Goal: Use online tool/utility: Utilize a website feature to perform a specific function

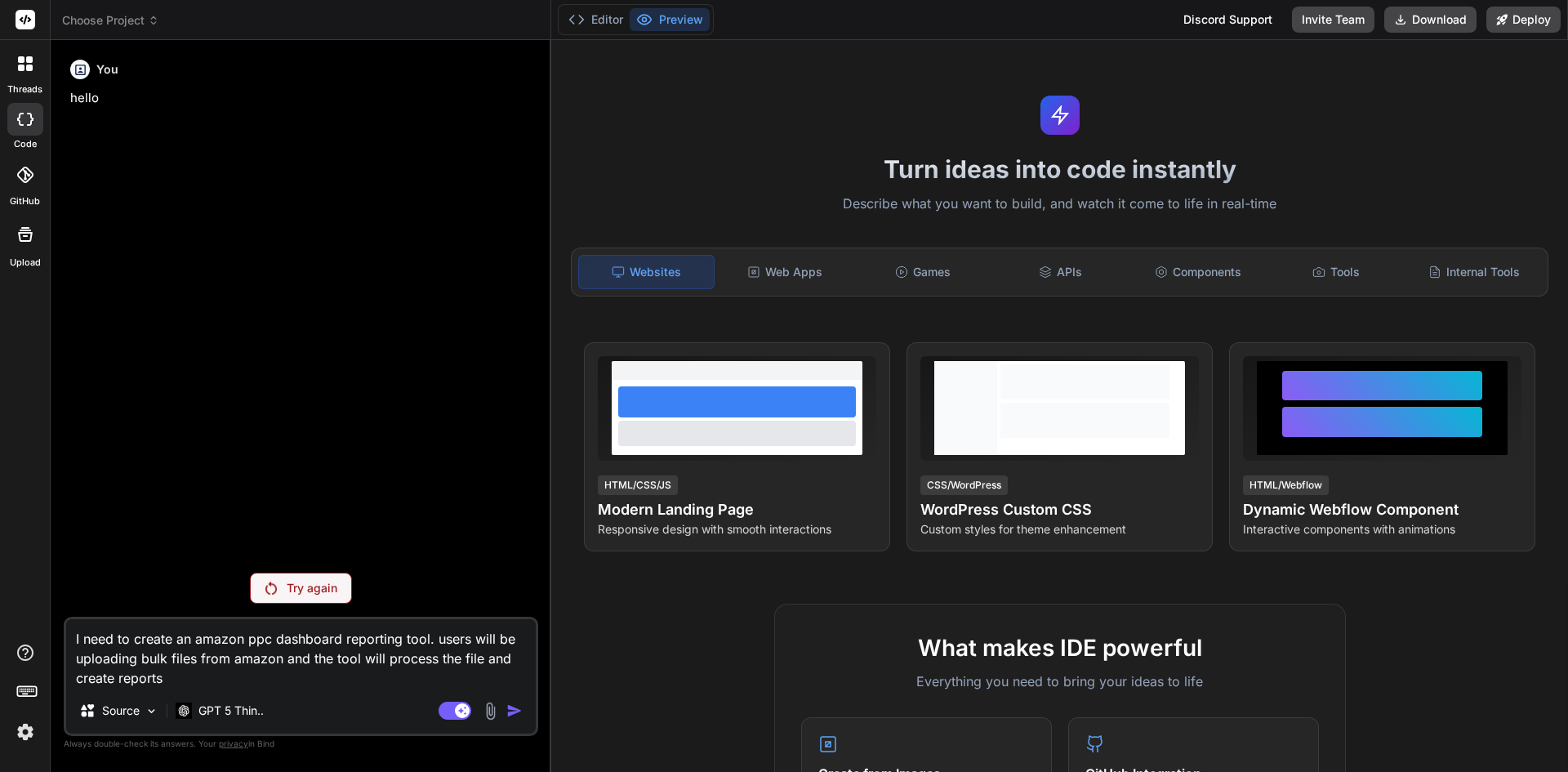
click at [332, 594] on p "Try again" at bounding box center [311, 588] width 51 height 17
click at [250, 702] on p "GPT 5 Thin.." at bounding box center [231, 710] width 65 height 17
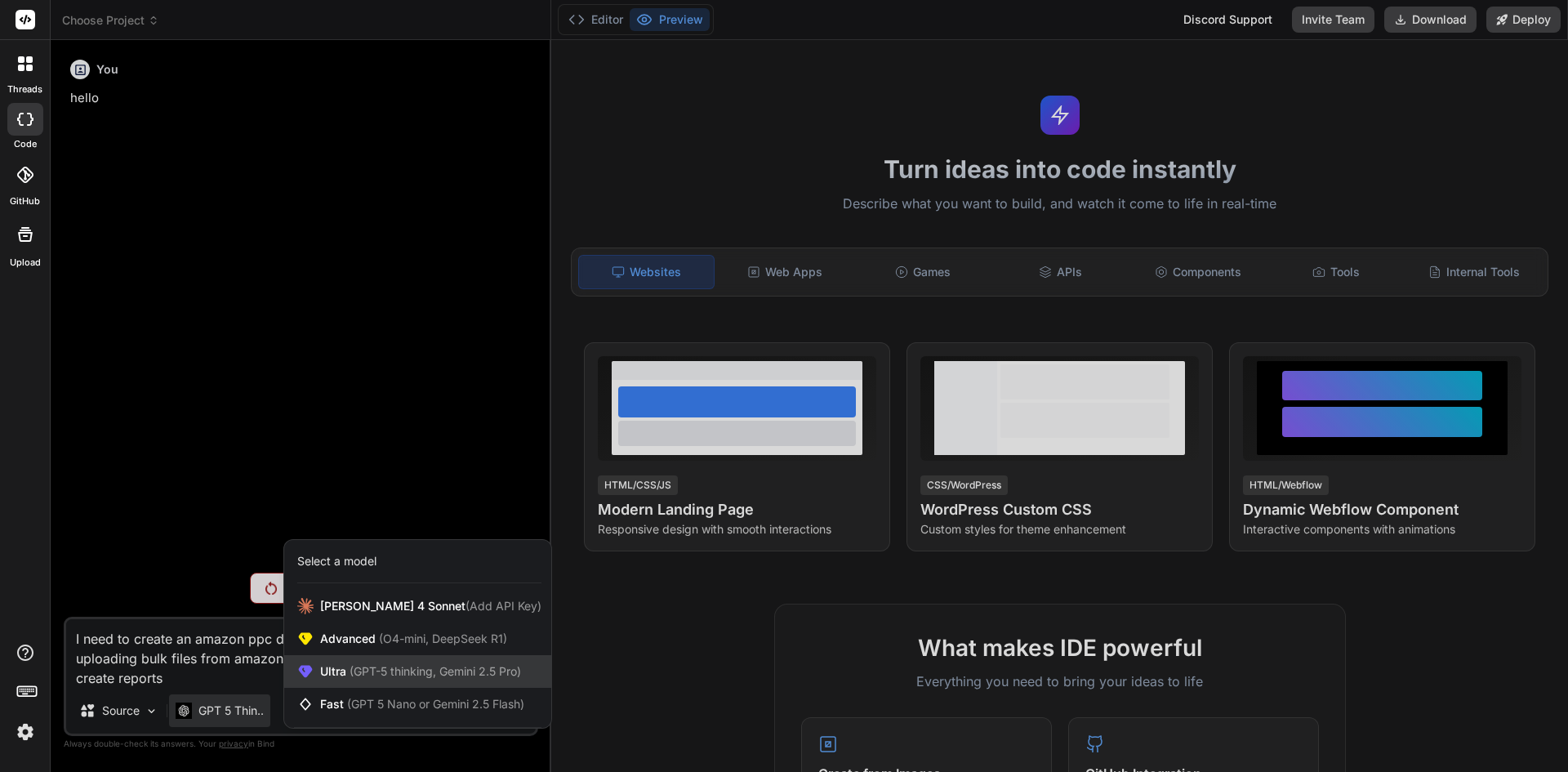
click at [367, 667] on span "(GPT-5 thinking, Gemini 2.5 Pro)" at bounding box center [434, 671] width 175 height 14
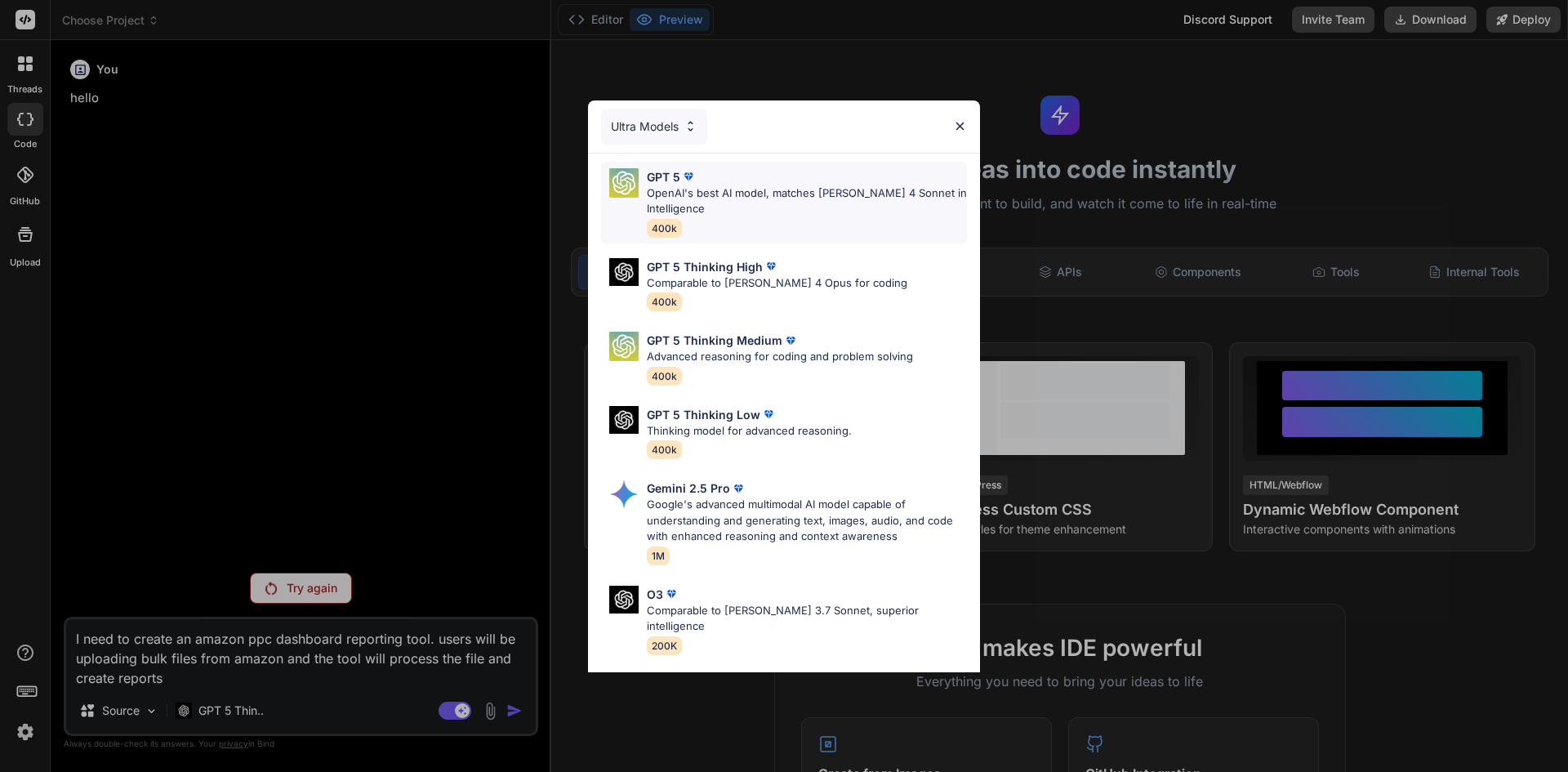
click at [723, 205] on p "OpenAI's best AI model, matches [PERSON_NAME] 4 Sonnet in Intelligence" at bounding box center [806, 201] width 320 height 32
type textarea "x"
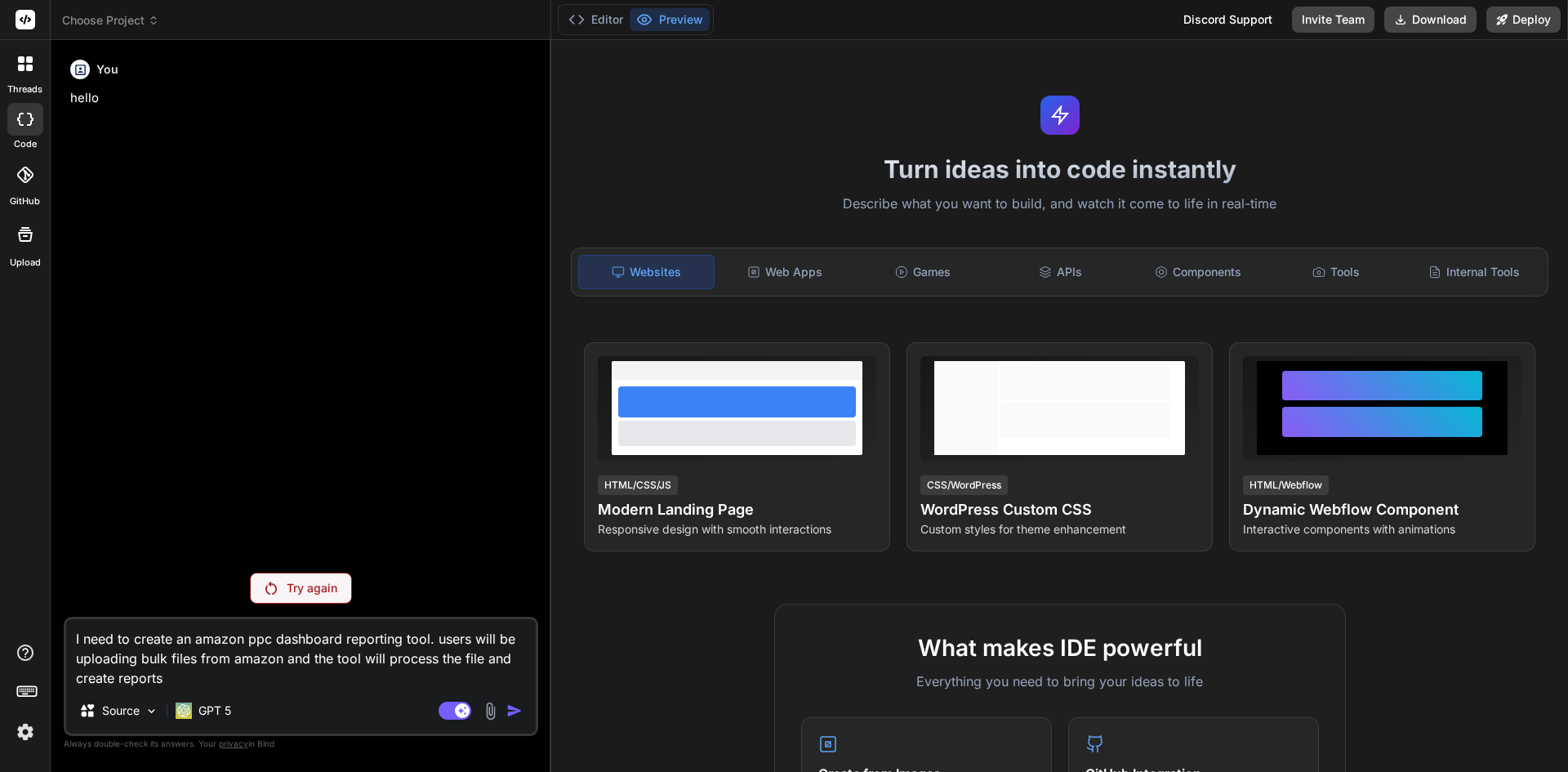
click at [312, 689] on div "I need to create an amazon ppc dashboard reporting tool. users will be uploadin…" at bounding box center [300, 676] width 474 height 119
click at [345, 674] on textarea "I need to create an amazon ppc dashboard reporting tool. users will be uploadin…" at bounding box center [301, 653] width 469 height 68
type textarea "x"
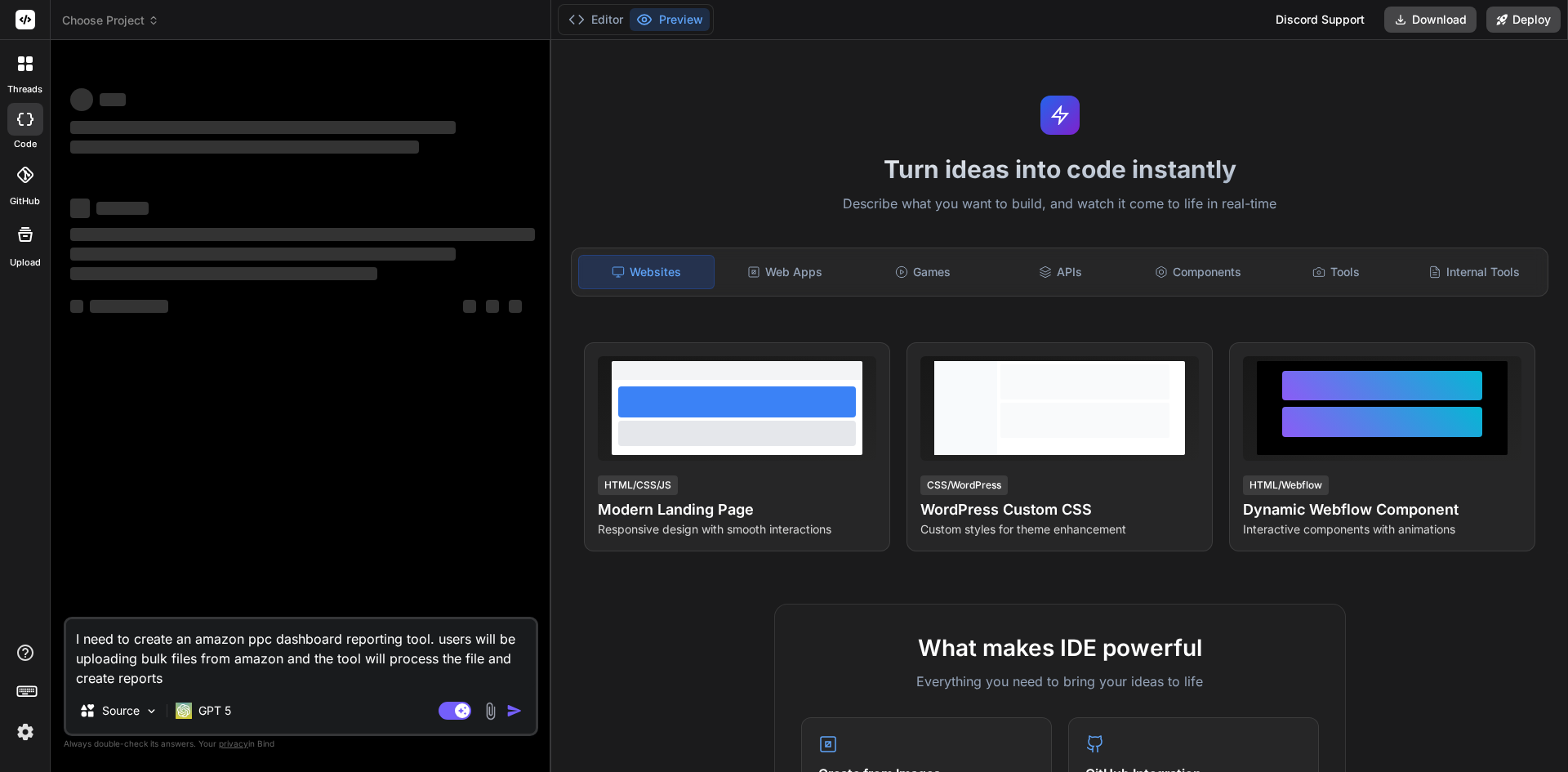
click at [20, 74] on div at bounding box center [24, 63] width 34 height 34
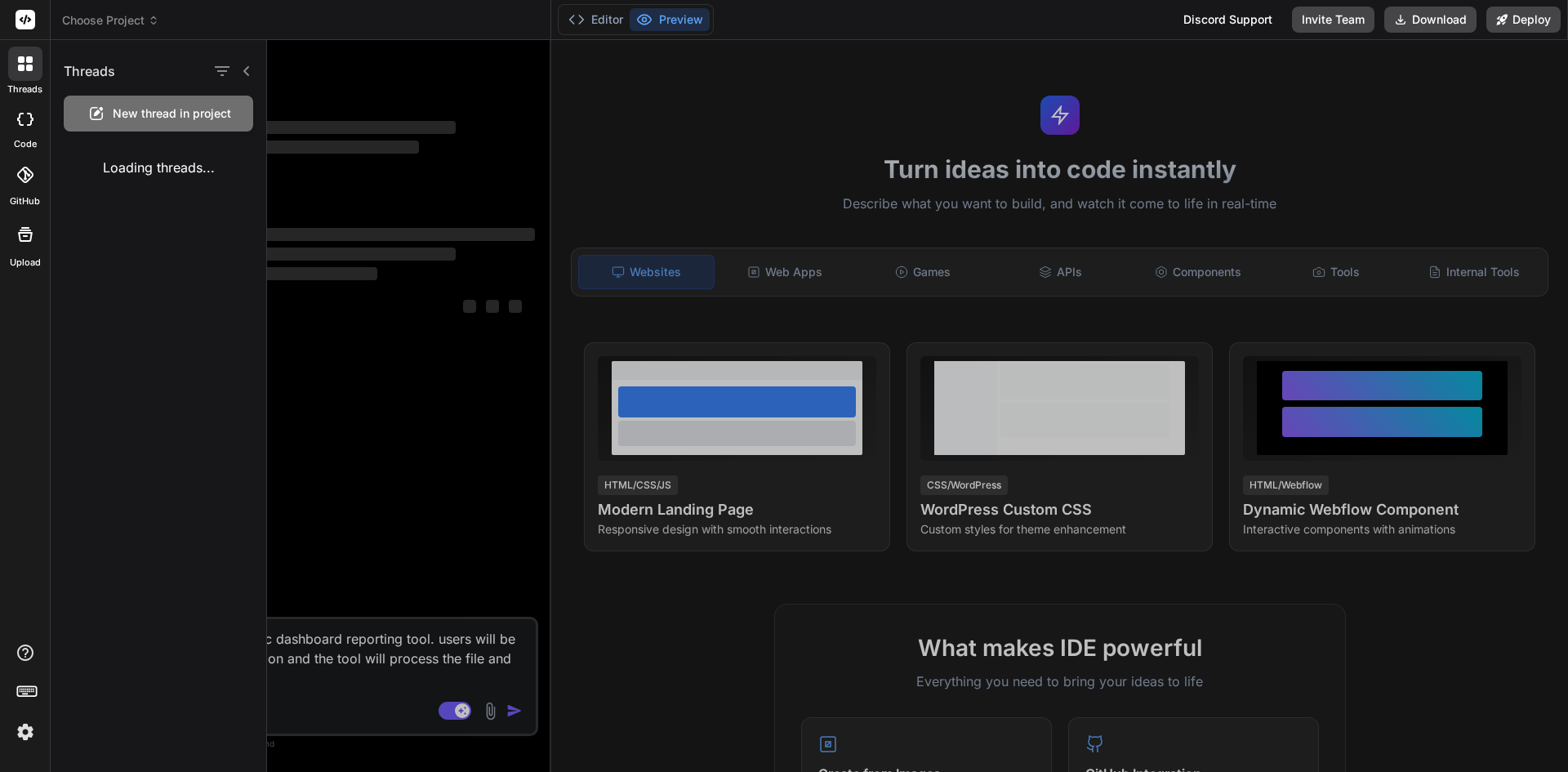
click at [136, 113] on span "New thread in project" at bounding box center [172, 113] width 119 height 17
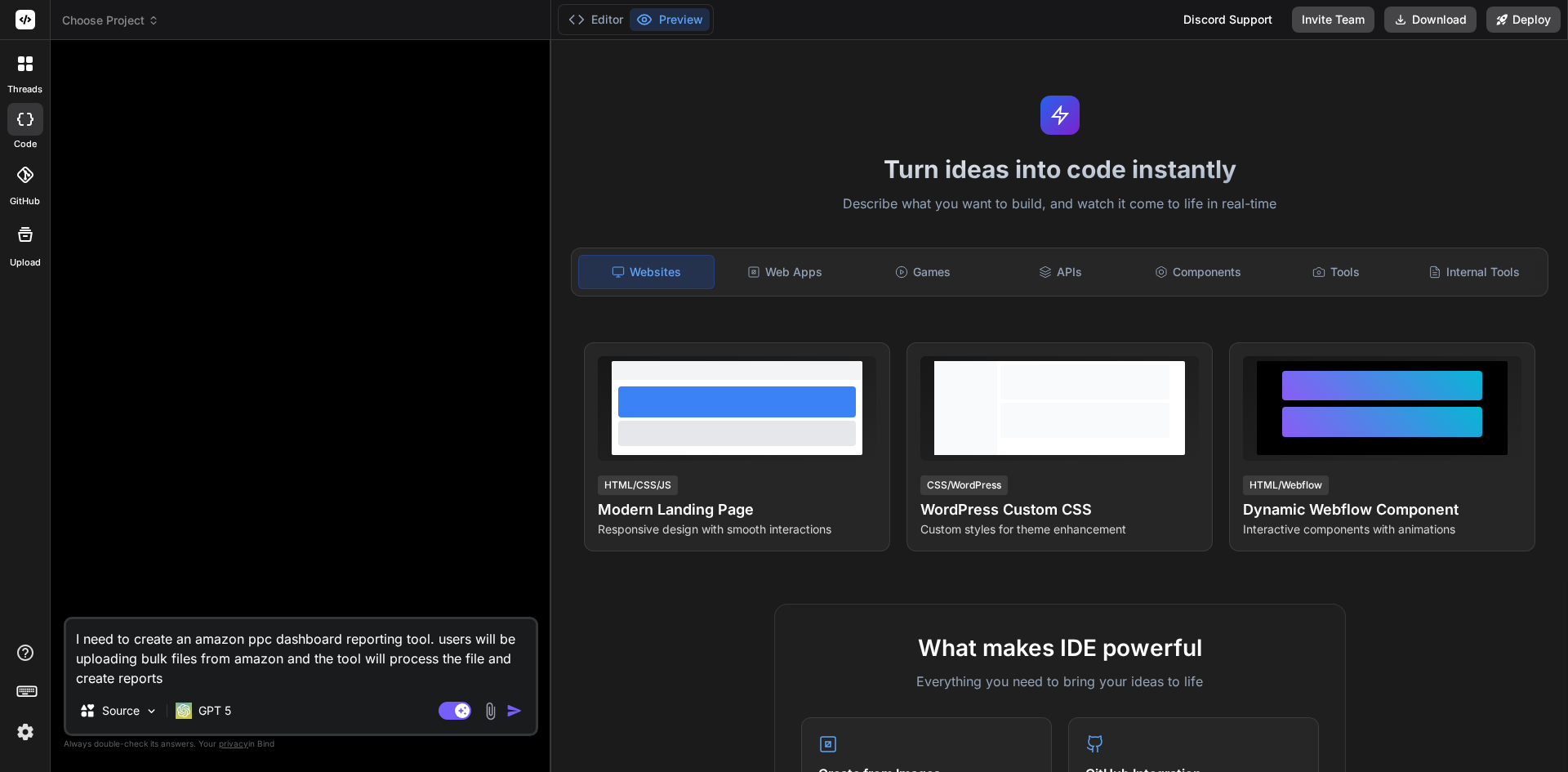
click at [26, 61] on icon at bounding box center [29, 59] width 7 height 7
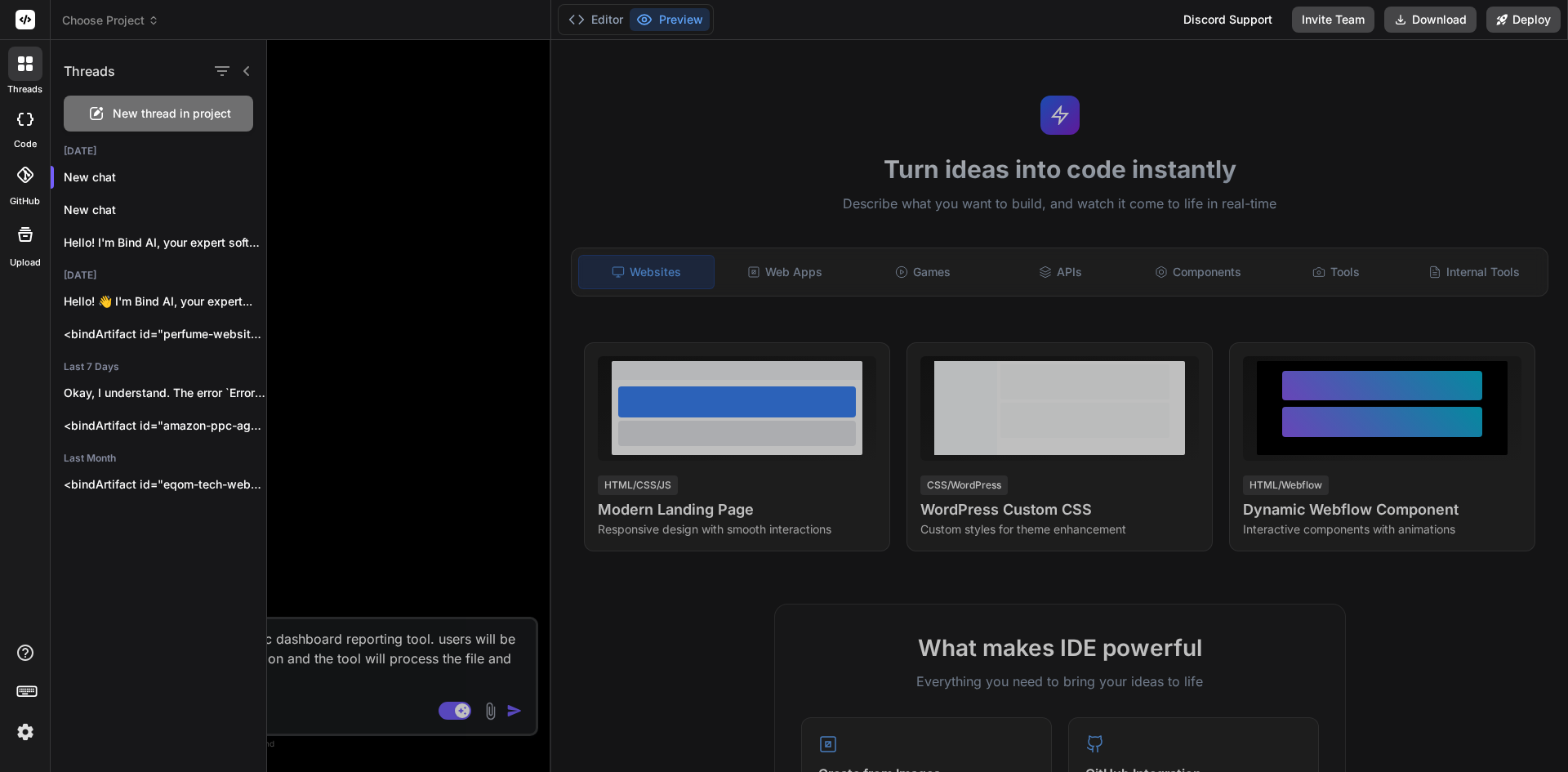
click at [102, 114] on icon at bounding box center [95, 113] width 13 height 13
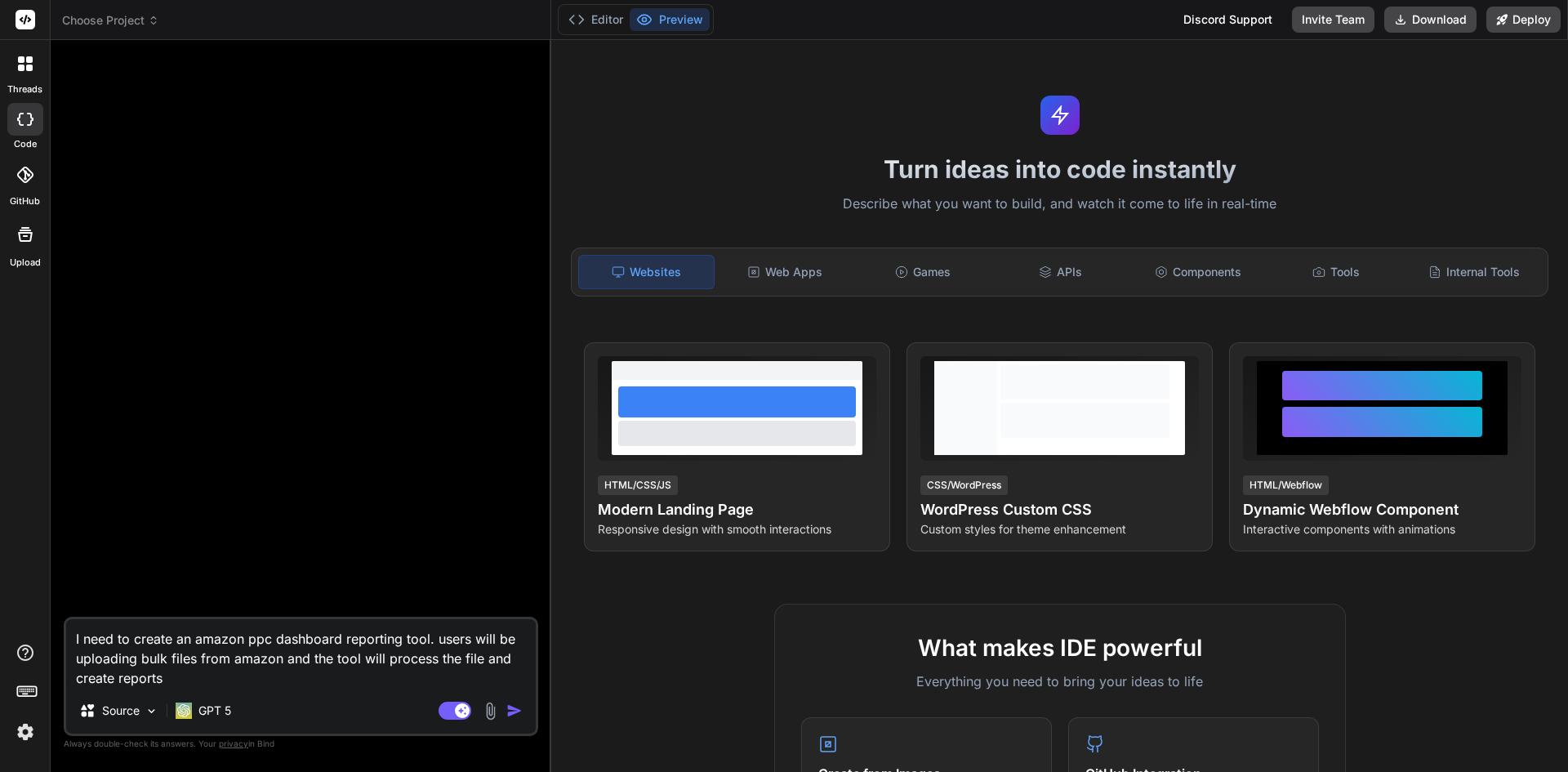
click at [507, 706] on img "button" at bounding box center [514, 710] width 17 height 17
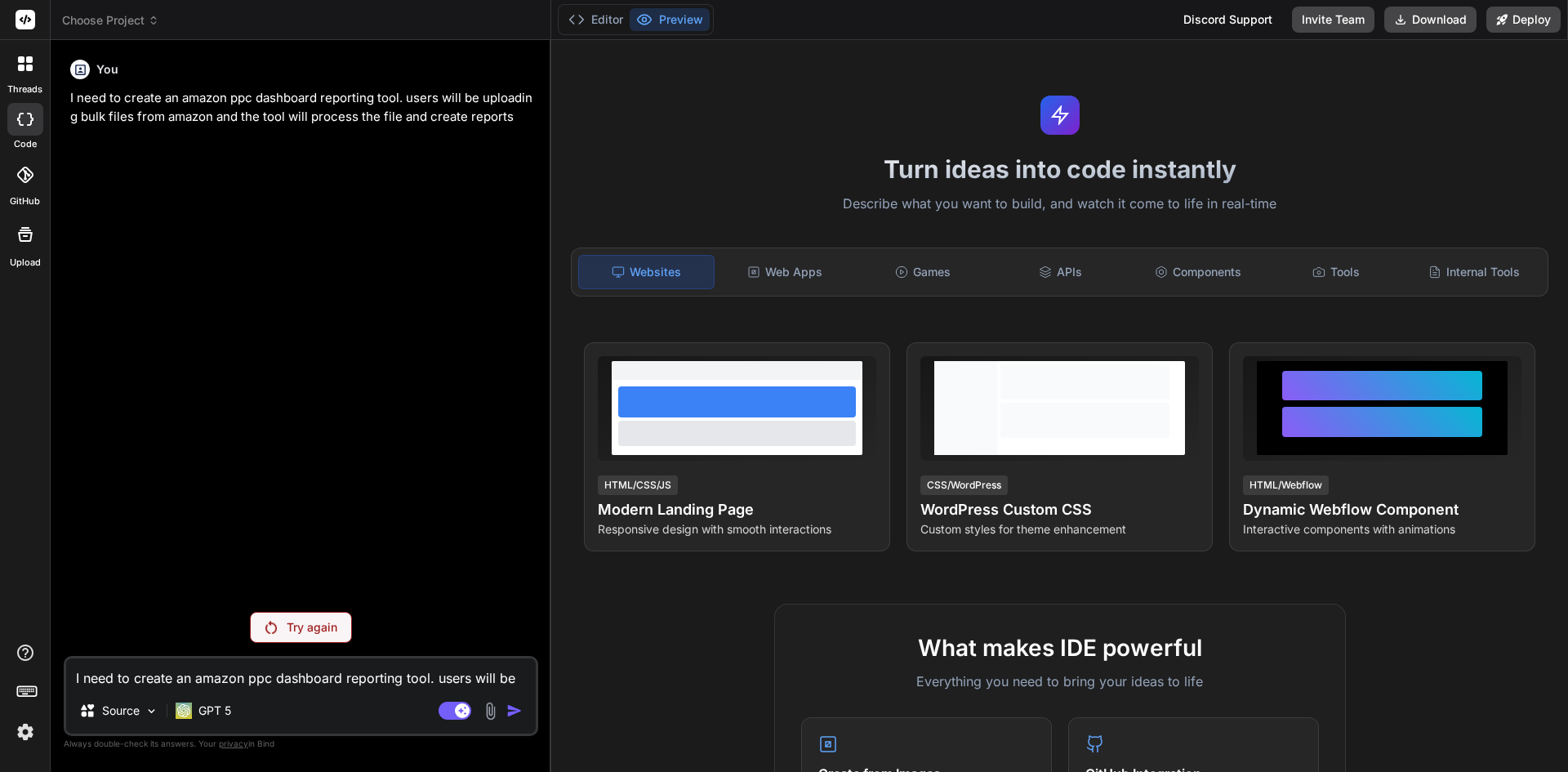
click at [17, 84] on label "threads" at bounding box center [25, 90] width 35 height 14
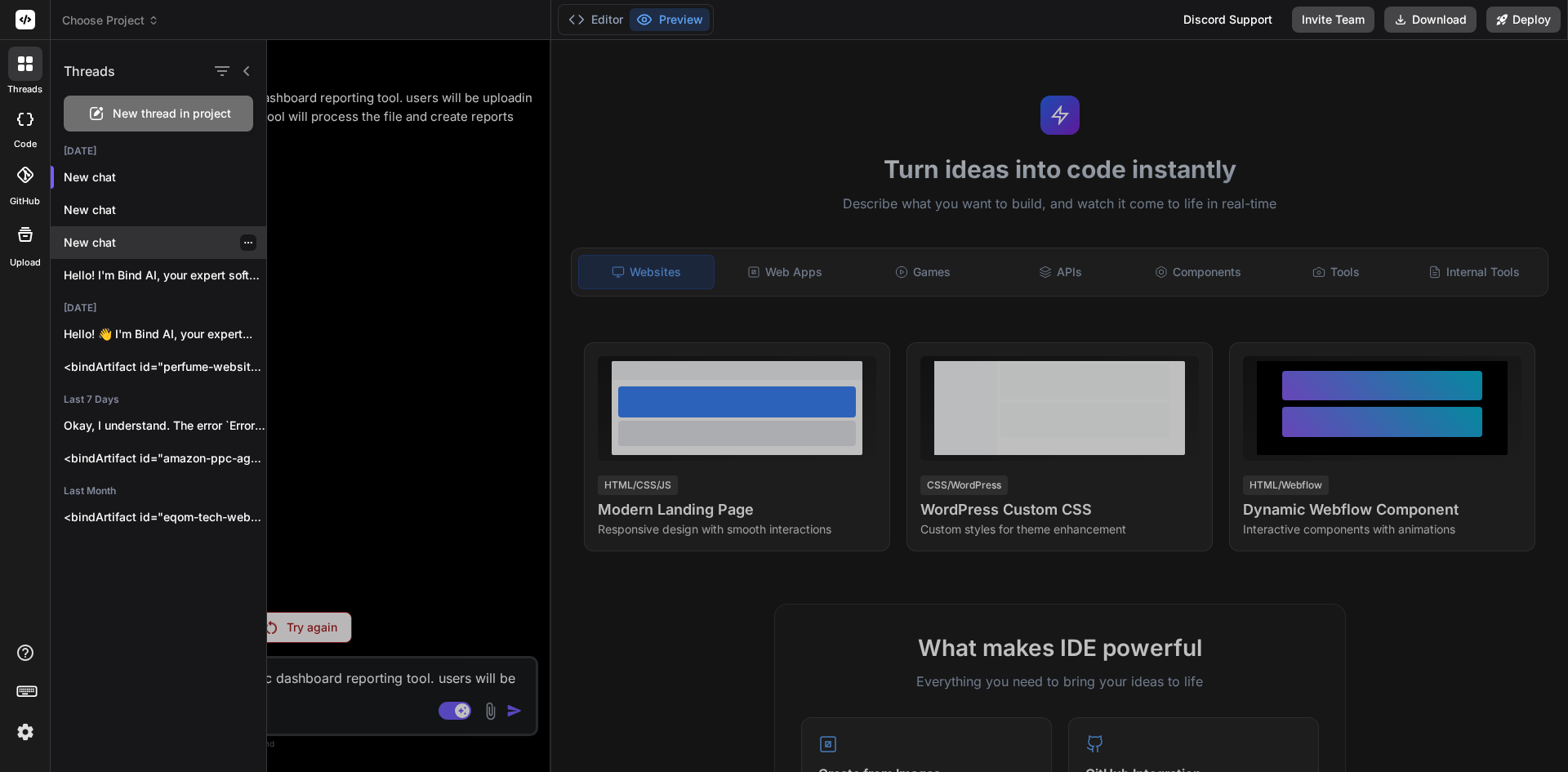
click at [244, 240] on icon "button" at bounding box center [248, 242] width 10 height 10
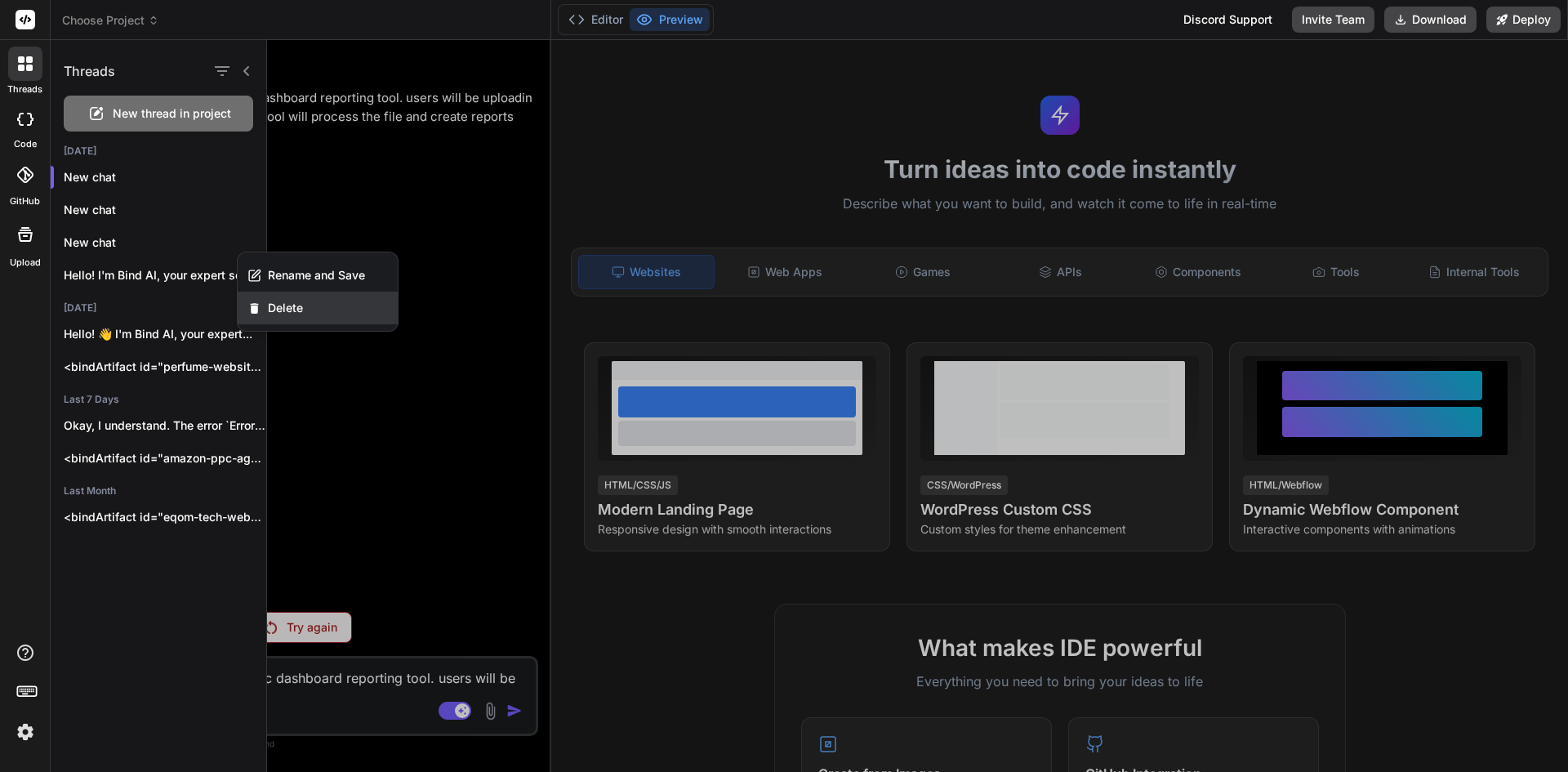
click at [286, 308] on span "Delete" at bounding box center [285, 308] width 35 height 17
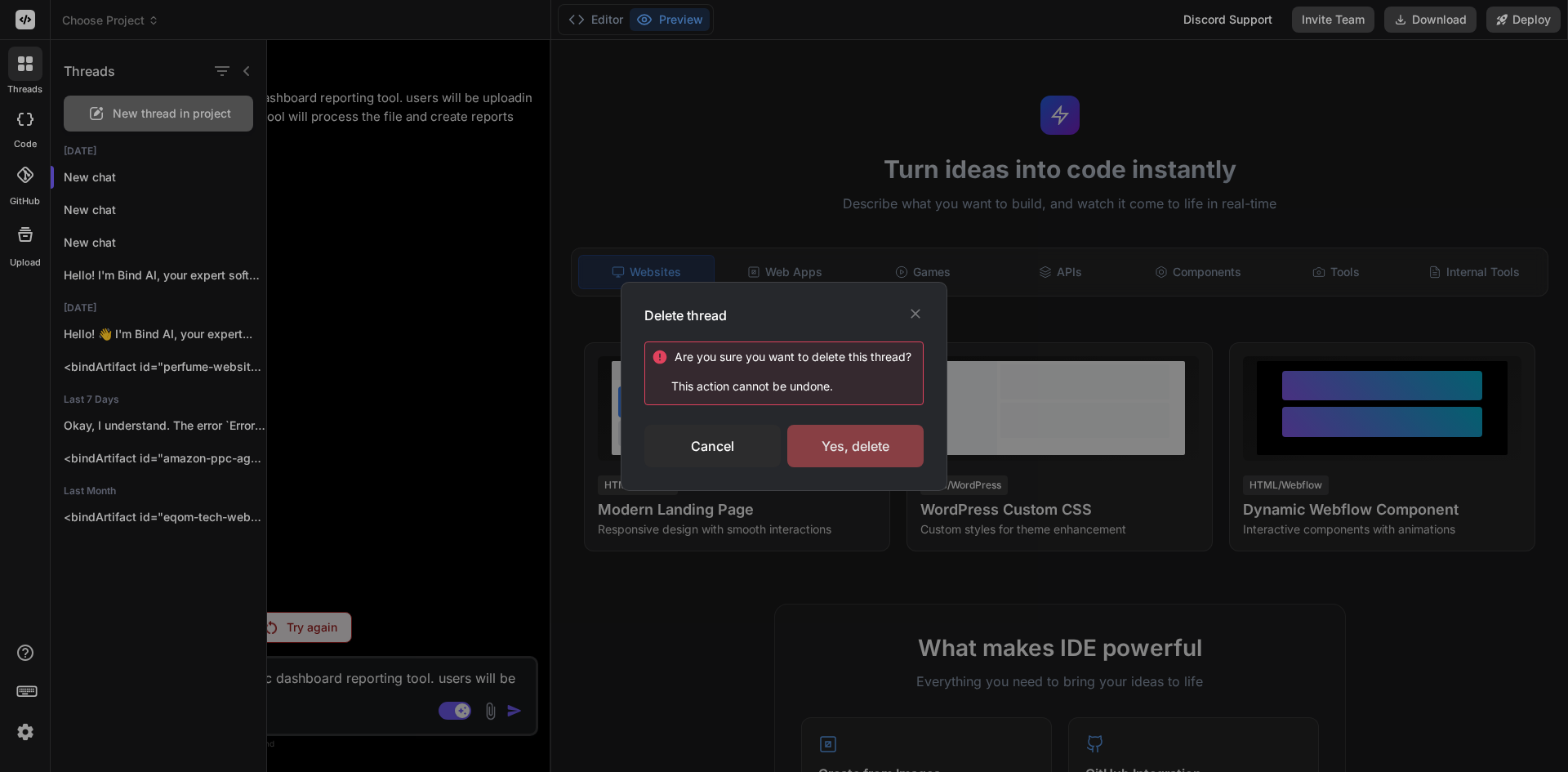
click at [824, 441] on div "Yes, delete" at bounding box center [856, 446] width 136 height 43
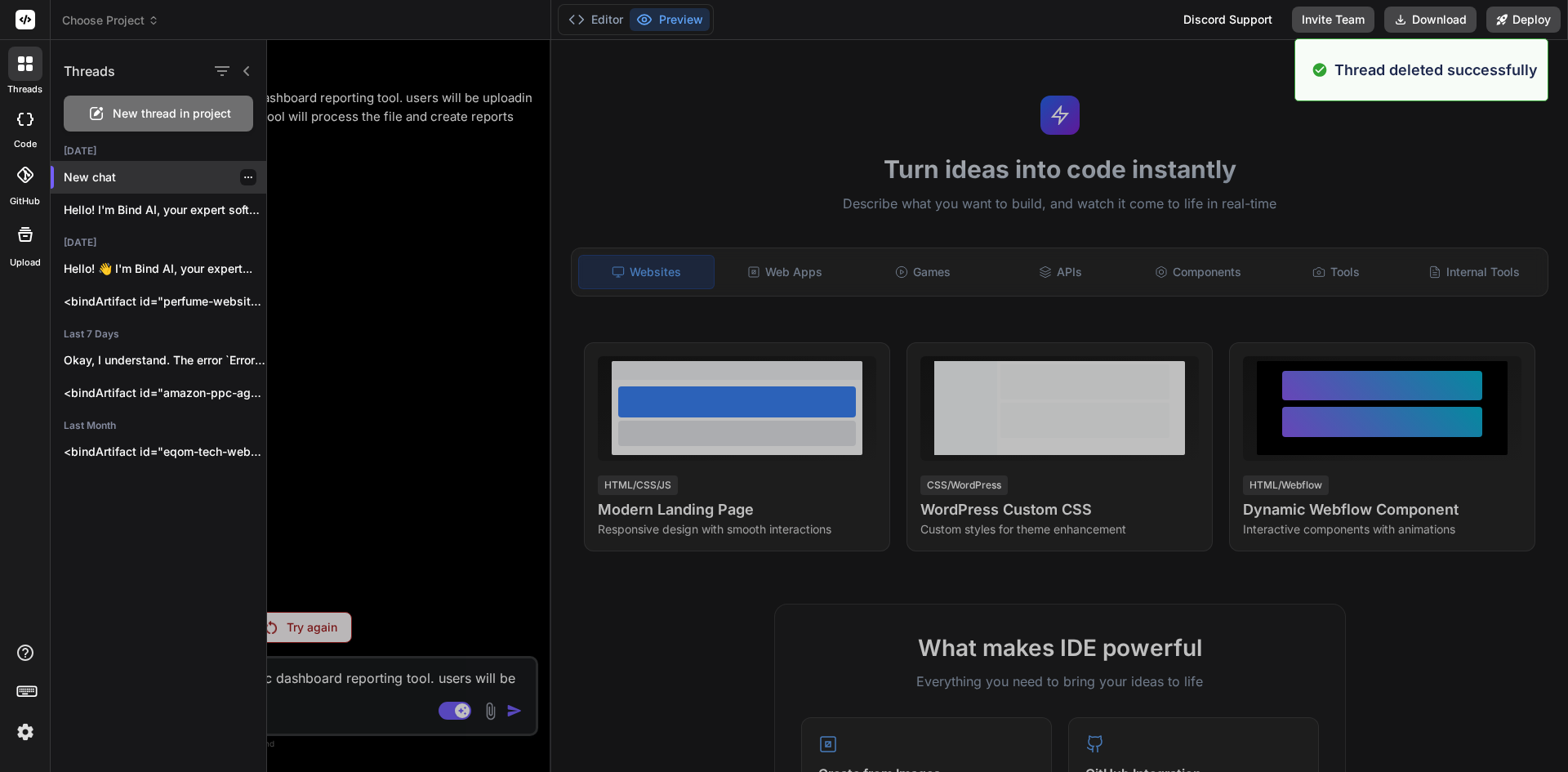
click at [243, 173] on icon "button" at bounding box center [248, 177] width 10 height 10
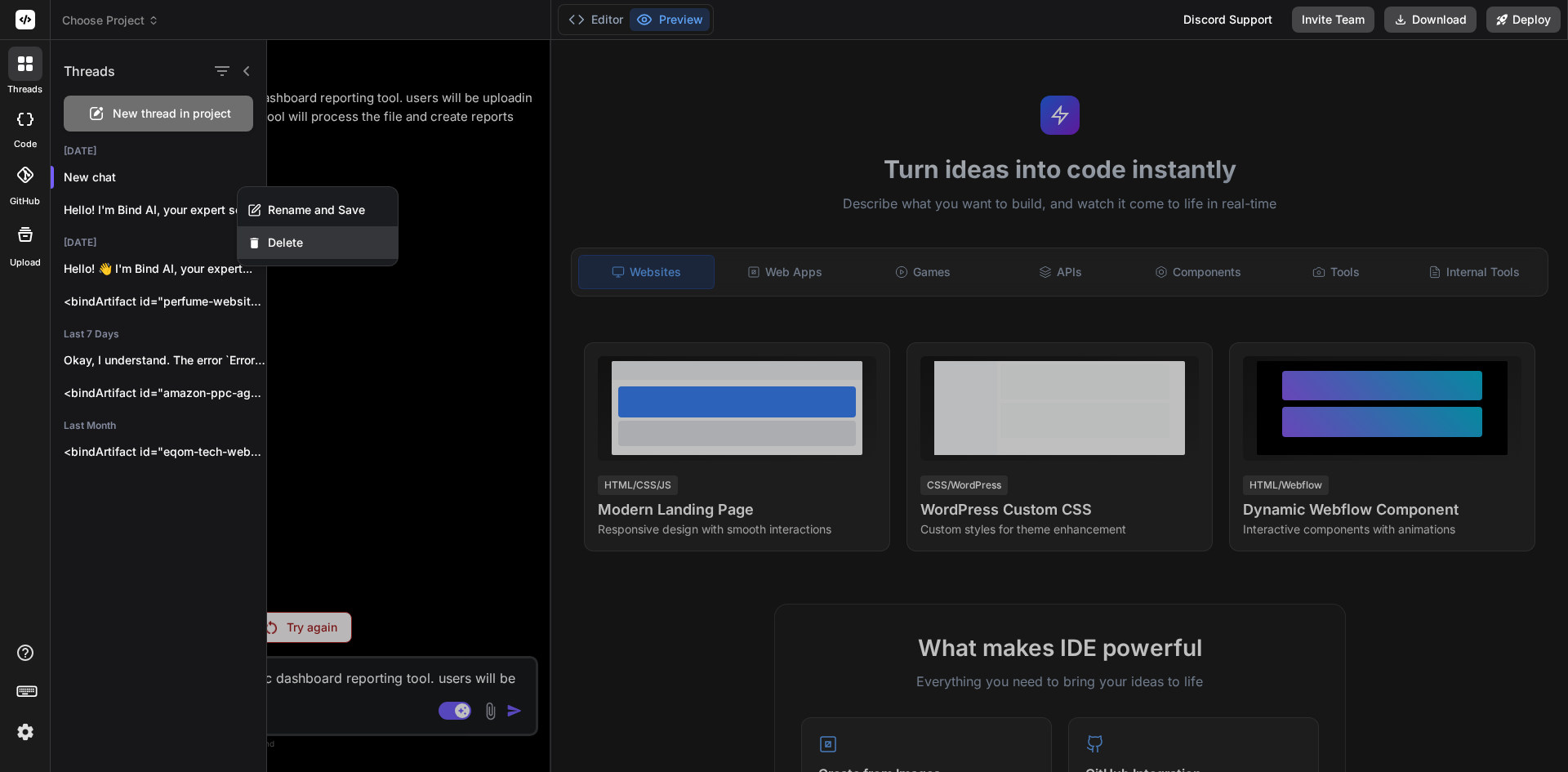
click at [277, 234] on div "Delete" at bounding box center [317, 242] width 160 height 33
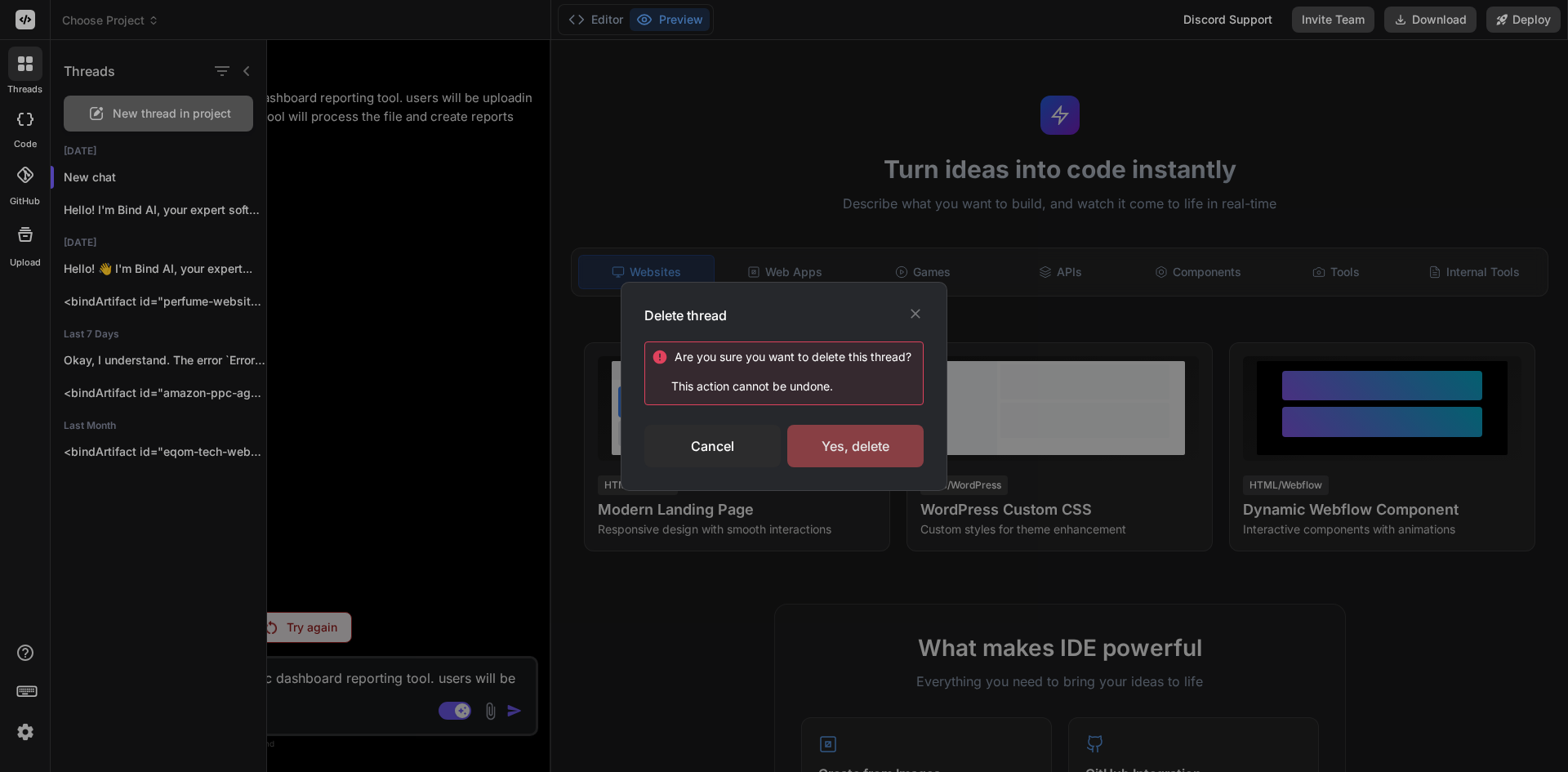
click at [843, 431] on div "Yes, delete" at bounding box center [856, 446] width 136 height 43
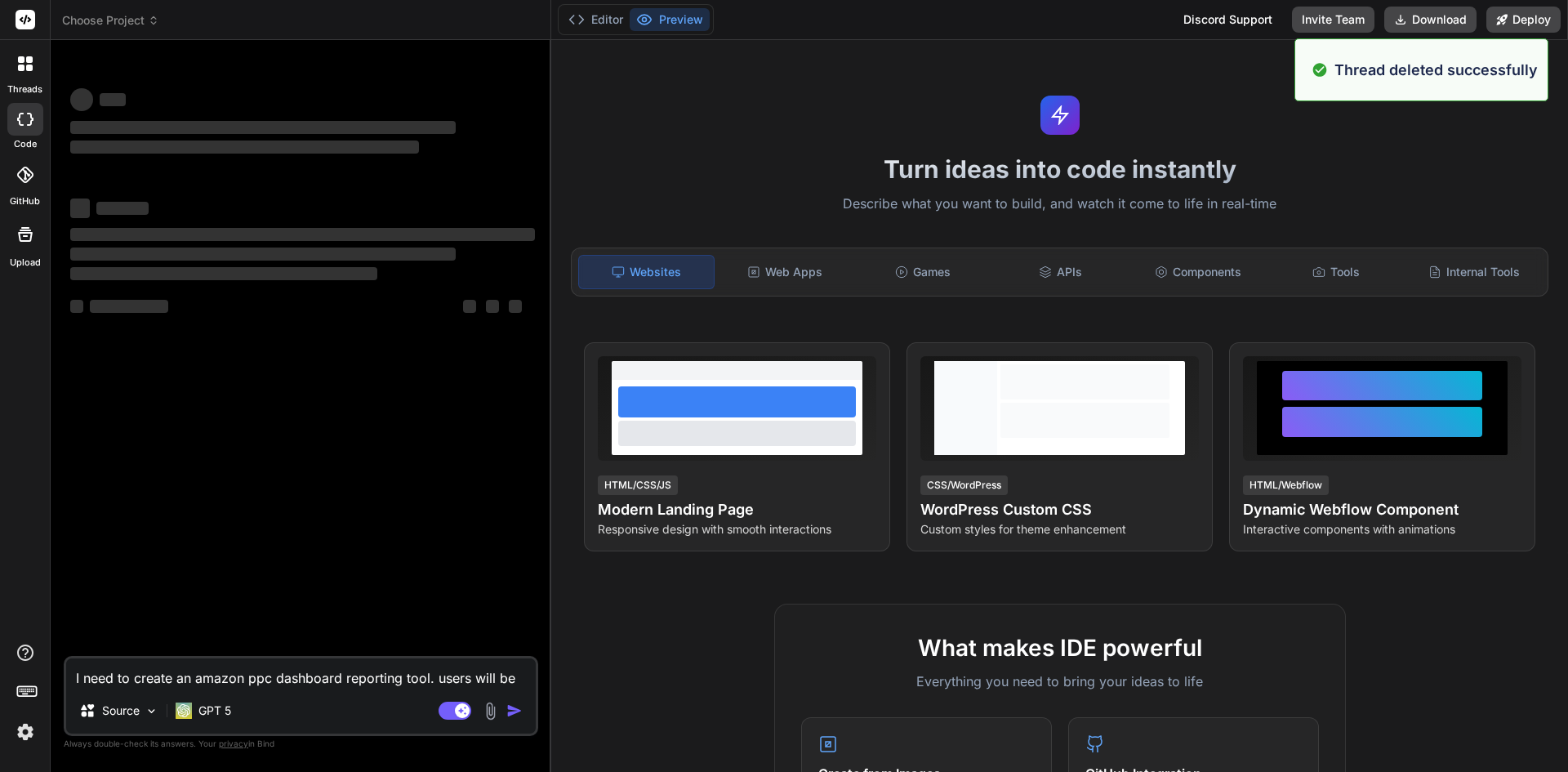
type textarea "x"
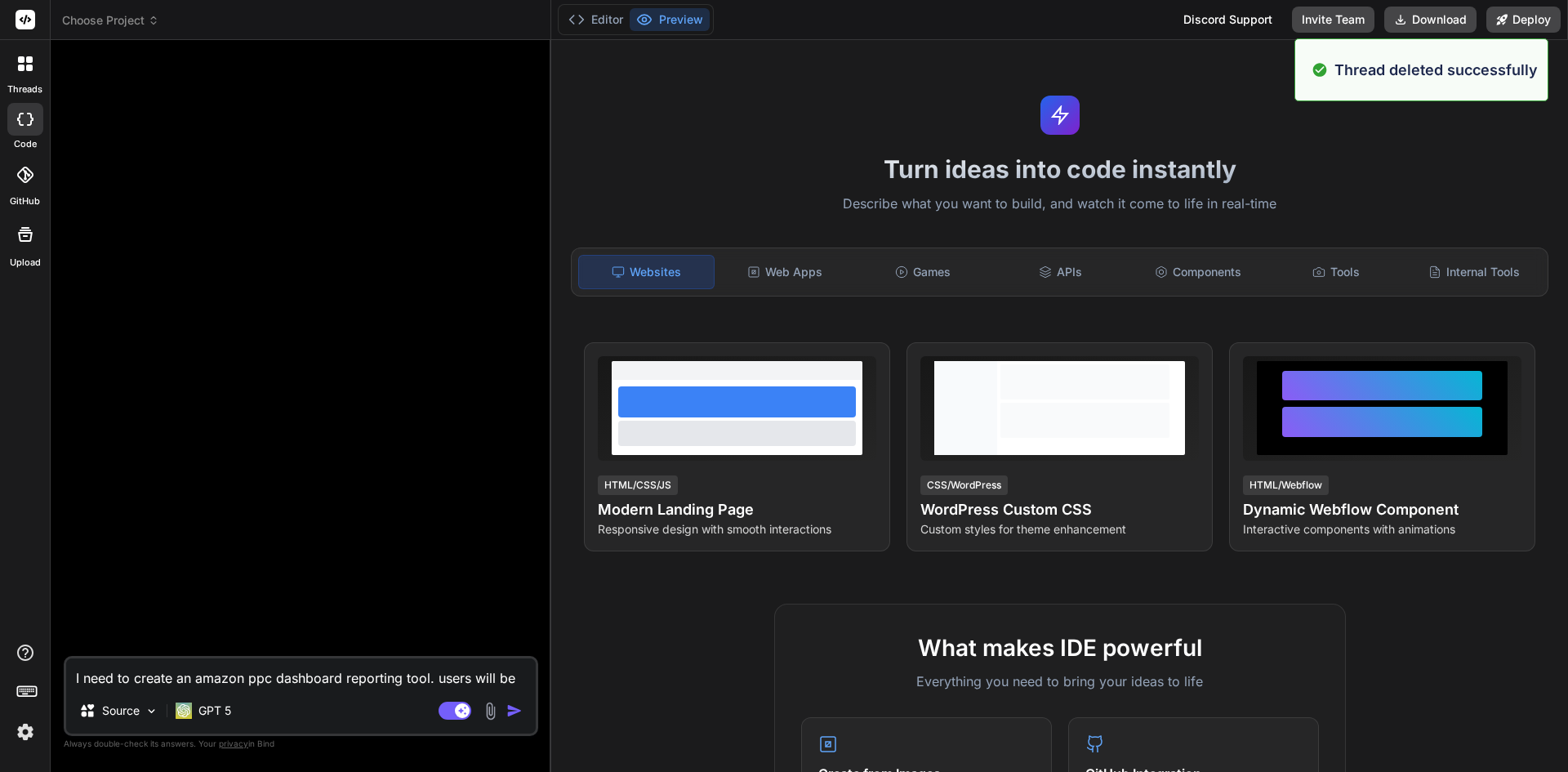
click at [306, 691] on div "I need to create an amazon ppc dashboard reporting tool. users will be uploadin…" at bounding box center [300, 696] width 474 height 80
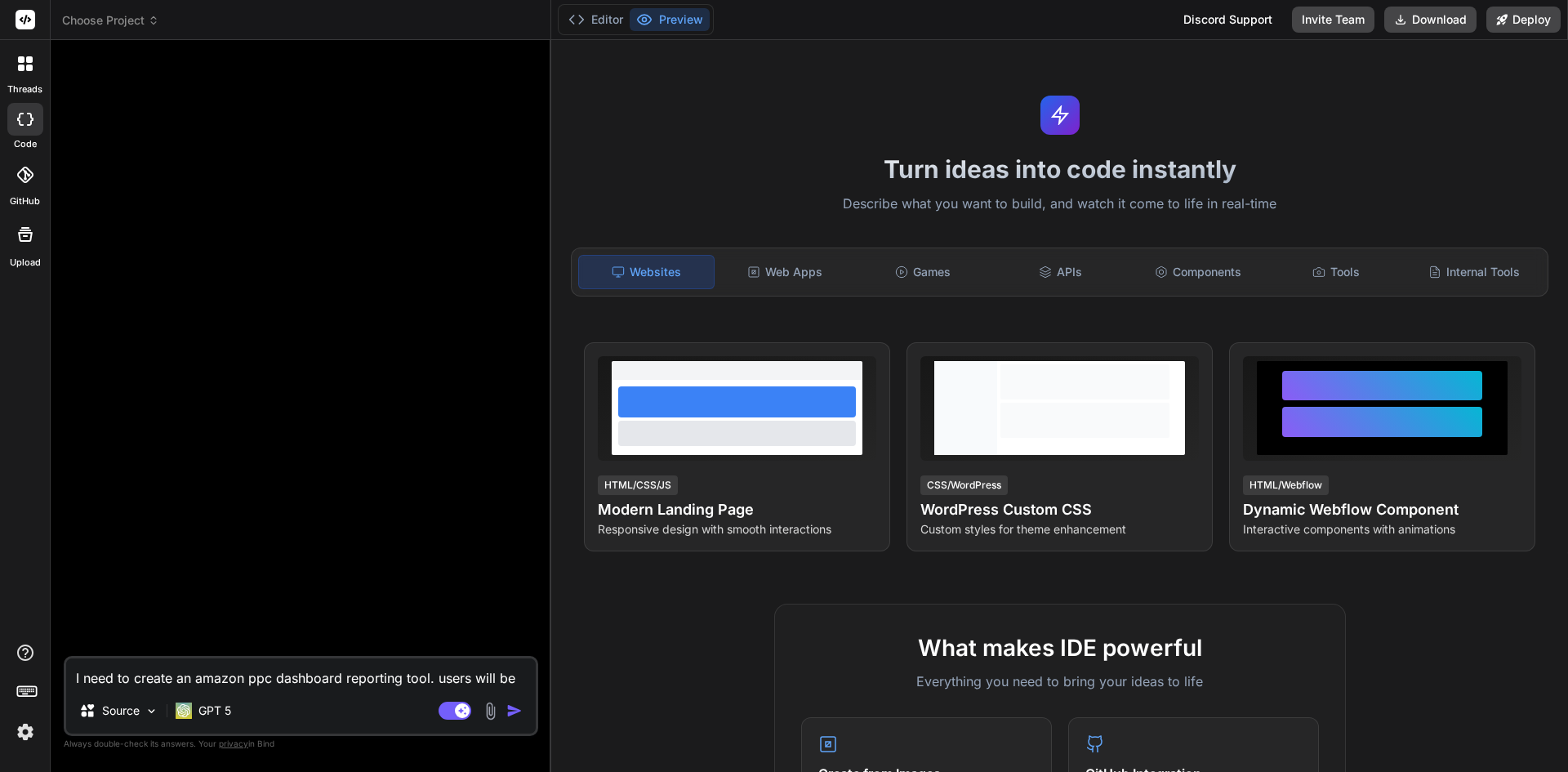
click at [282, 680] on textarea "I need to create an amazon ppc dashboard reporting tool. users will be uploadin…" at bounding box center [301, 673] width 469 height 29
type textarea "c"
type textarea "x"
type textarea "cr"
type textarea "x"
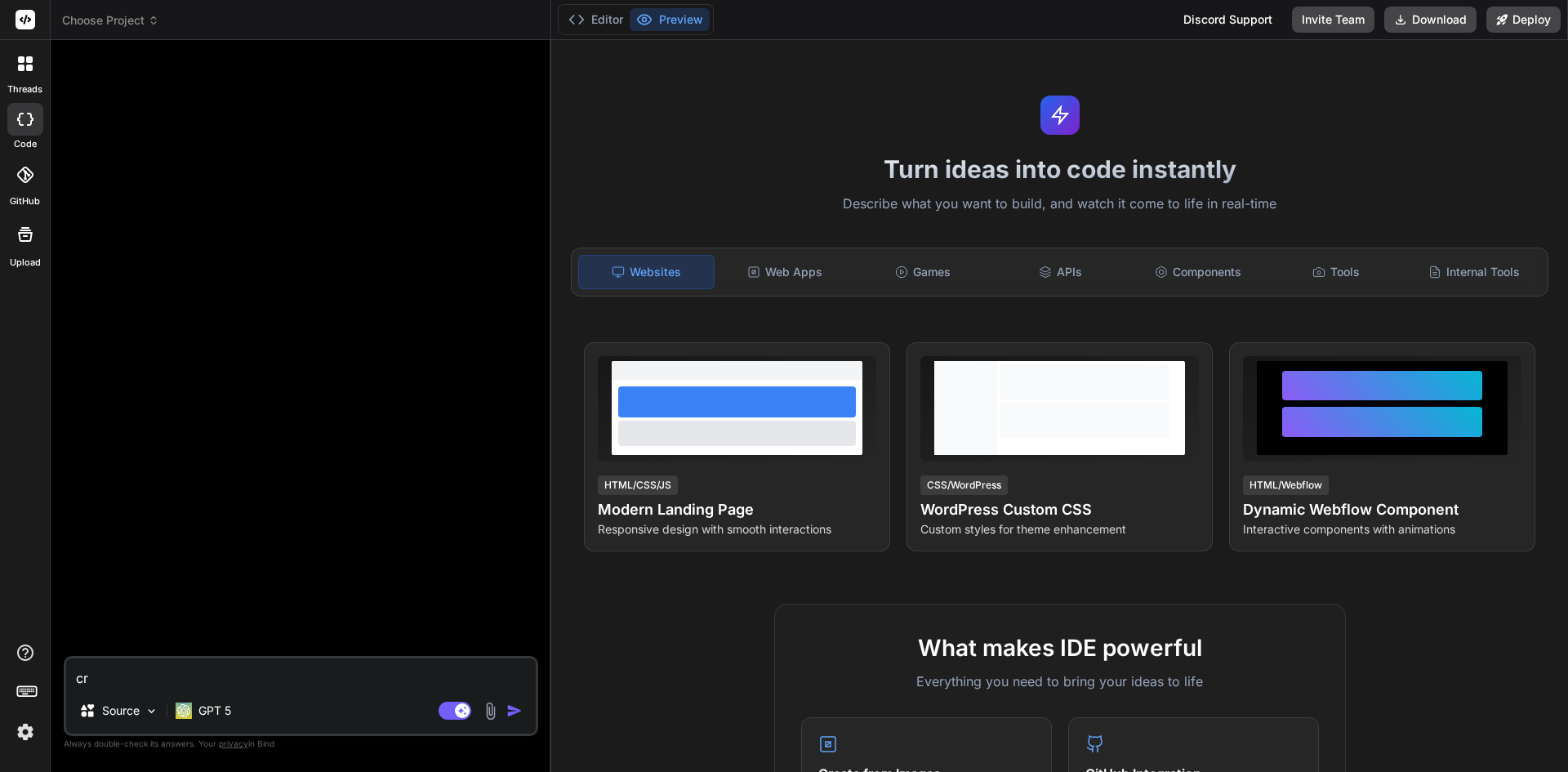
type textarea "cre"
type textarea "x"
type textarea "crea"
type textarea "x"
type textarea "creat"
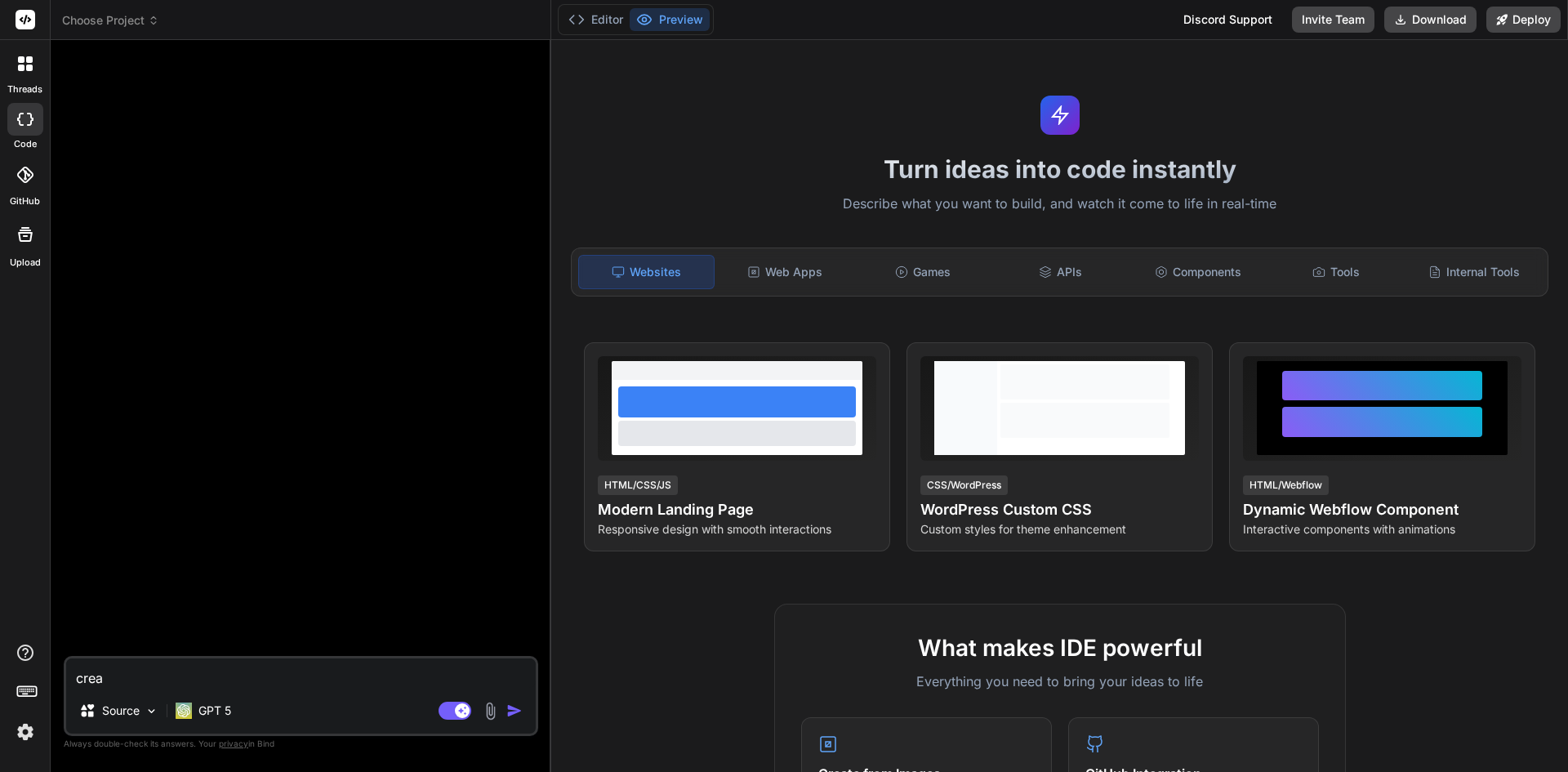
type textarea "x"
type textarea "create"
type textarea "x"
type textarea "create"
type textarea "x"
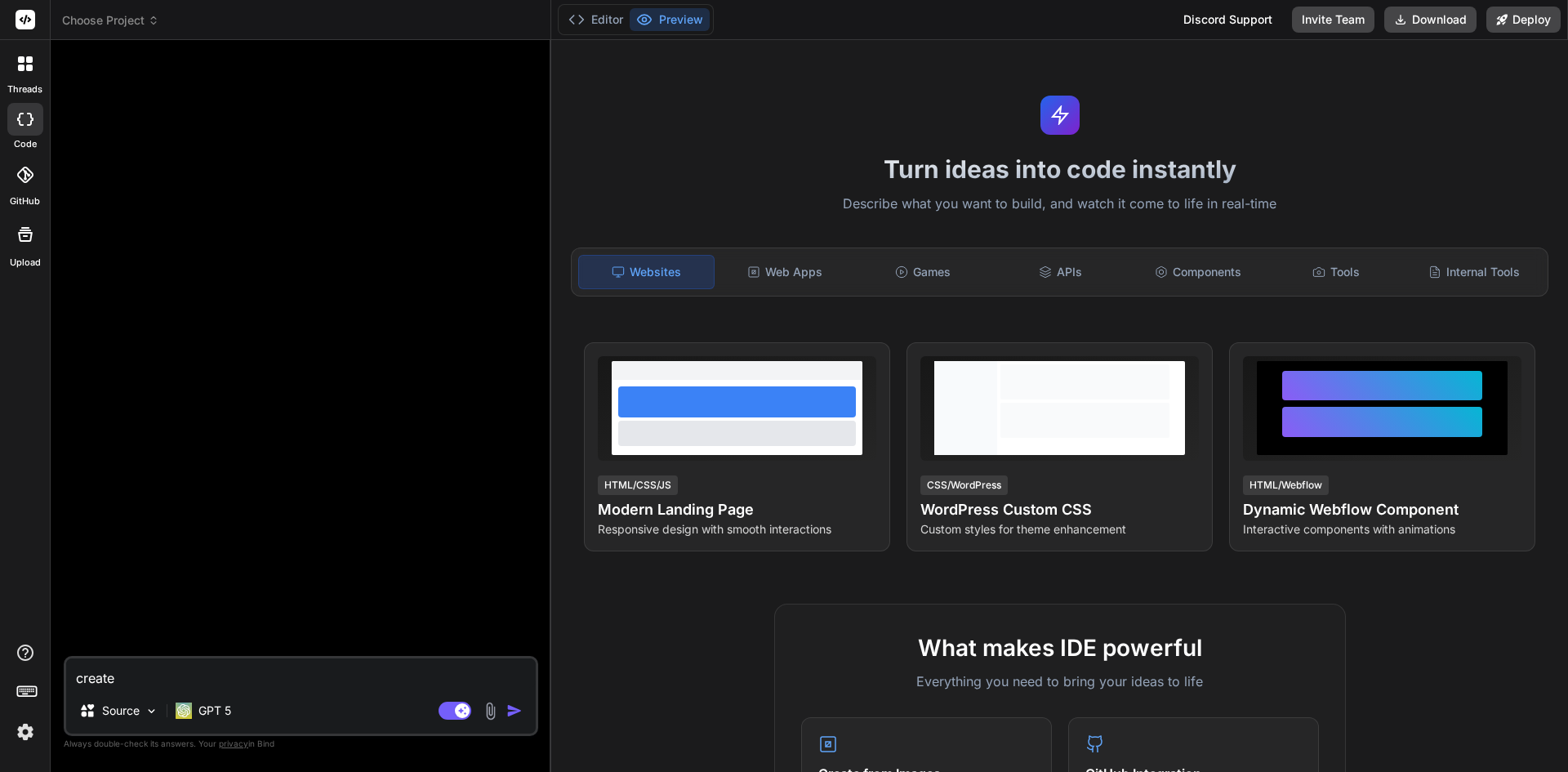
type textarea "create a"
type textarea "x"
type textarea "create a"
type textarea "x"
type textarea "create a s"
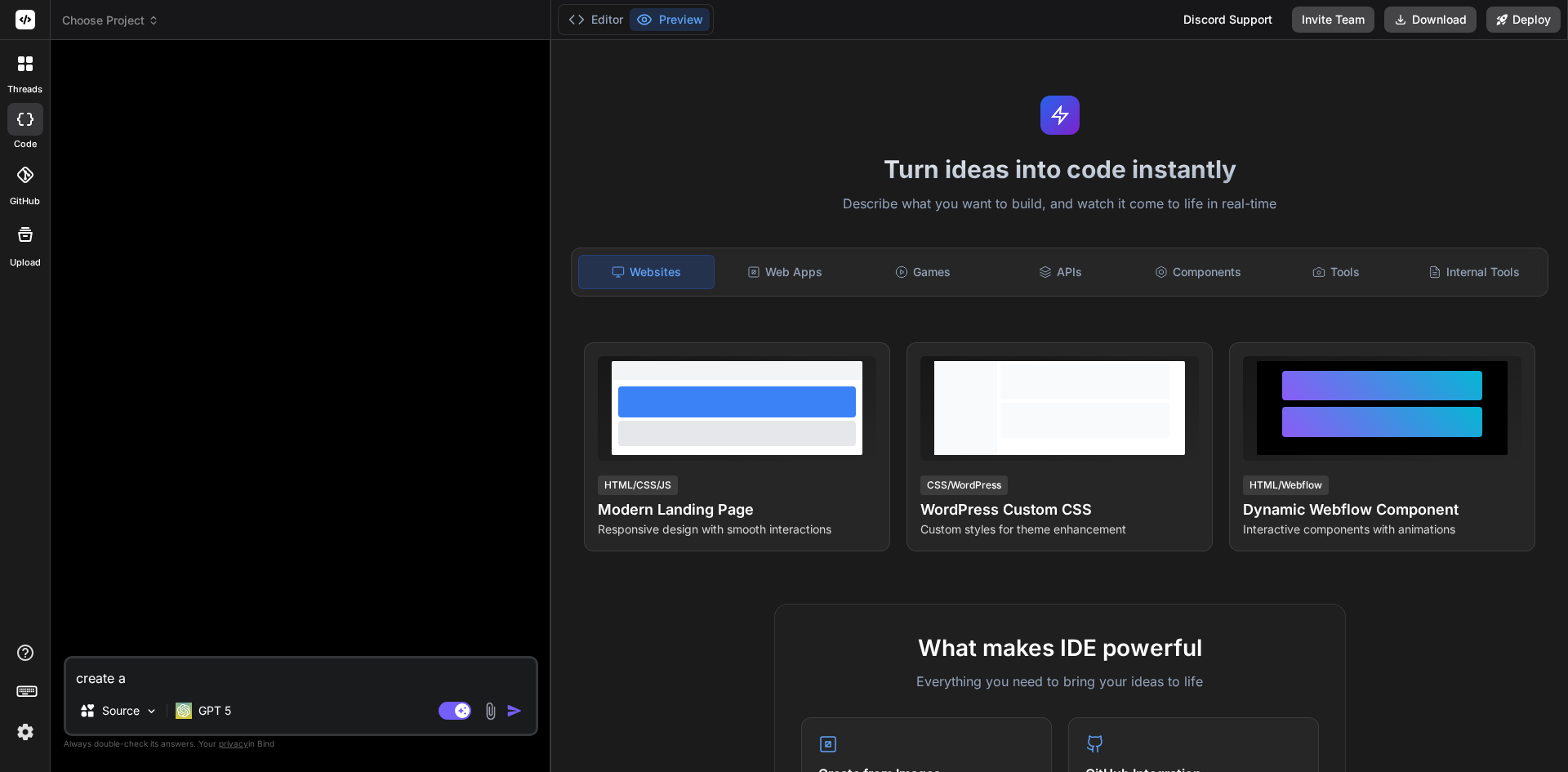
type textarea "x"
type textarea "create a si"
type textarea "x"
type textarea "create a sim"
type textarea "x"
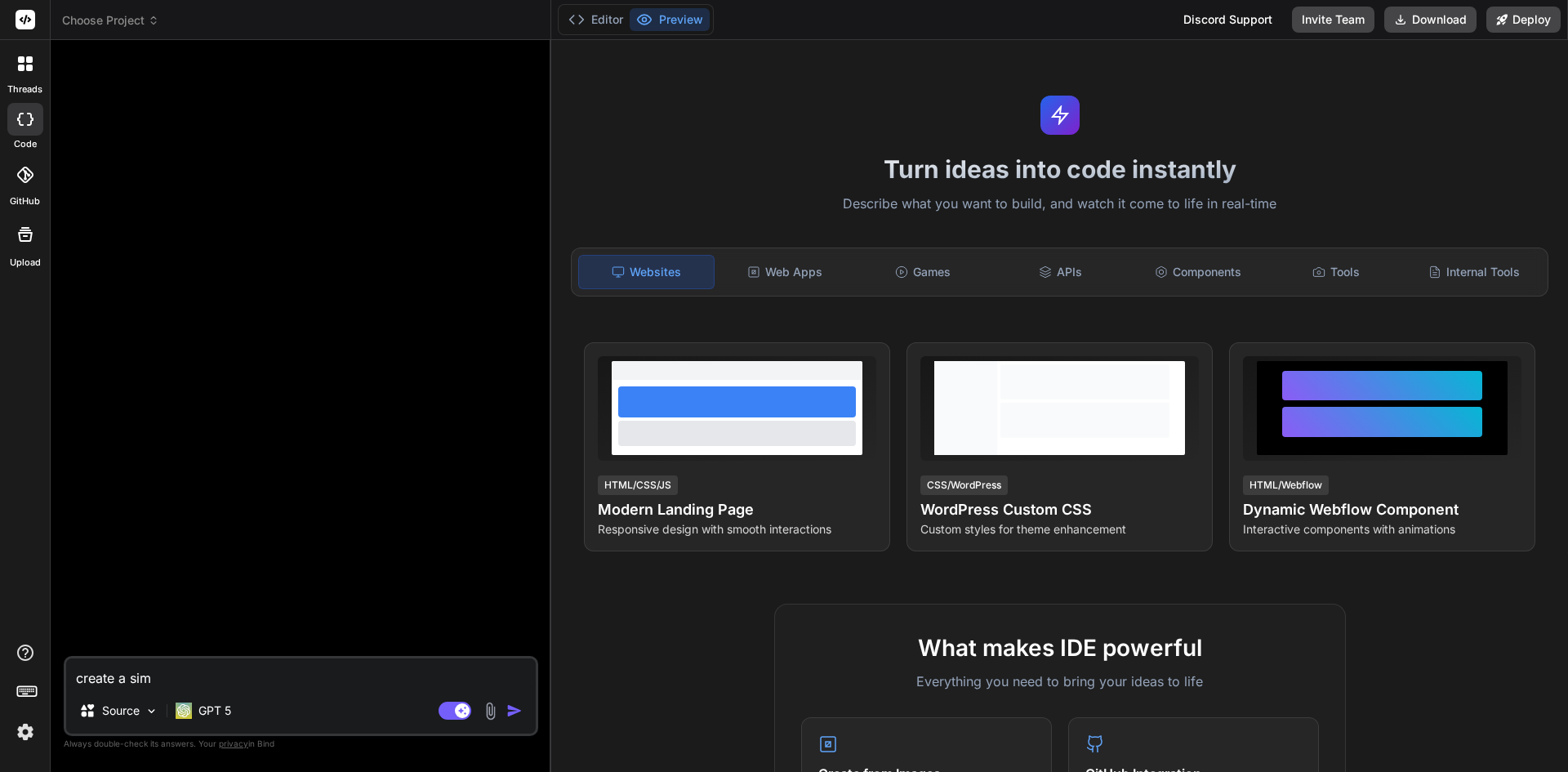
type textarea "create a simp"
type textarea "x"
type textarea "create a simpl"
type textarea "x"
type textarea "create a simple"
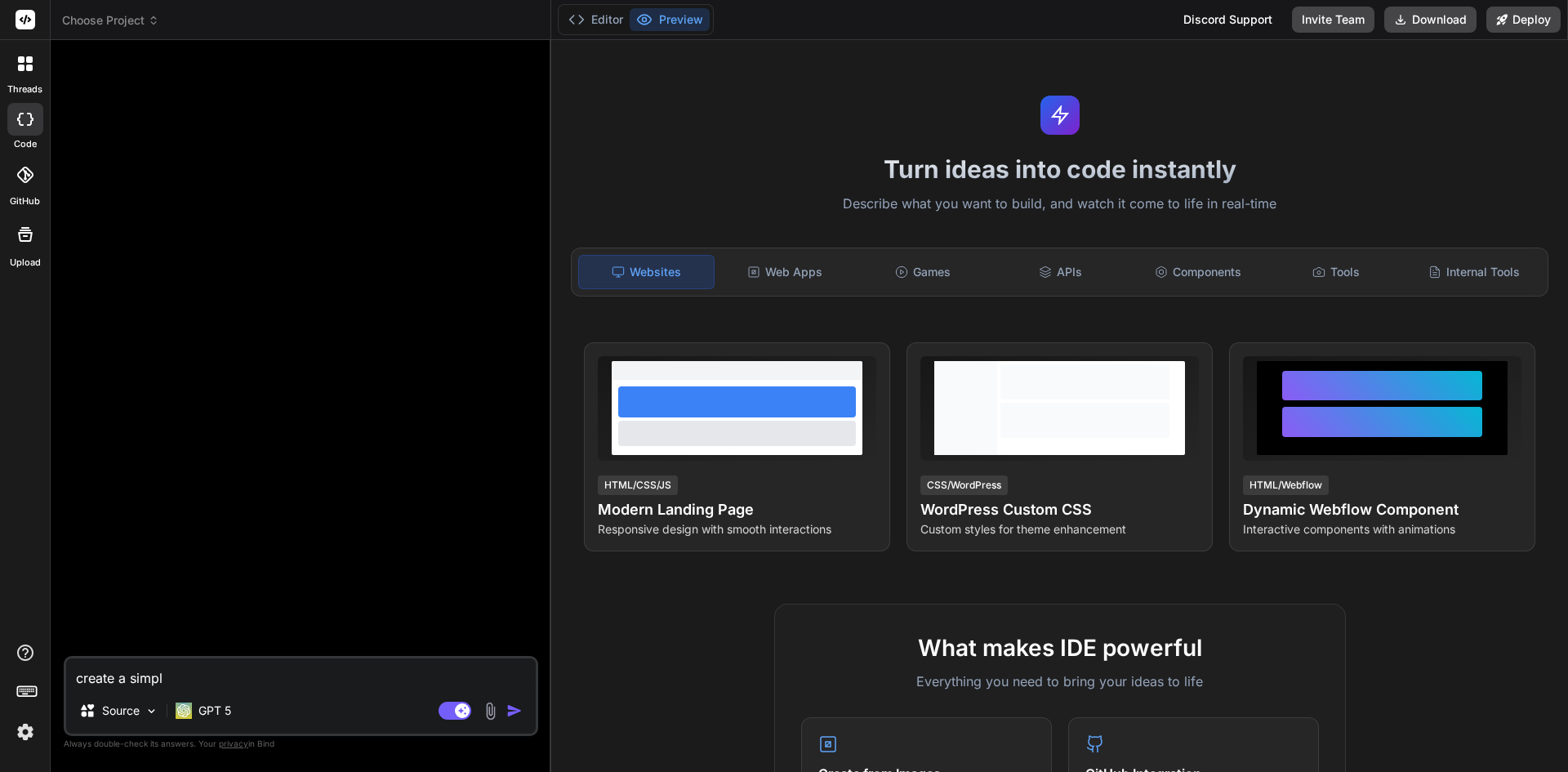
type textarea "x"
type textarea "create a simple"
type textarea "x"
type textarea "create a simple a"
type textarea "x"
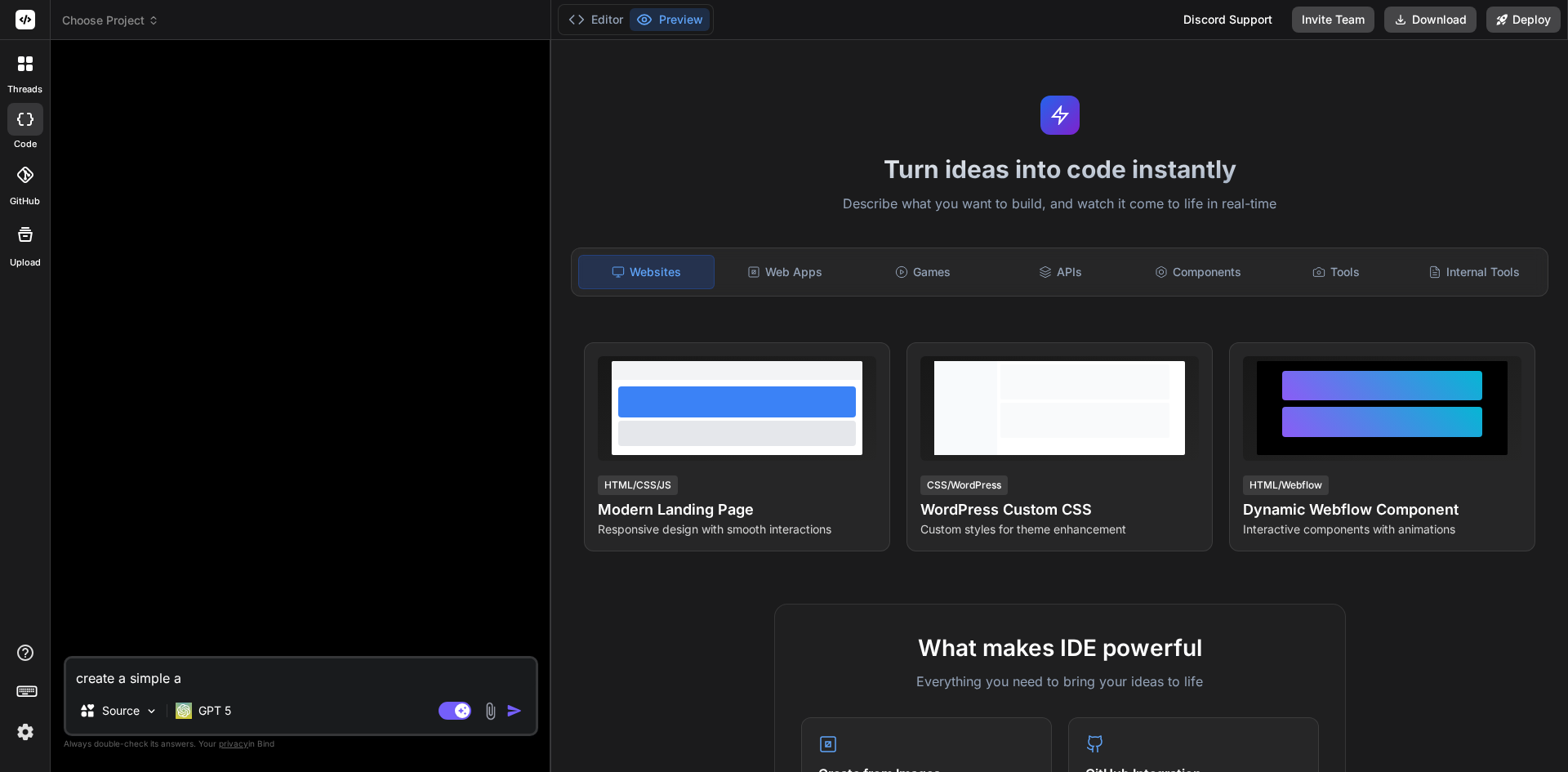
type textarea "create a simple ag"
type textarea "x"
type textarea "create a simple age"
type textarea "x"
type textarea "create a simple agen"
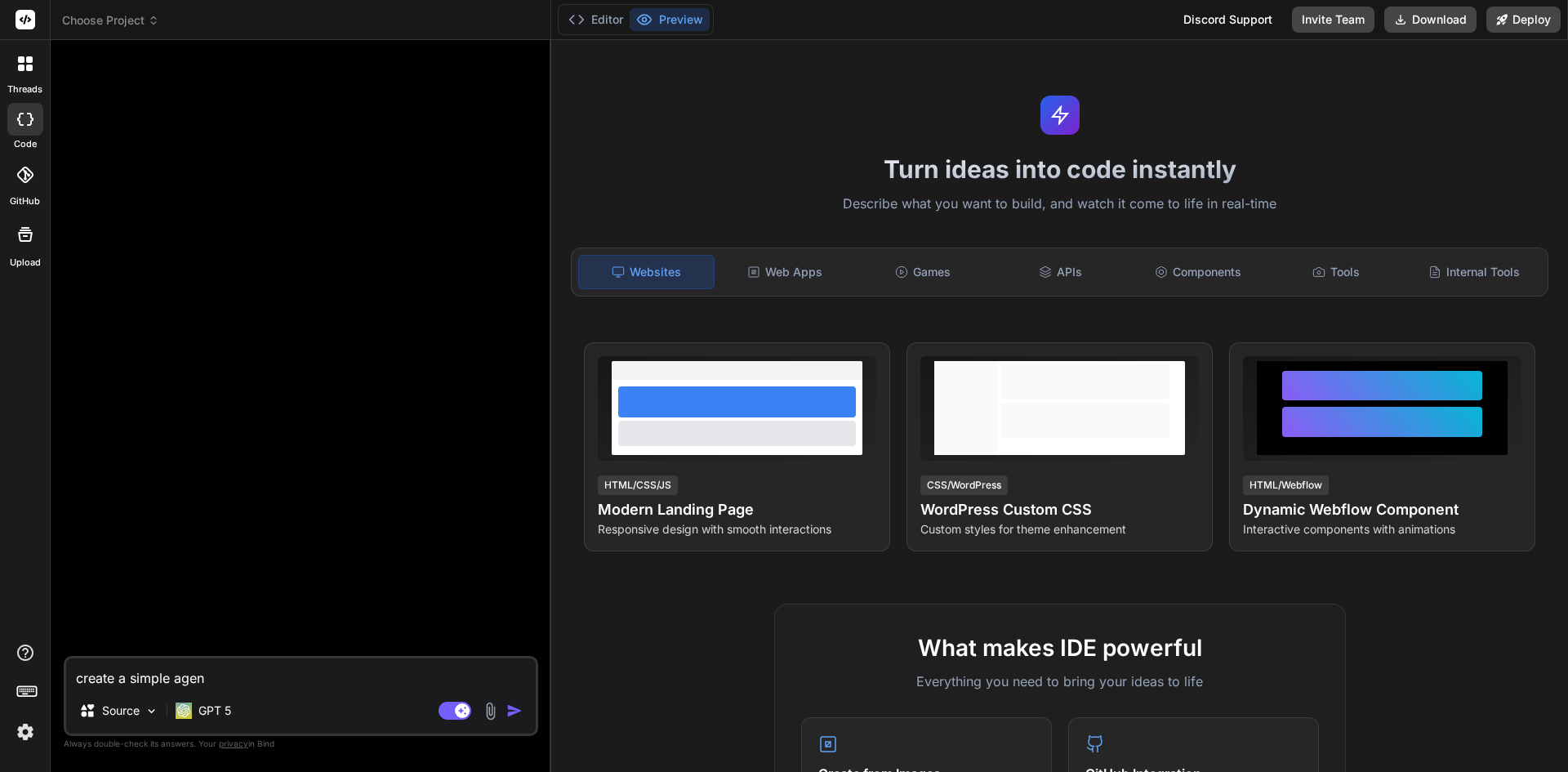
type textarea "x"
type textarea "create a simple agenc"
type textarea "x"
type textarea "create a simple agency"
type textarea "x"
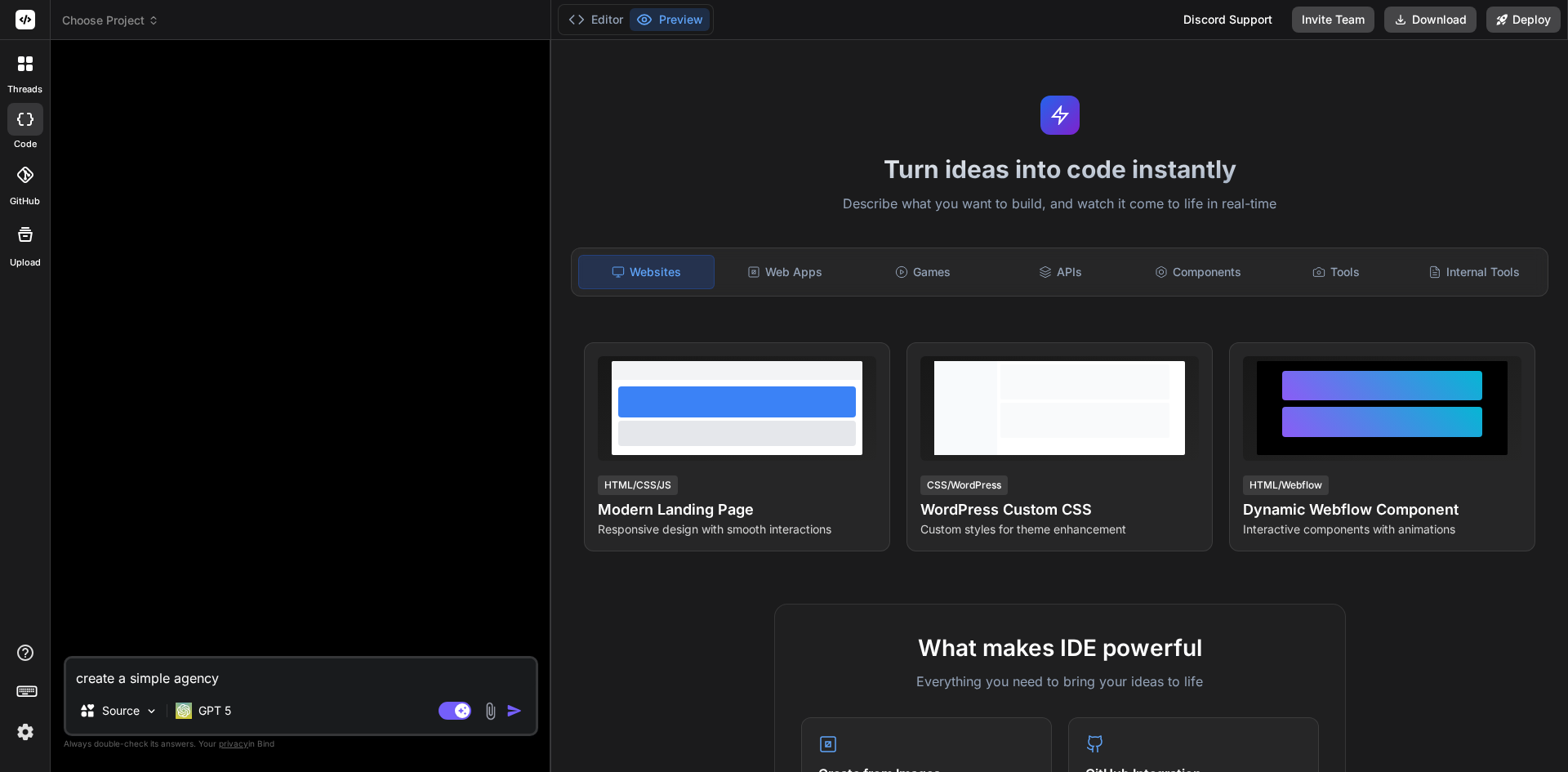
type textarea "create a simple"
type textarea "x"
type textarea "create a simple m"
type textarea "x"
type textarea "create a simple ma"
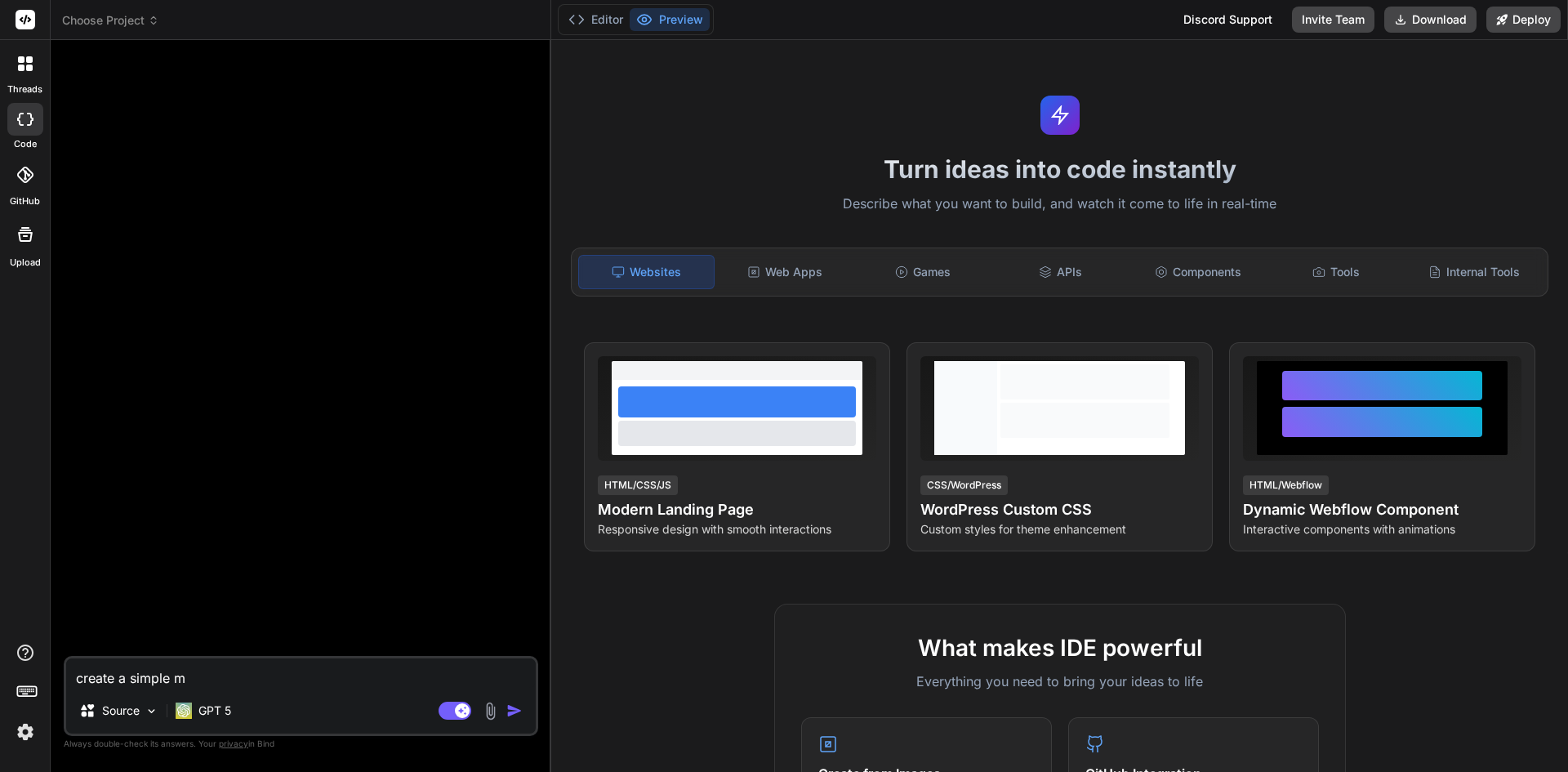
type textarea "x"
type textarea "create a simple mar"
type textarea "x"
type textarea "create a simple mark"
type textarea "x"
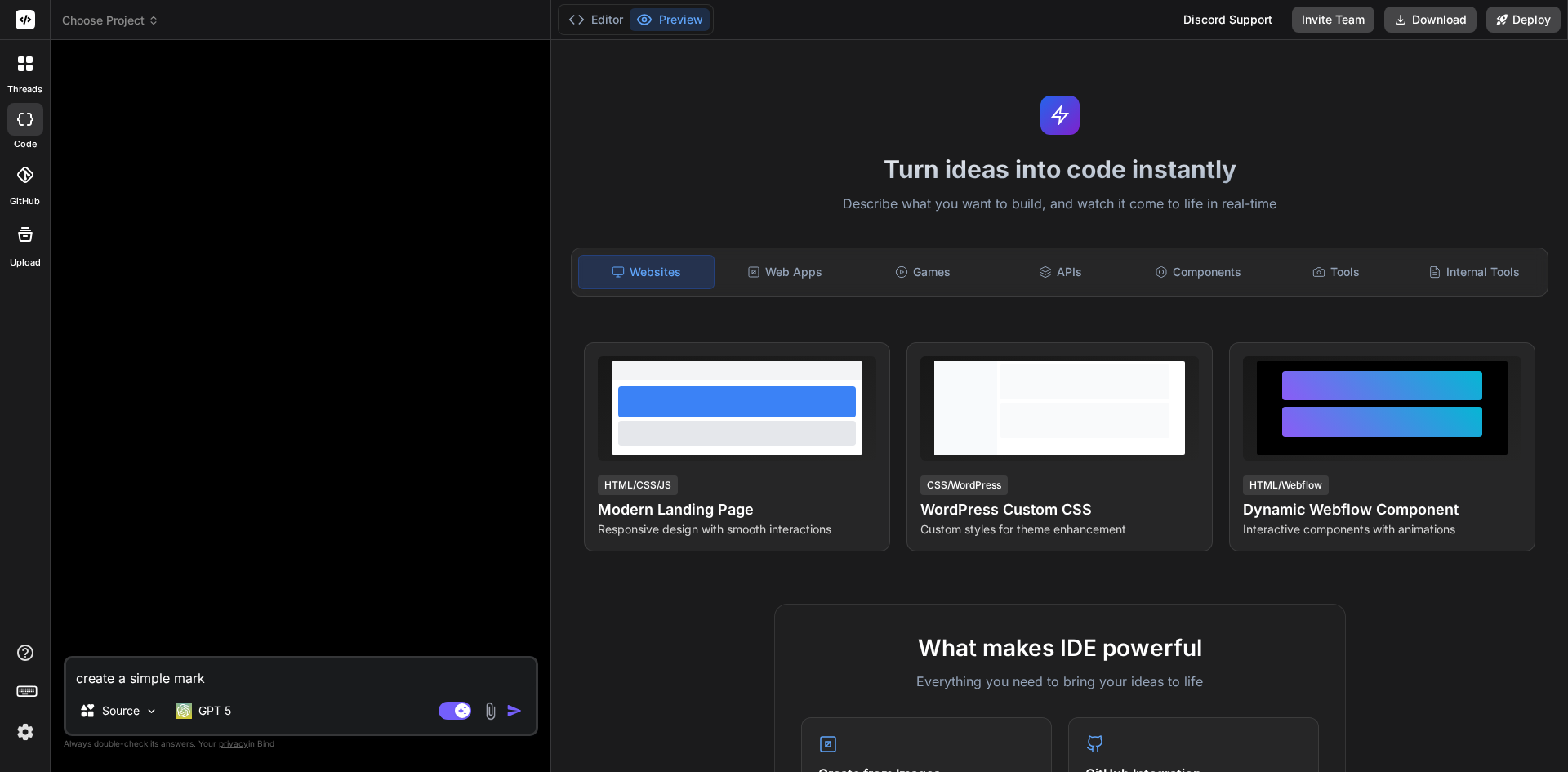
type textarea "create a simple marke"
type textarea "x"
type textarea "create a simple market"
type textarea "x"
type textarea "create a simple marketi"
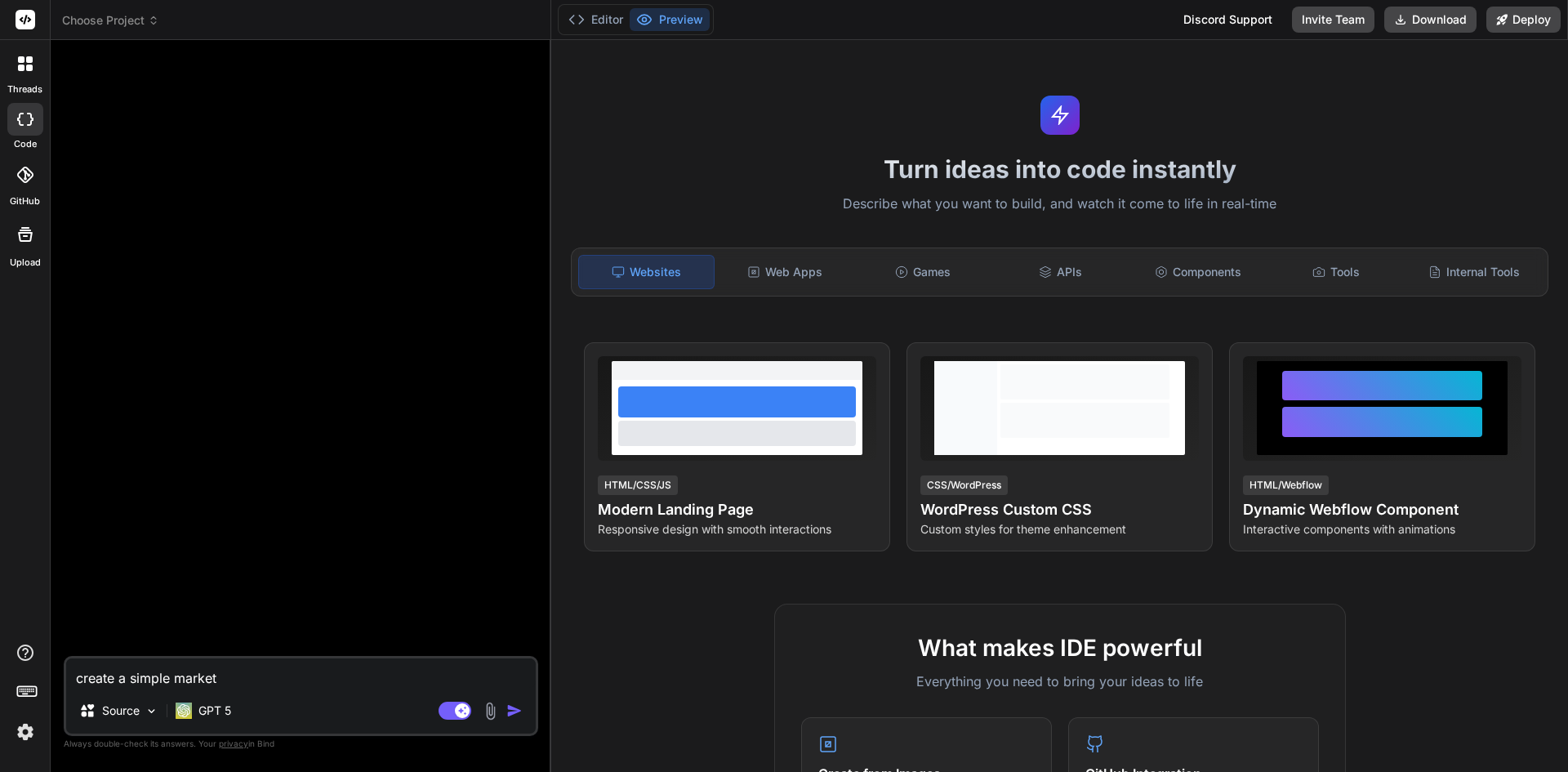
type textarea "x"
type textarea "create a simple marketin"
type textarea "x"
type textarea "create a simple marketing"
type textarea "x"
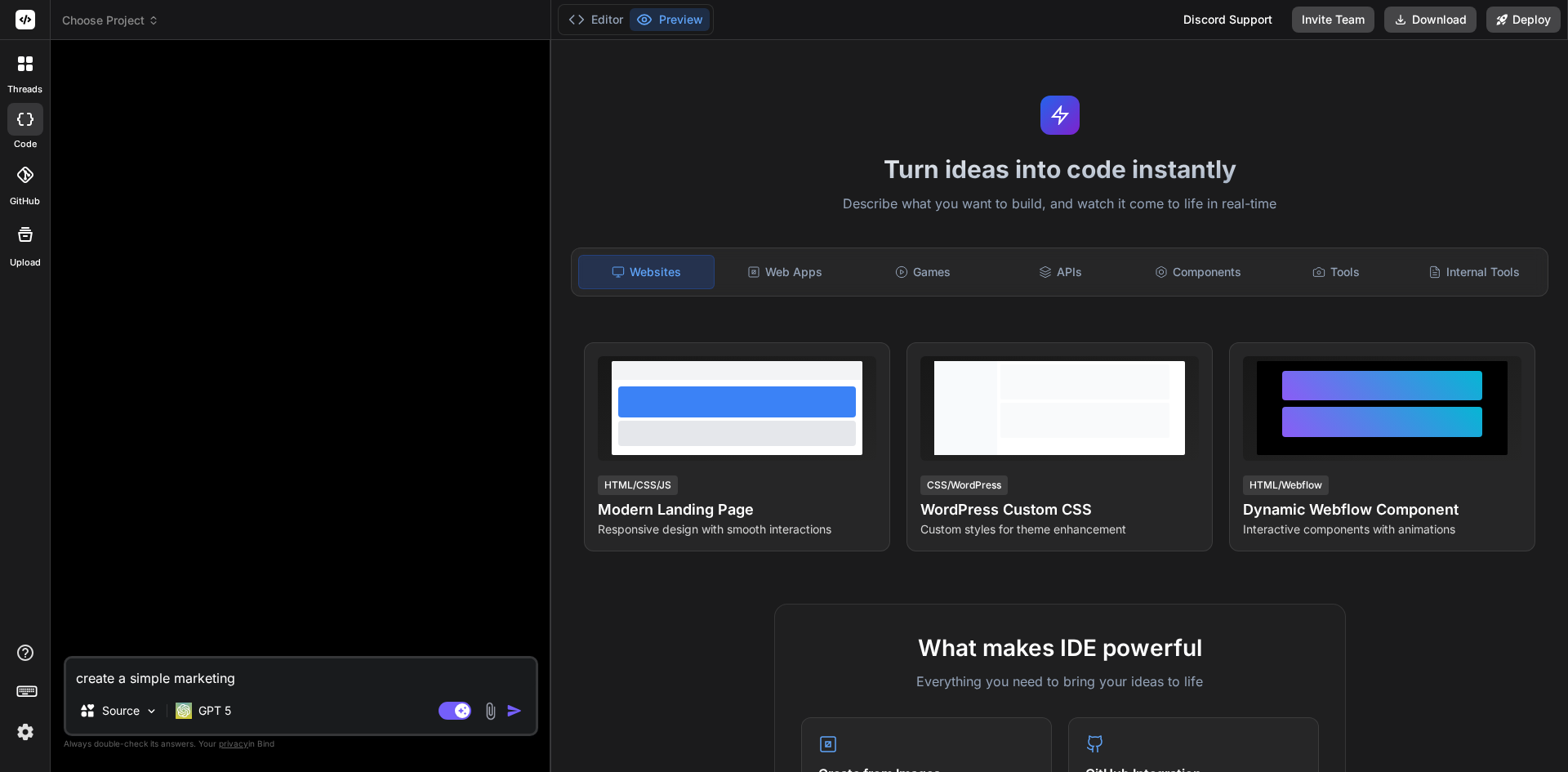
type textarea "create a simple marketing"
type textarea "x"
type textarea "create a simple marketing a"
type textarea "x"
type textarea "create a simple marketing ag"
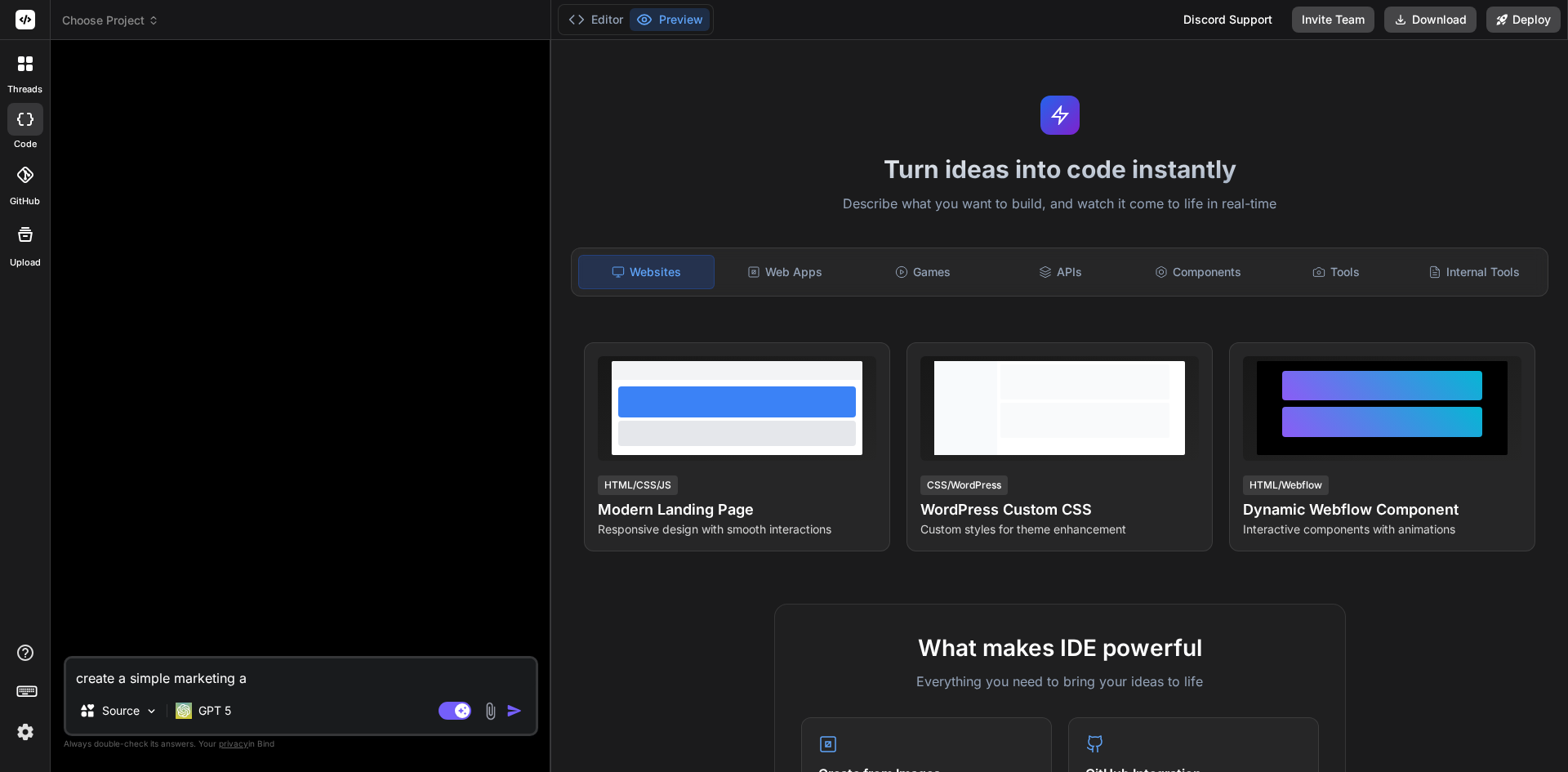
type textarea "x"
type textarea "create a simple marketing age"
type textarea "x"
type textarea "create a simple marketing agen"
type textarea "x"
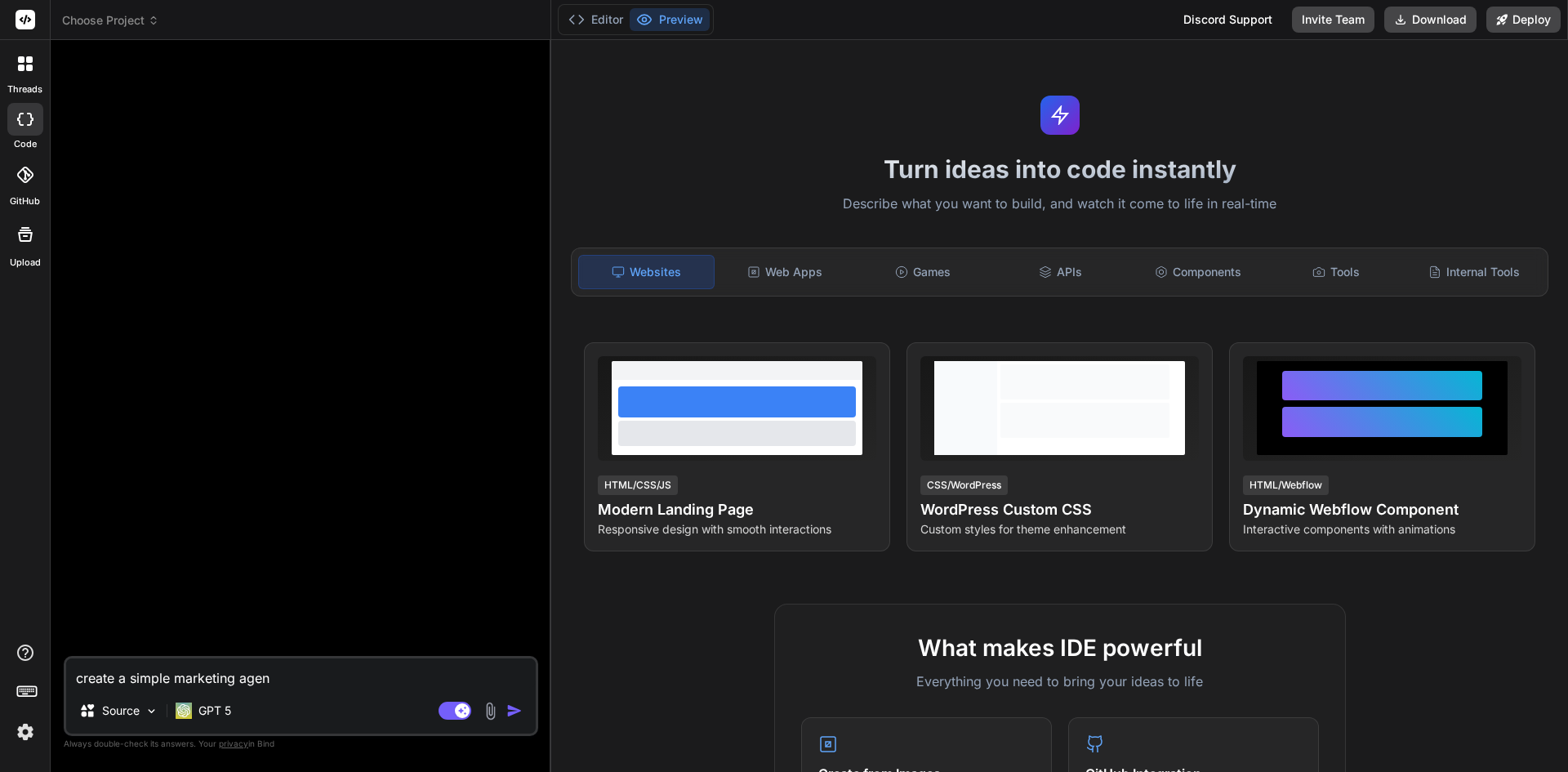
type textarea "create a simple marketing agenc"
type textarea "x"
type textarea "create a simple marketing agency"
type textarea "x"
type textarea "create a simple marketing agency"
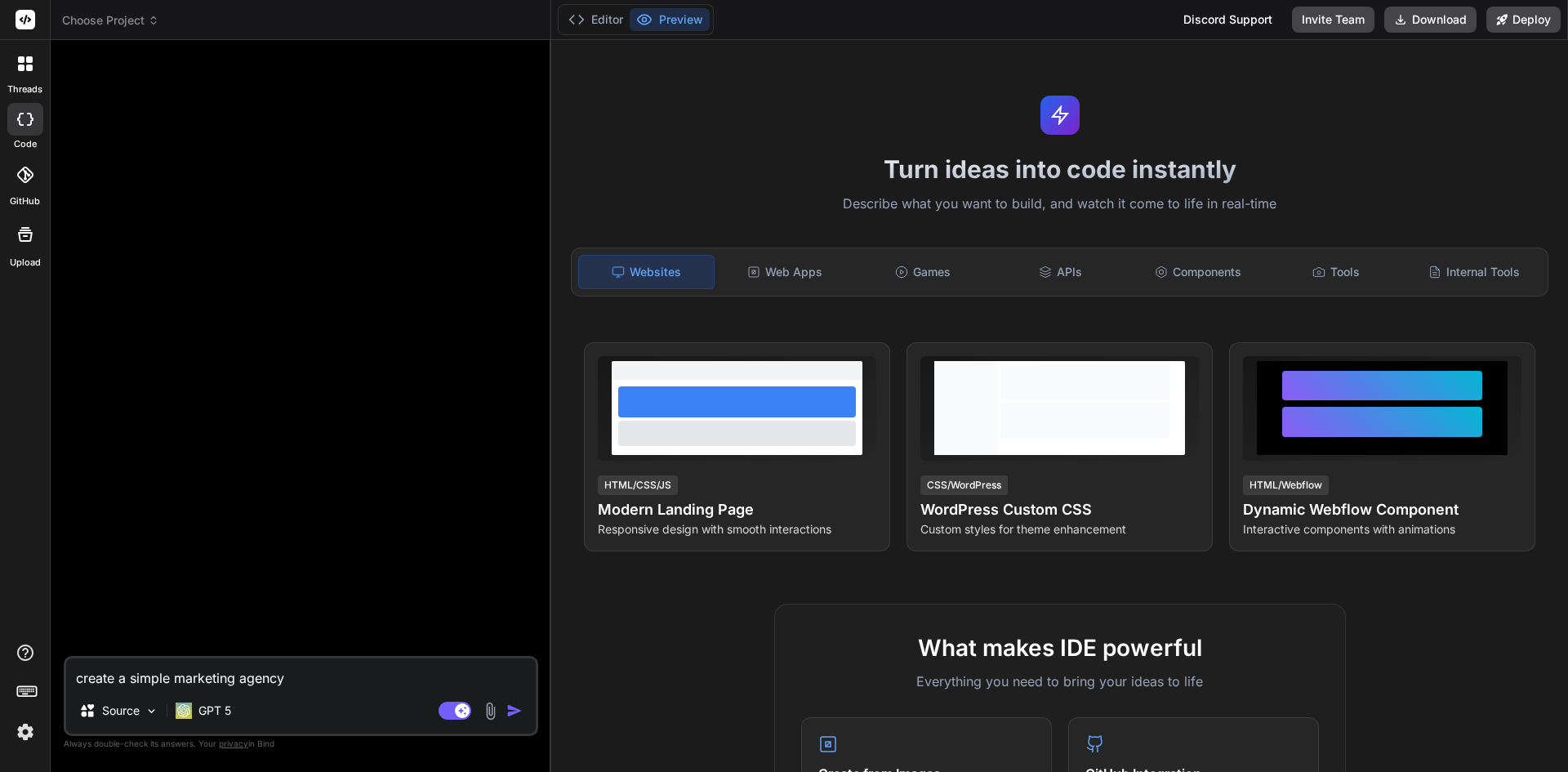
type textarea "x"
type textarea "create a simple marketing agency w"
type textarea "x"
type textarea "create a simple marketing agency we"
type textarea "x"
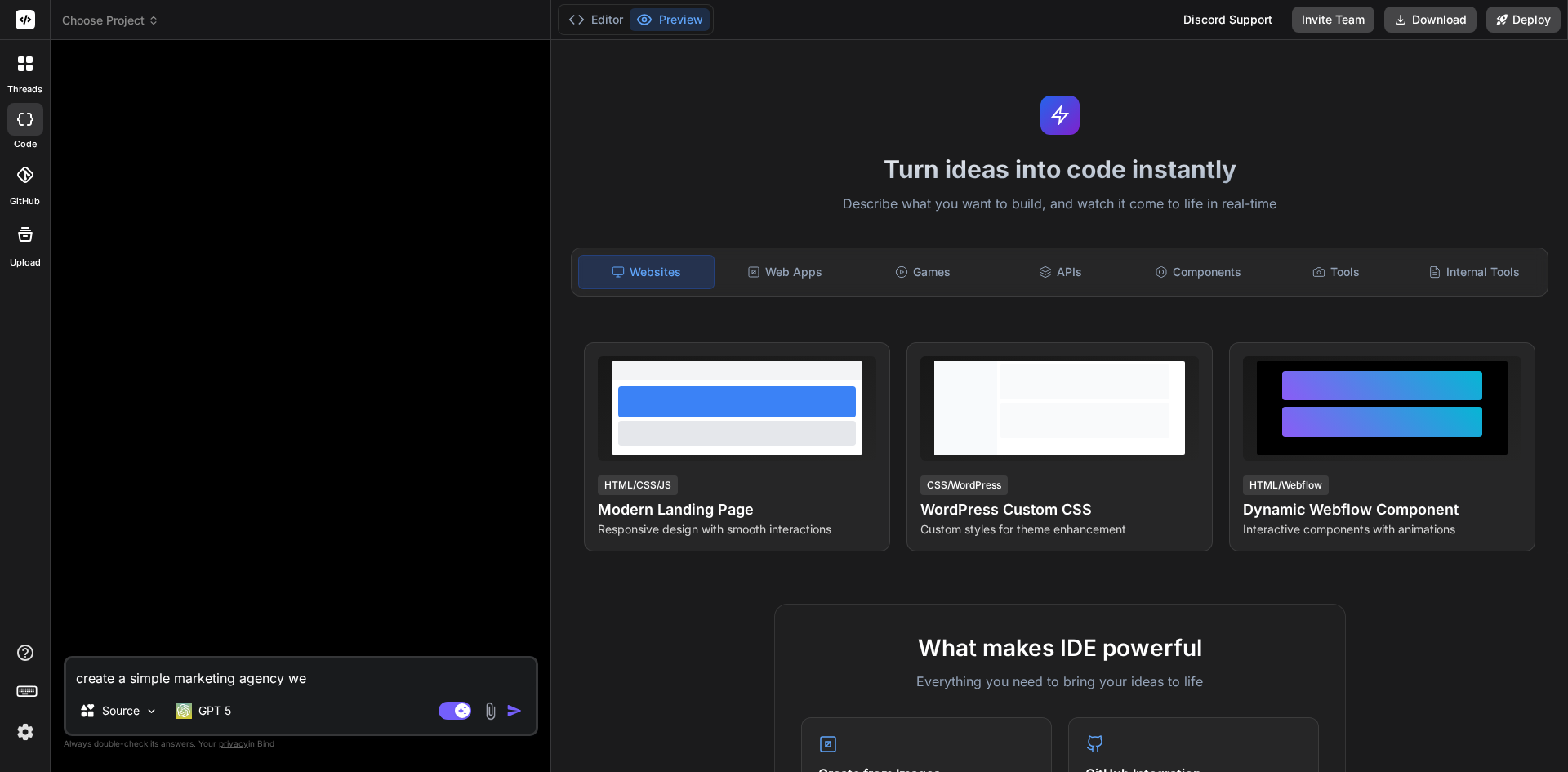
type textarea "create a simple marketing agency web"
type textarea "x"
type textarea "create a simple marketing agency webs"
type textarea "x"
type textarea "create a simple marketing agency websi"
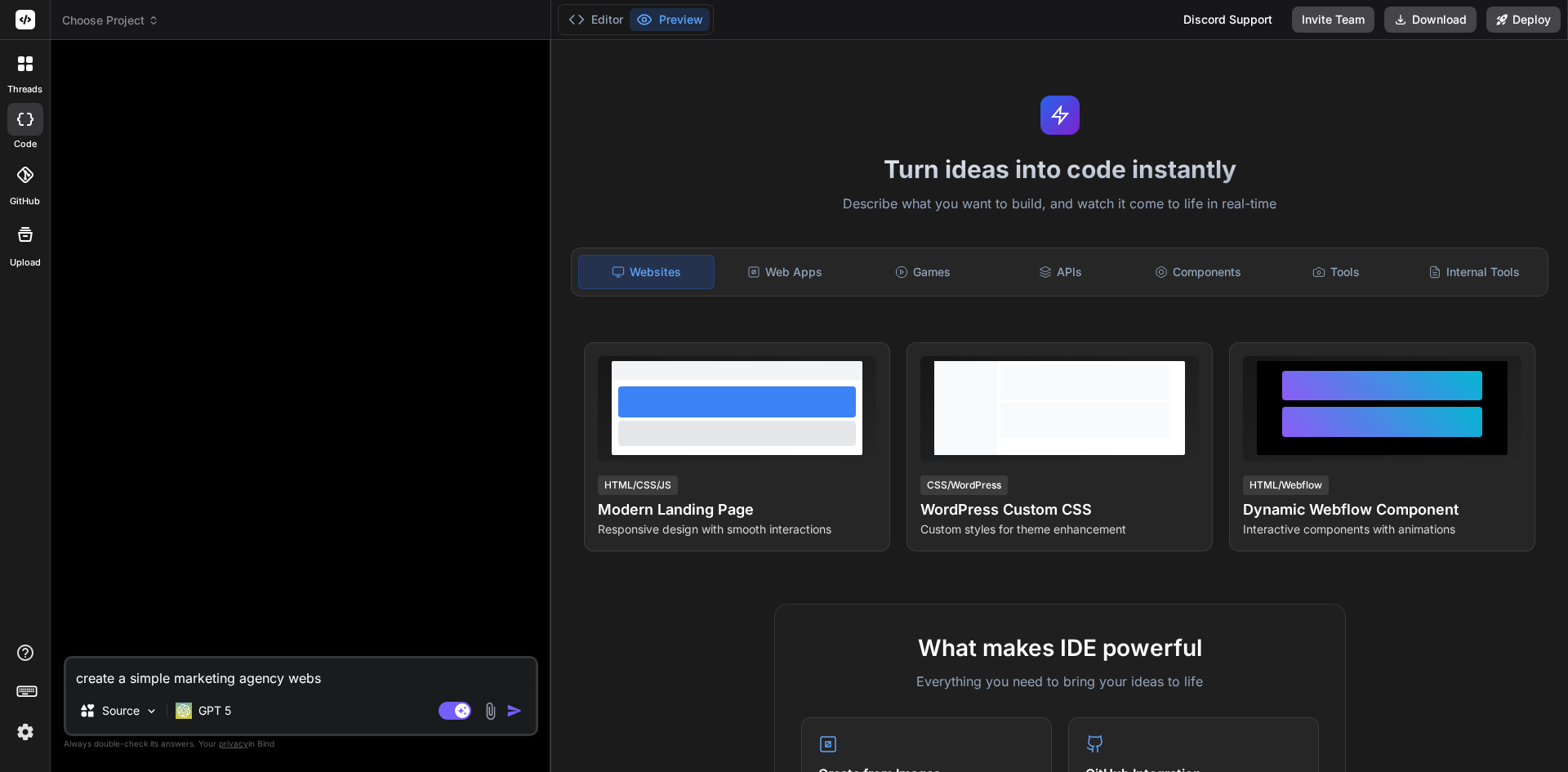
type textarea "x"
type textarea "create a simple marketing agency websit"
type textarea "x"
type textarea "create a simple marketing agency website"
type textarea "x"
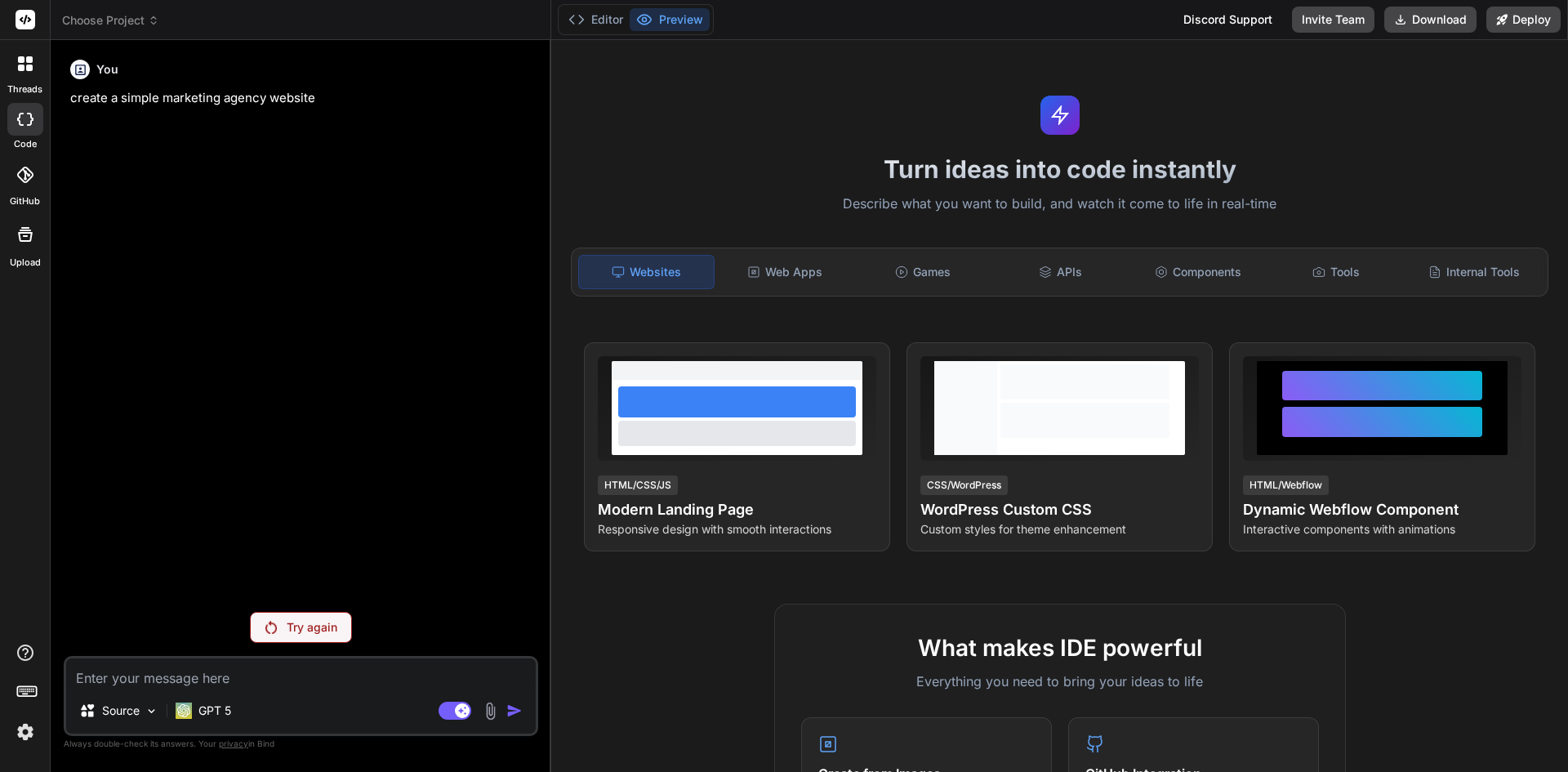
click at [28, 730] on img at bounding box center [25, 731] width 28 height 28
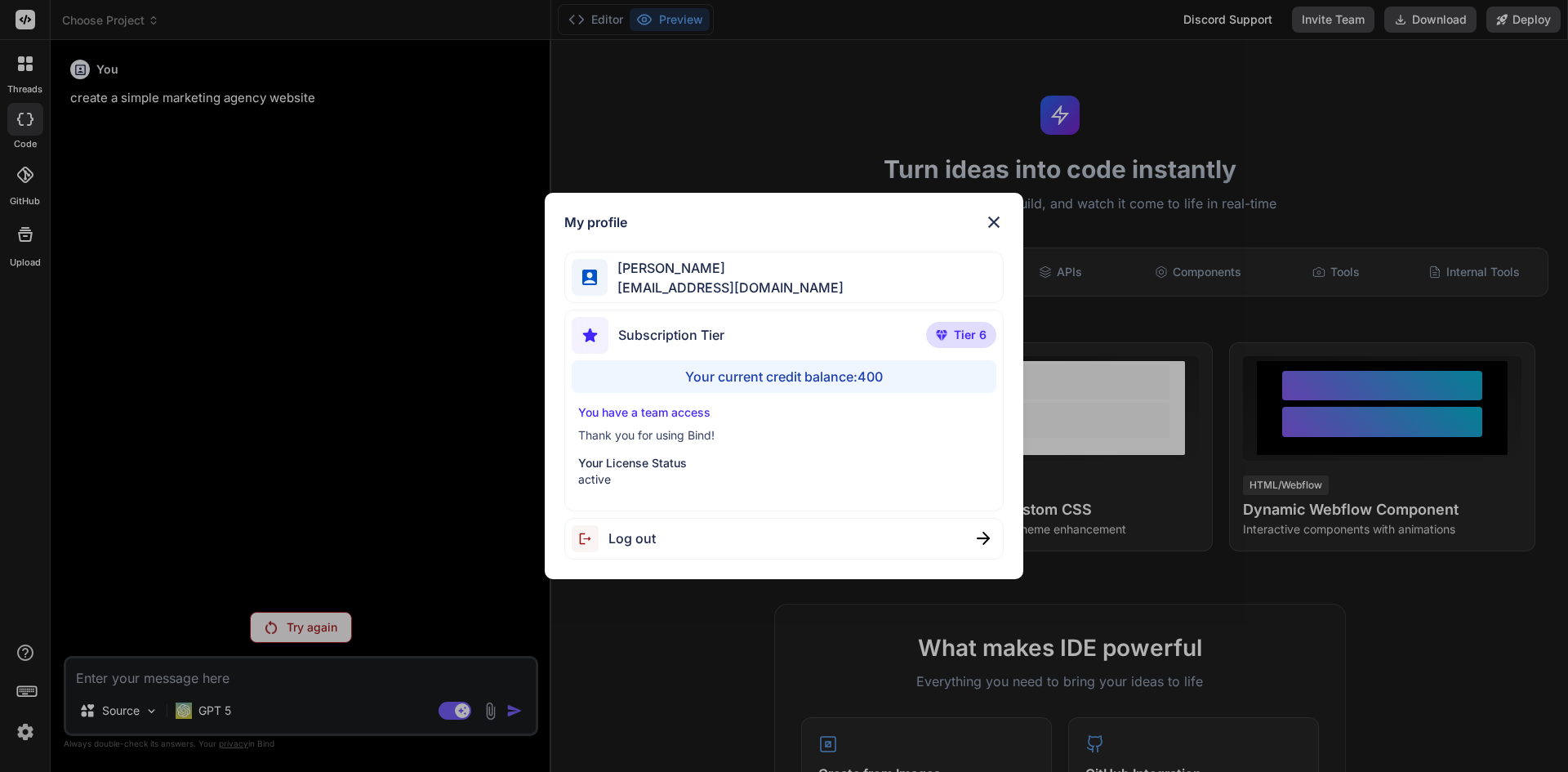
click at [1006, 220] on div "My profile [PERSON_NAME] [PERSON_NAME][EMAIL_ADDRESS][DOMAIN_NAME] Subscription…" at bounding box center [784, 386] width 479 height 386
click at [994, 230] on img at bounding box center [994, 222] width 19 height 19
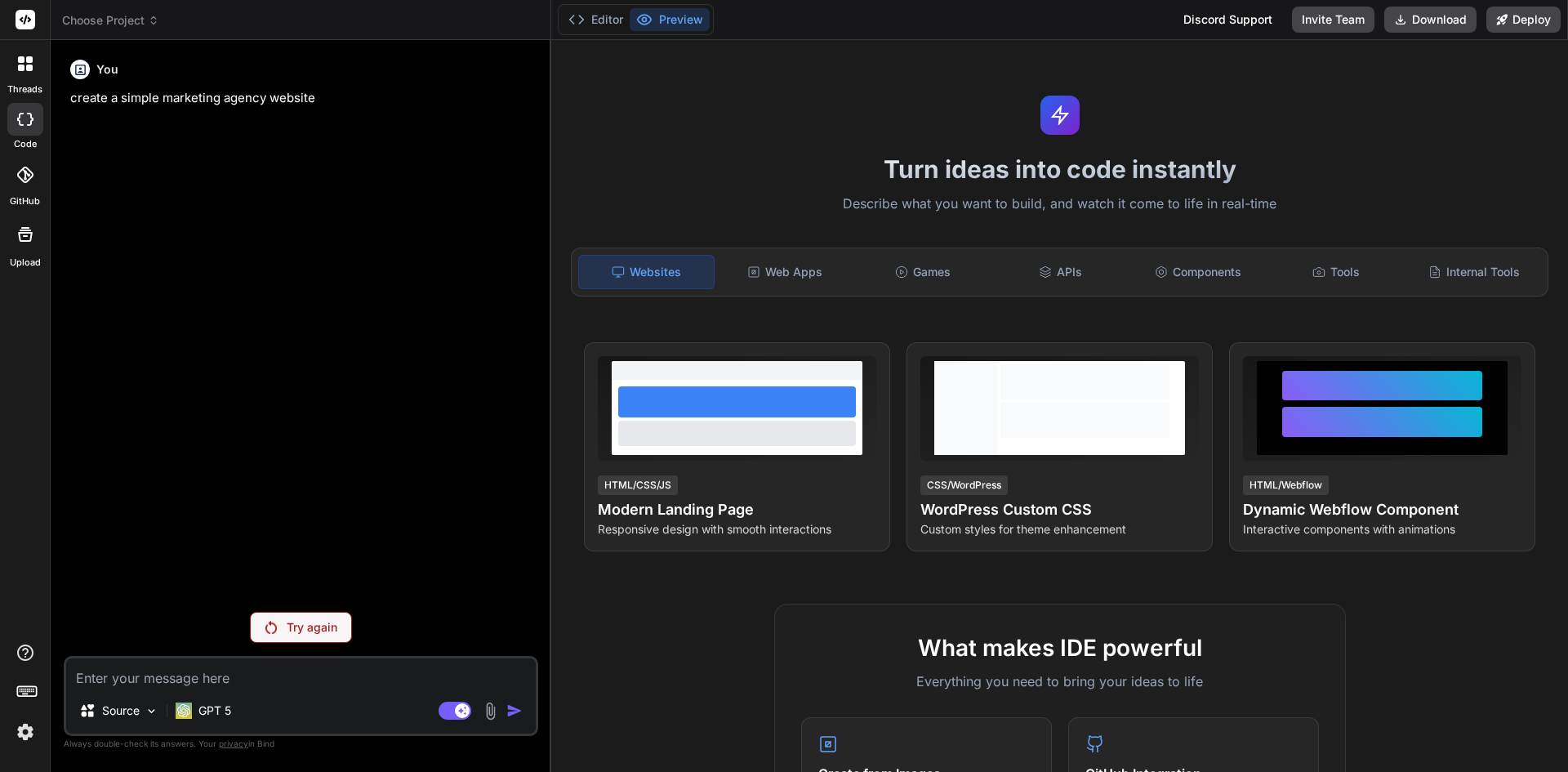
click at [31, 120] on icon at bounding box center [30, 119] width 7 height 13
click at [28, 73] on div at bounding box center [24, 63] width 34 height 34
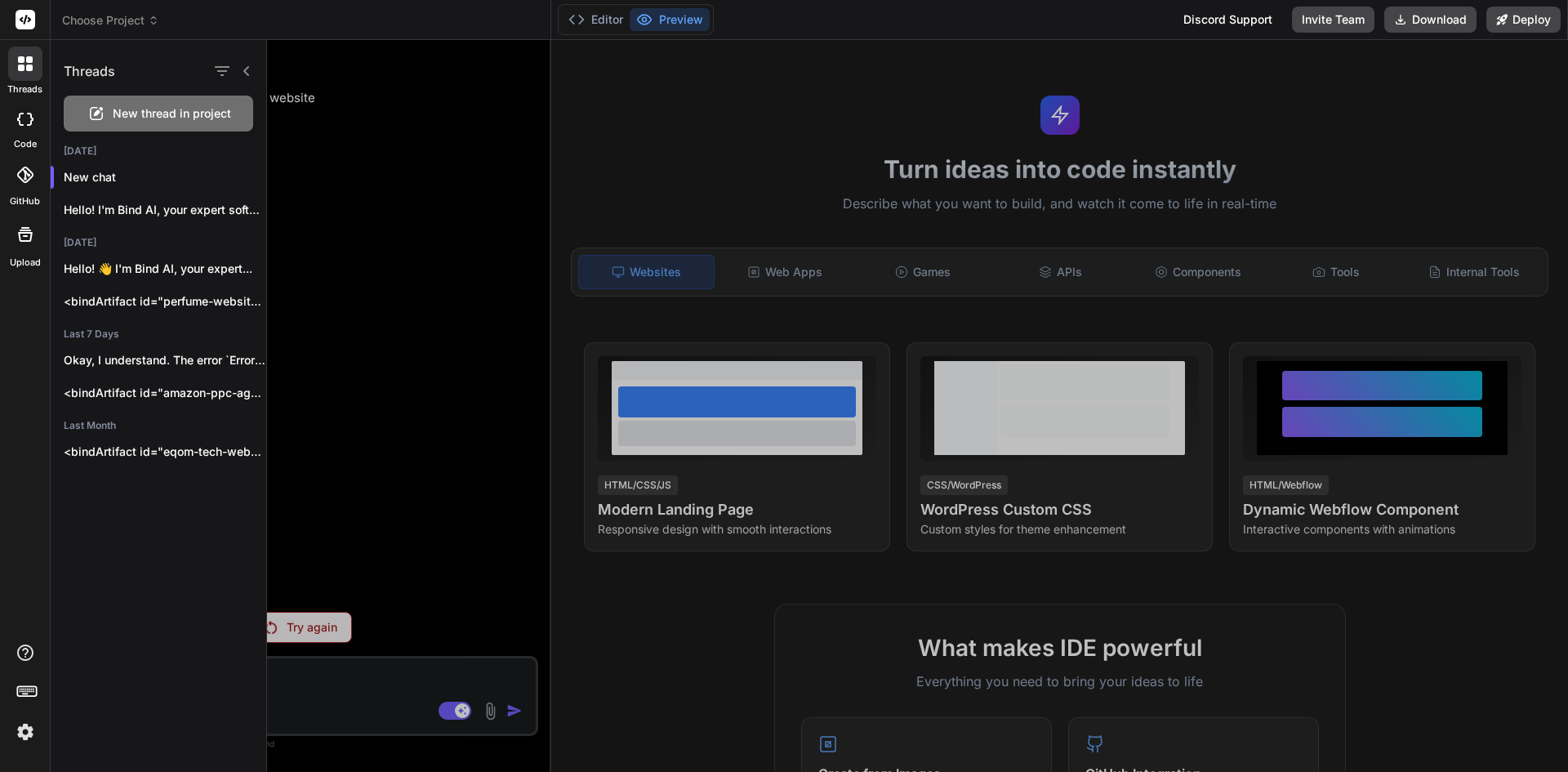
click at [201, 481] on div "Threads New thread in project [DATE] New chat Hello! I'm Bind AI, your expert s…" at bounding box center [159, 406] width 216 height 732
click at [224, 213] on p "Hello! I'm Bind AI, your expert software..." at bounding box center [164, 209] width 202 height 17
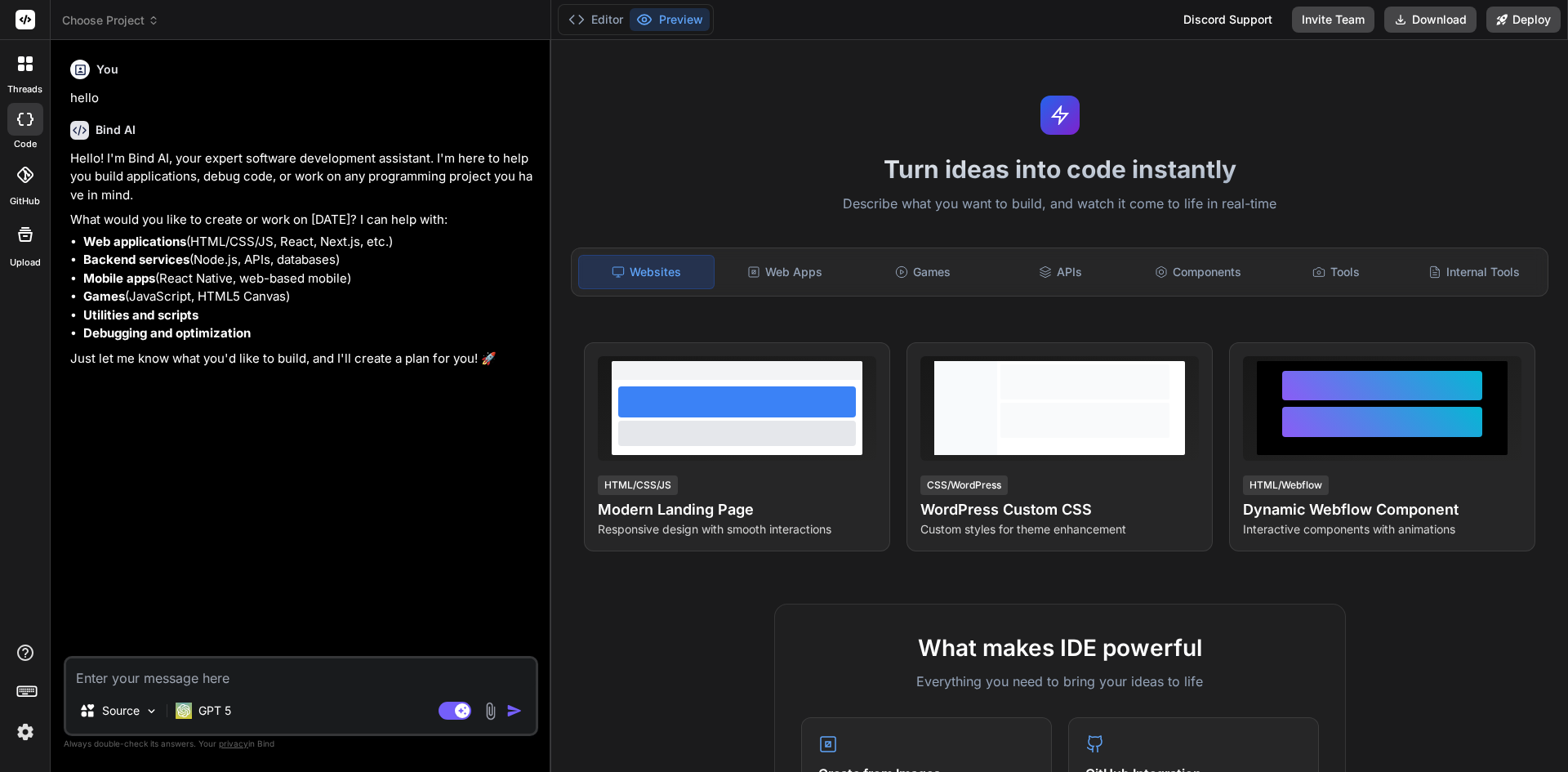
scroll to position [139, 0]
click at [27, 73] on div at bounding box center [24, 63] width 34 height 34
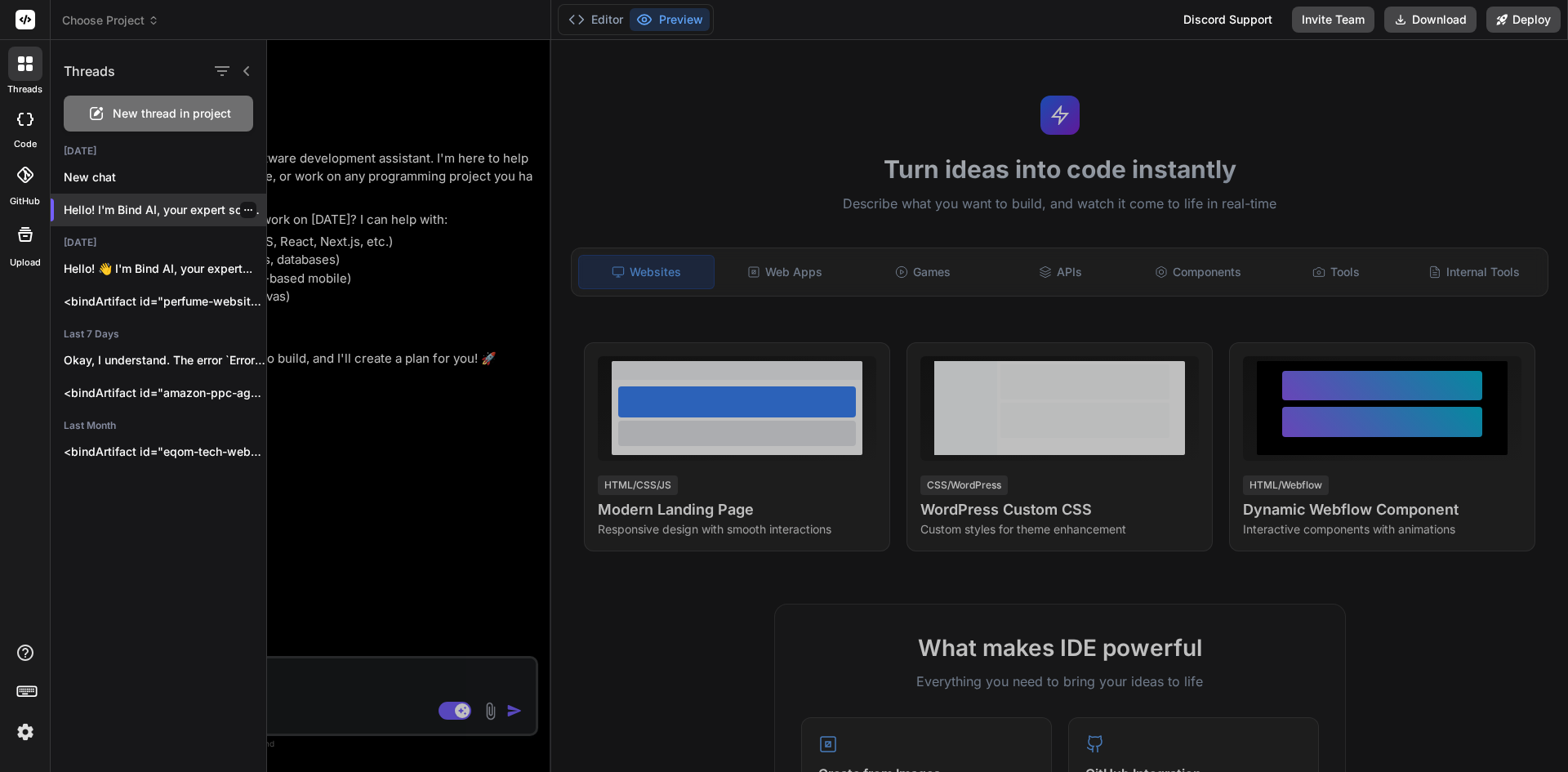
click at [243, 212] on icon "button" at bounding box center [248, 210] width 10 height 10
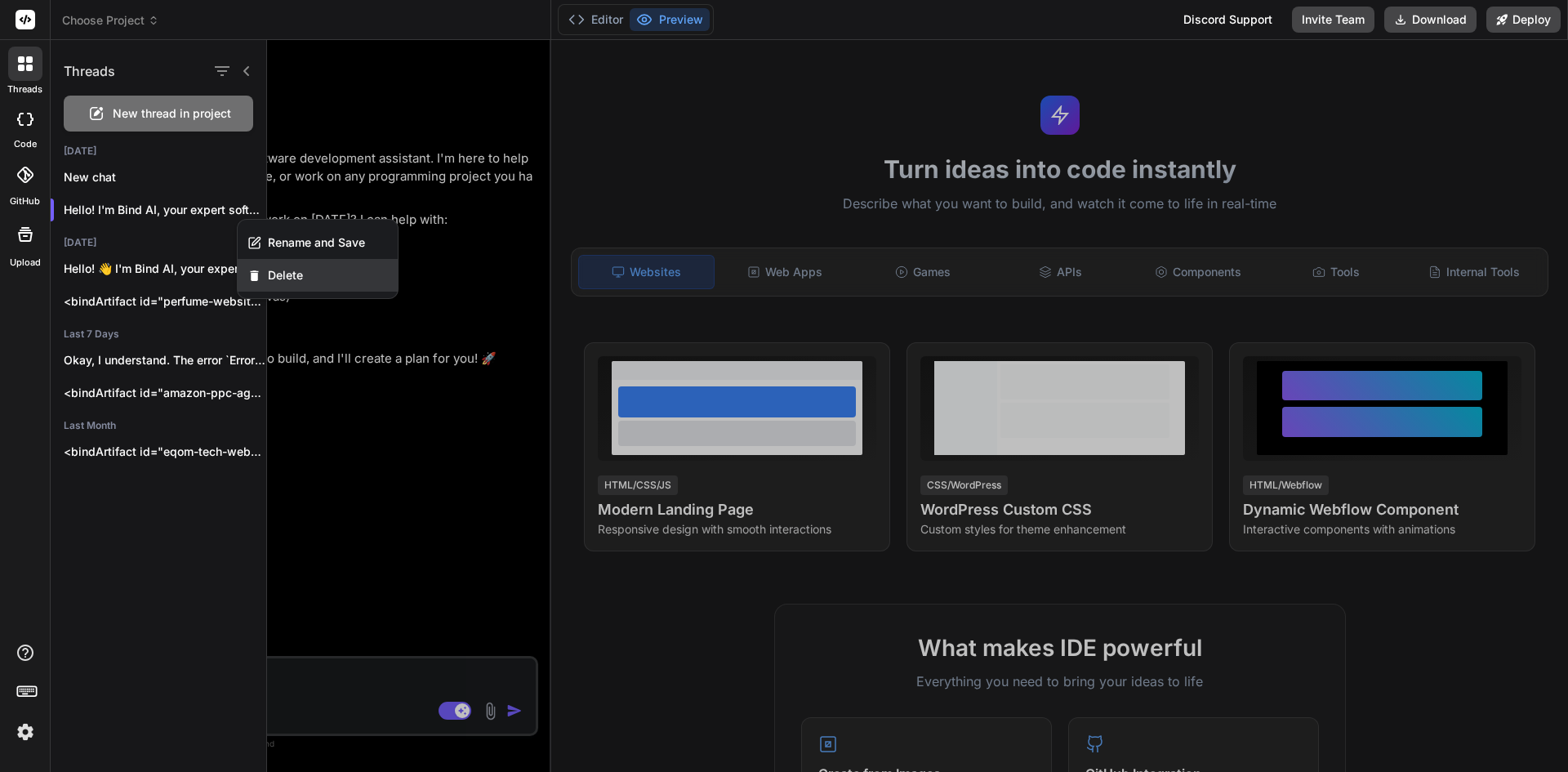
click at [273, 272] on span "Delete" at bounding box center [285, 275] width 35 height 17
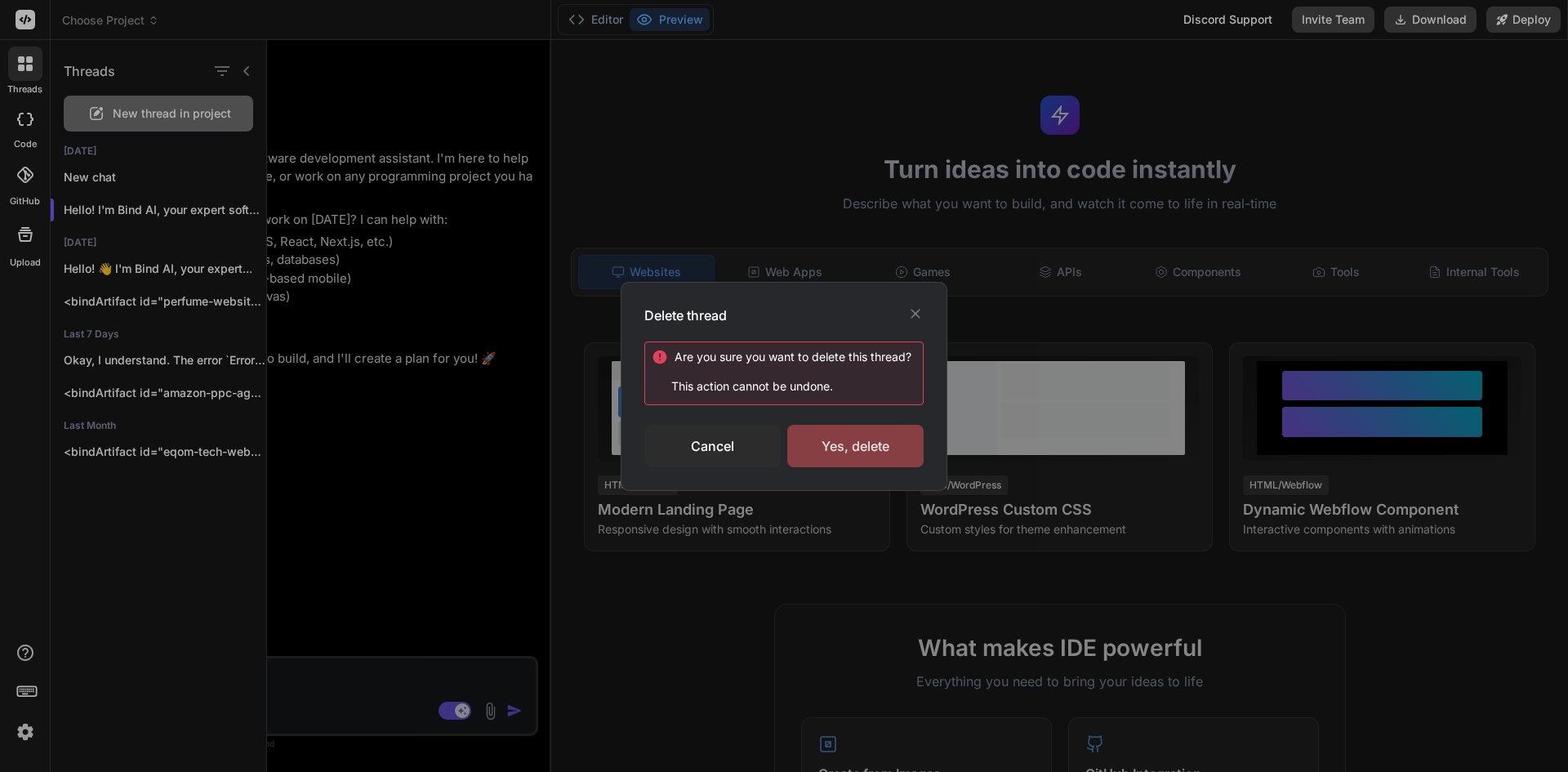
click at [833, 447] on div "Yes, delete" at bounding box center [856, 446] width 136 height 43
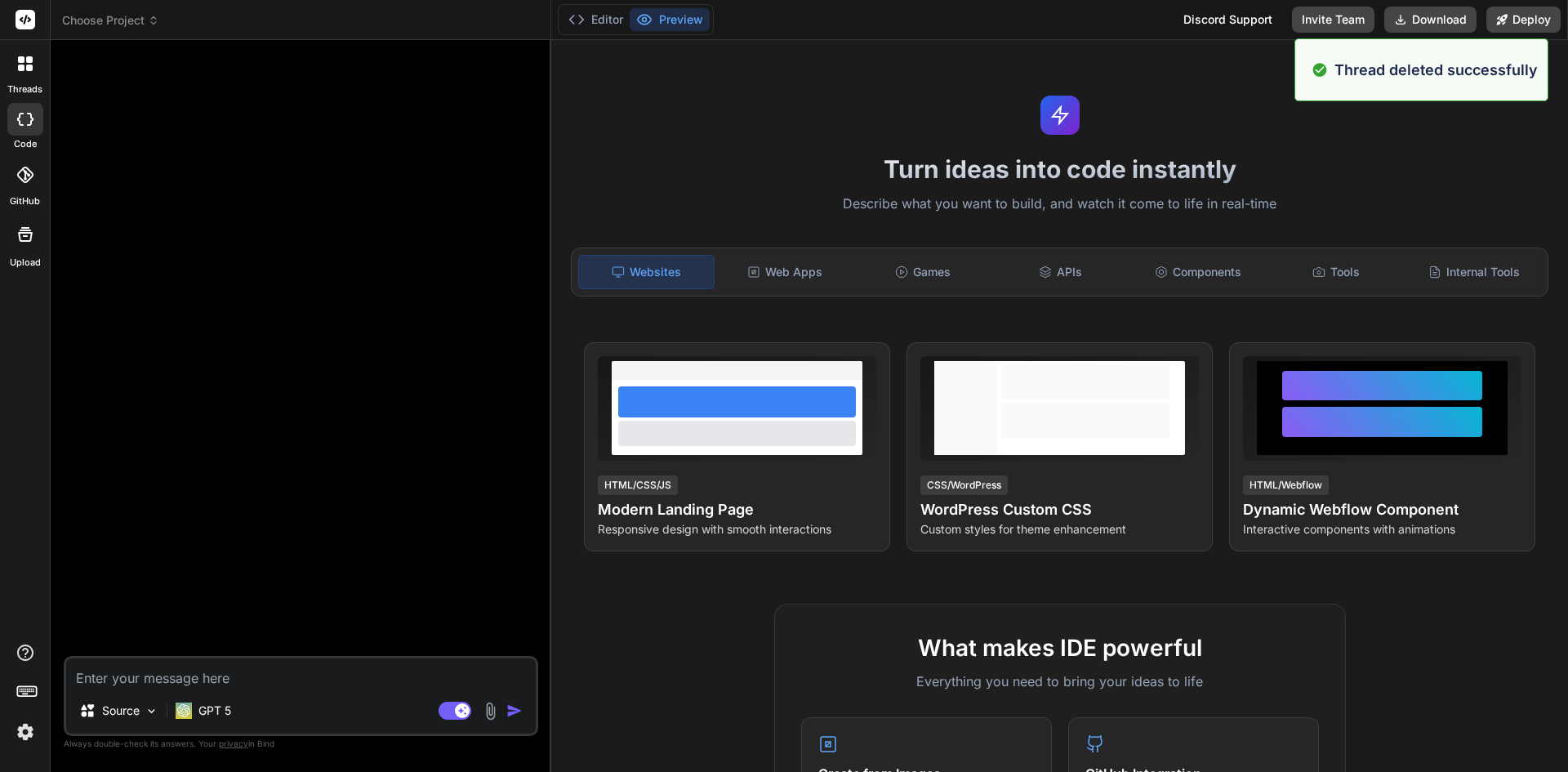
click at [27, 70] on icon at bounding box center [29, 67] width 7 height 7
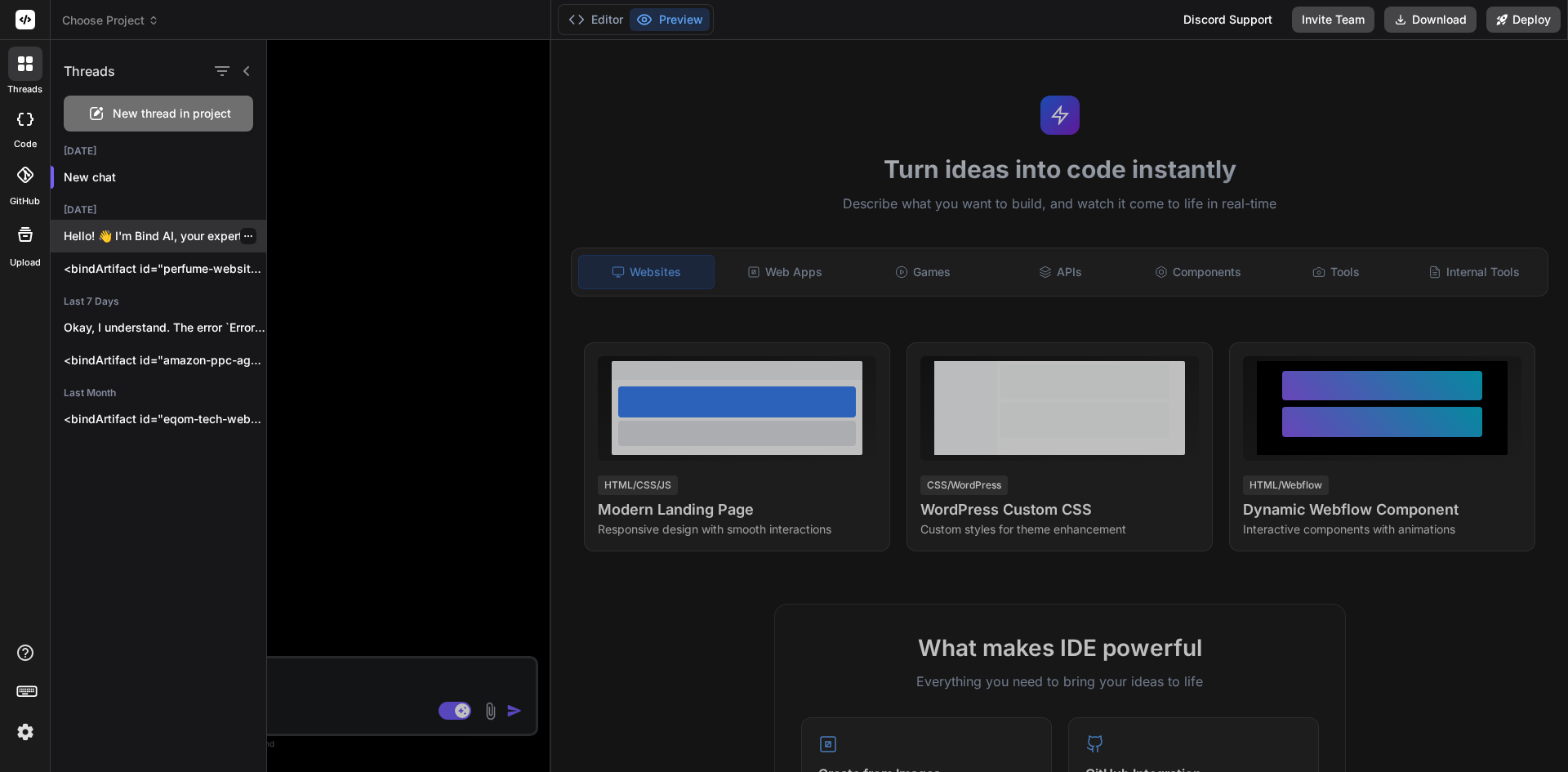
click at [203, 236] on p "Hello! 👋 I'm Bind AI, your expert..." at bounding box center [164, 236] width 202 height 17
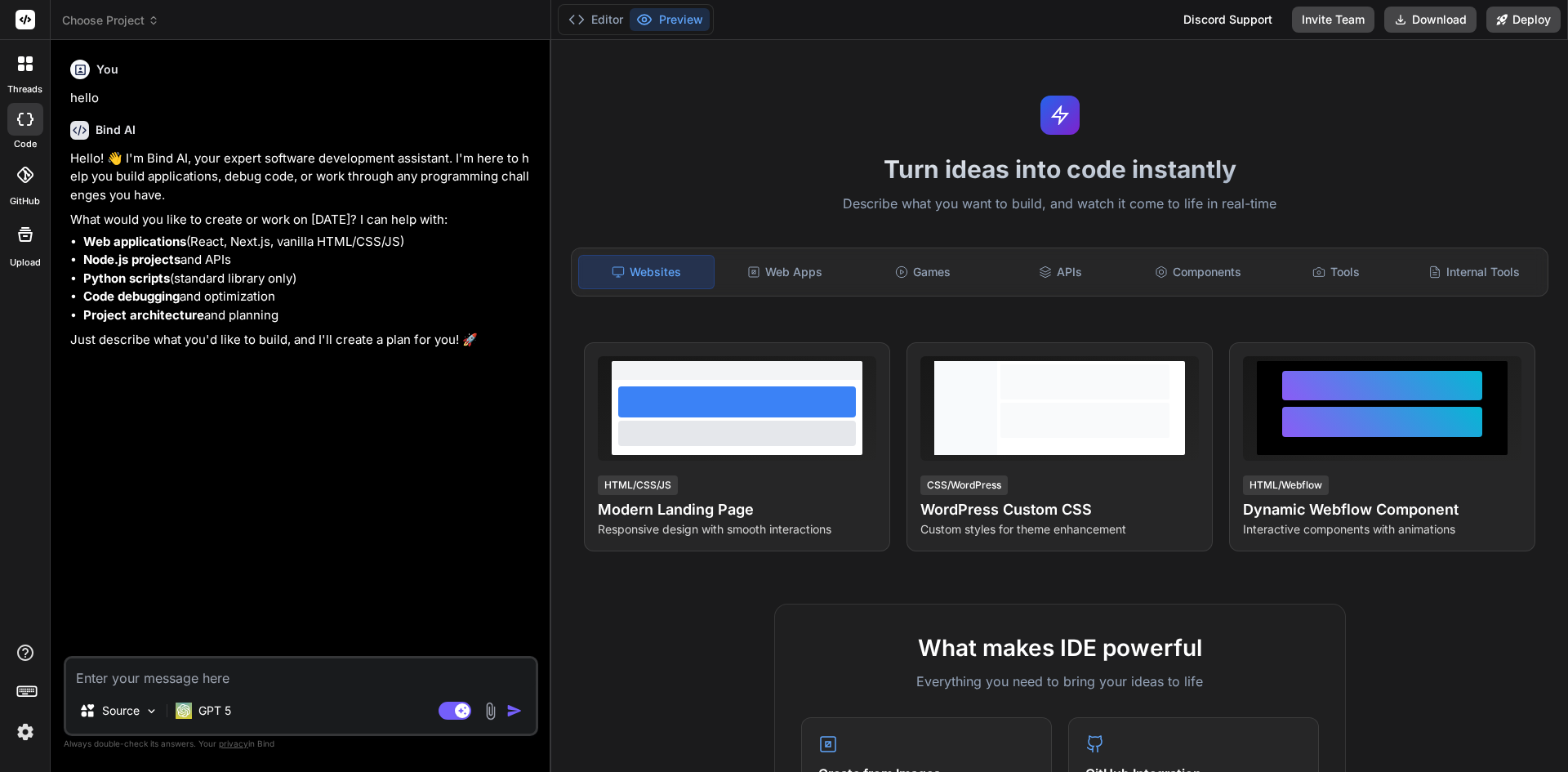
scroll to position [264, 0]
click at [42, 67] on div at bounding box center [24, 63] width 34 height 34
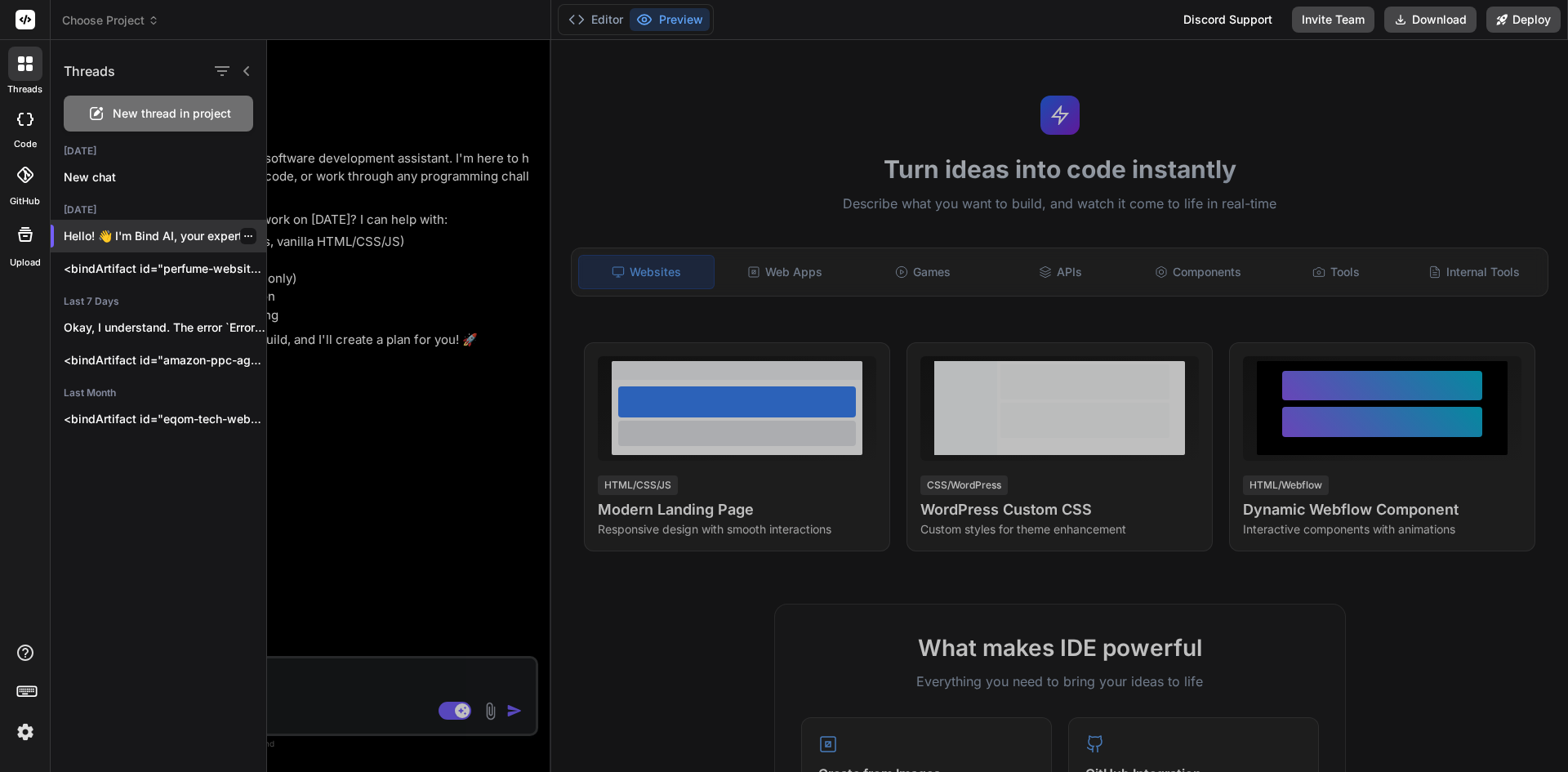
click at [243, 238] on icon "button" at bounding box center [248, 236] width 10 height 10
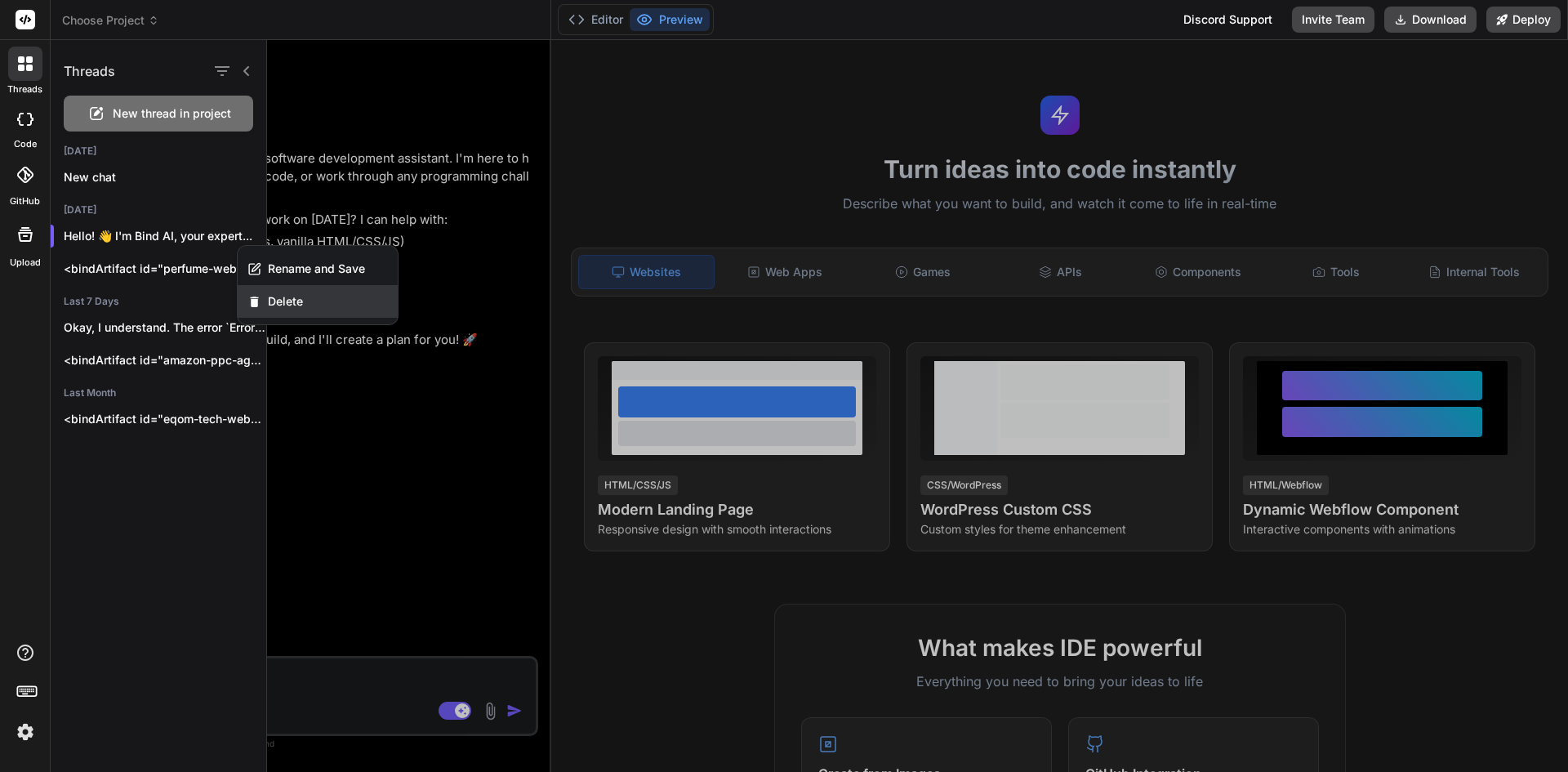
click at [279, 311] on div "Delete" at bounding box center [317, 302] width 160 height 33
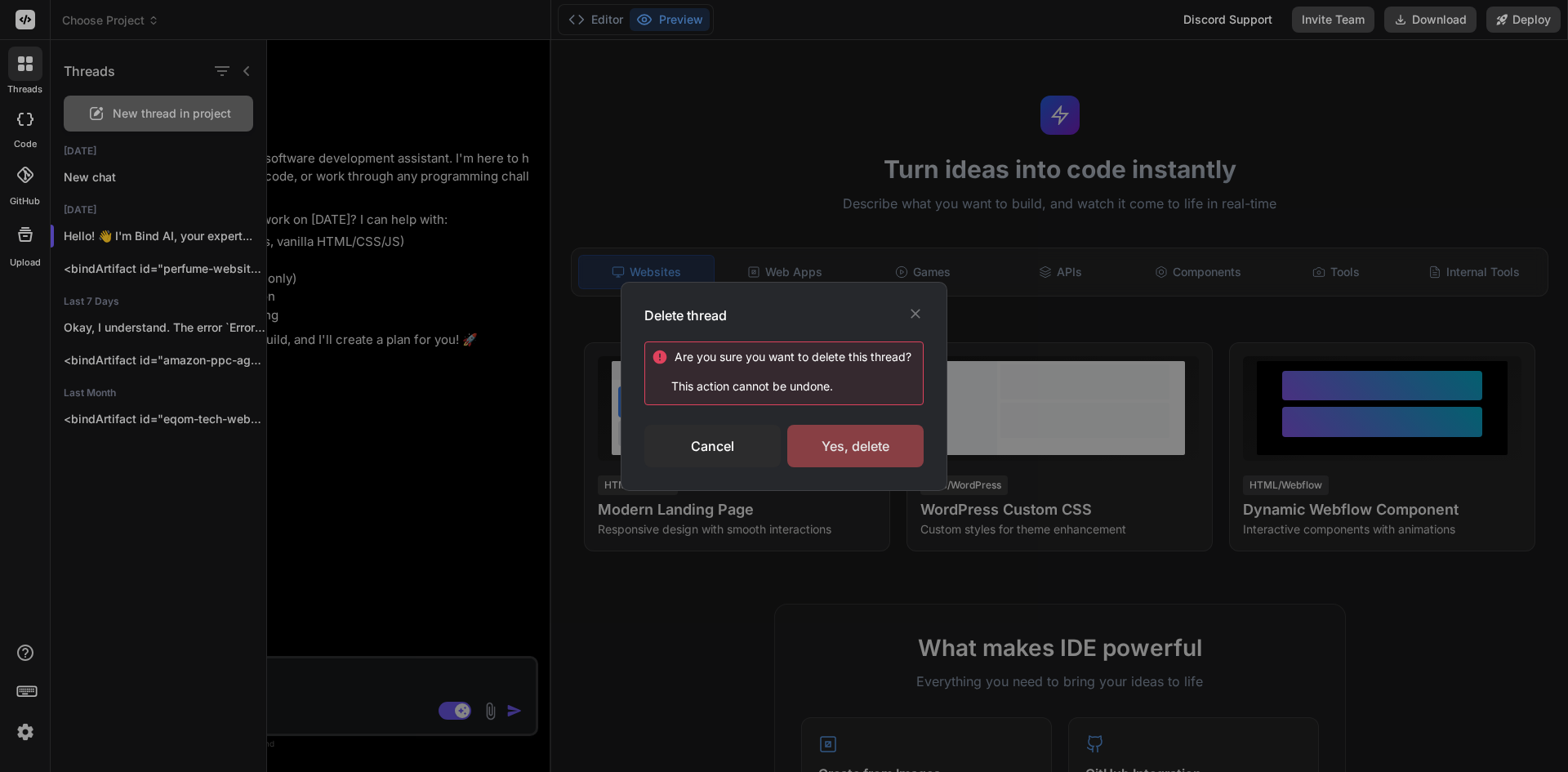
click at [828, 435] on div "Yes, delete" at bounding box center [856, 446] width 136 height 43
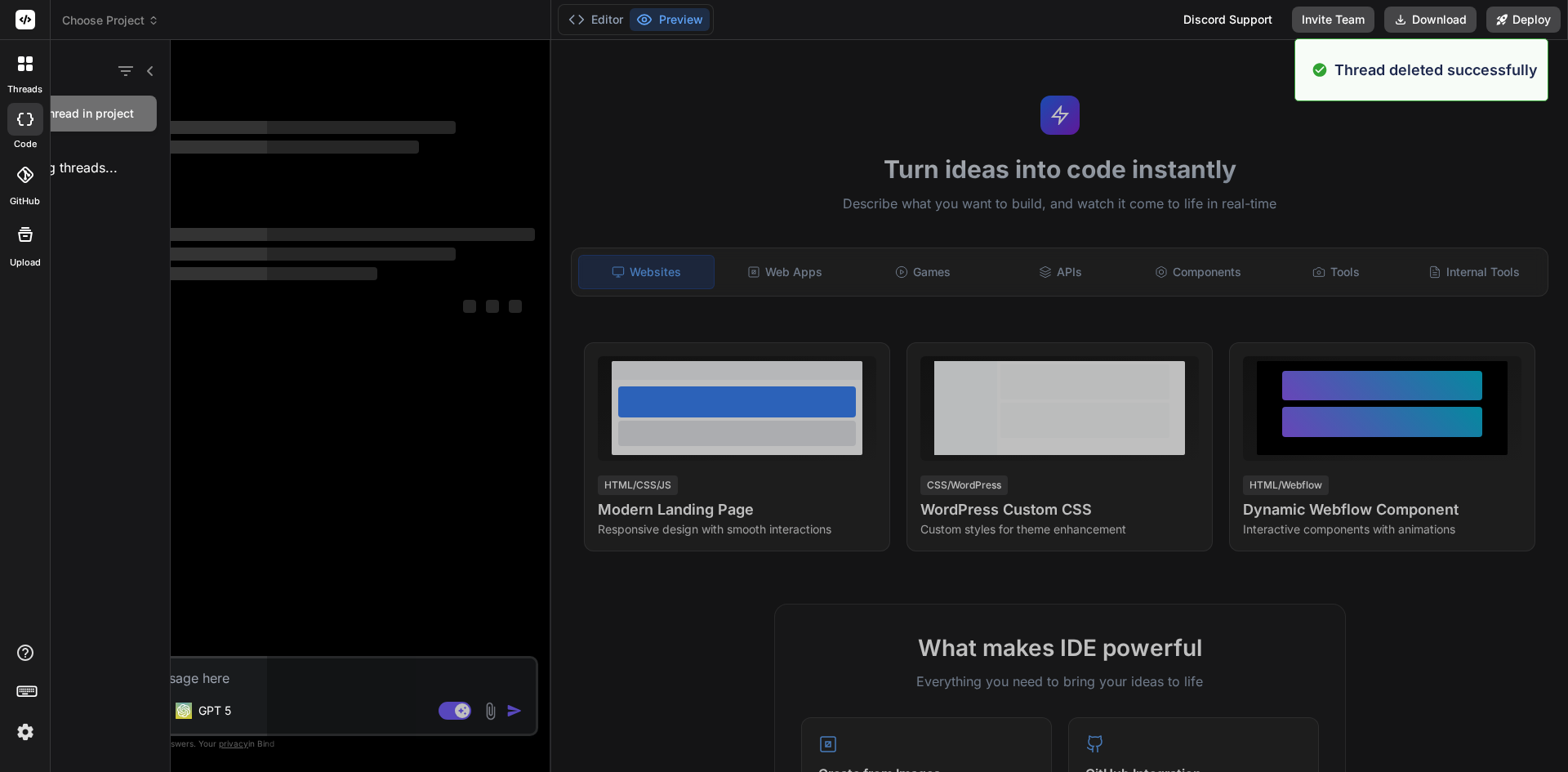
scroll to position [326, 0]
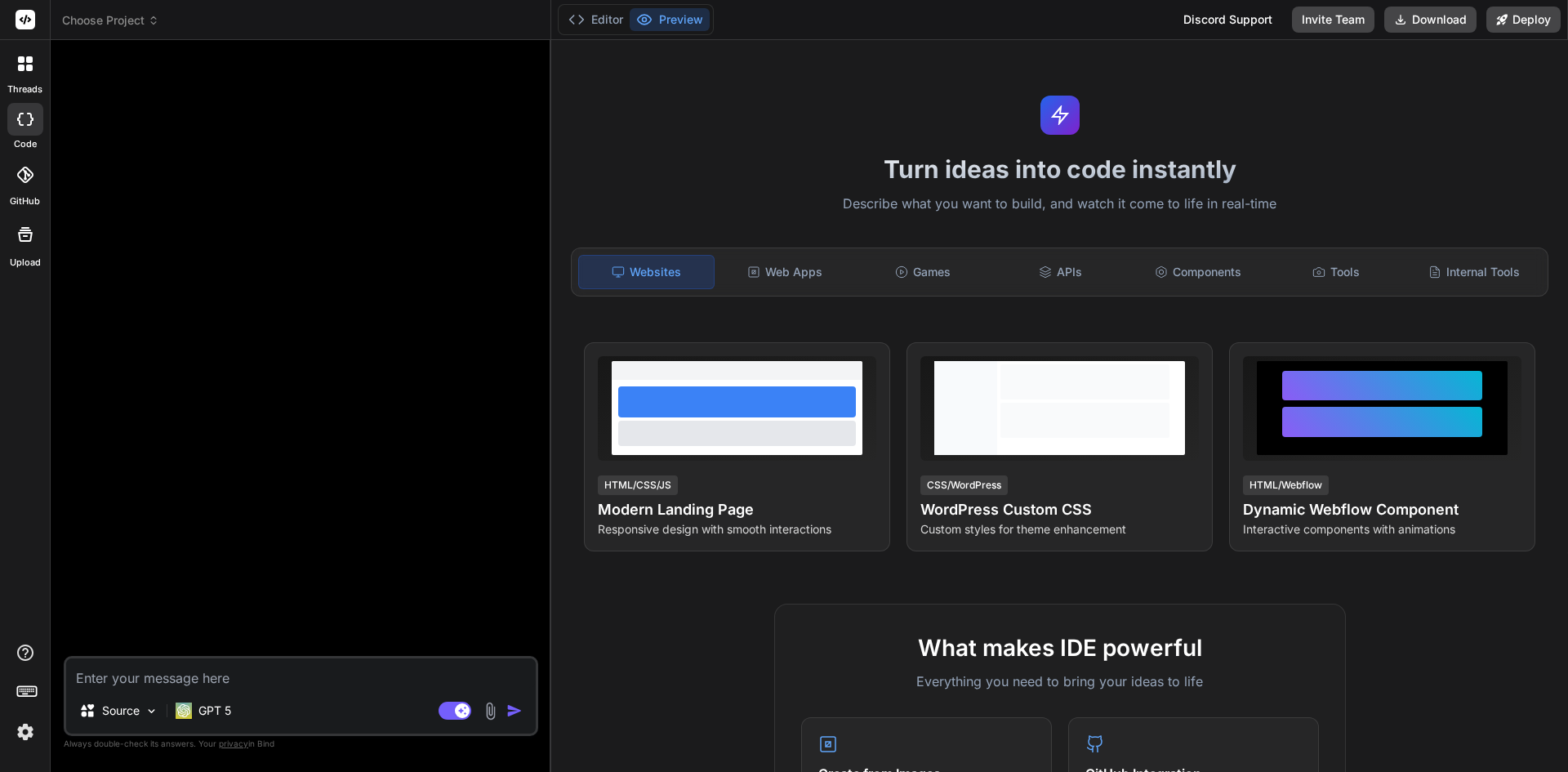
click at [15, 71] on div at bounding box center [24, 63] width 34 height 34
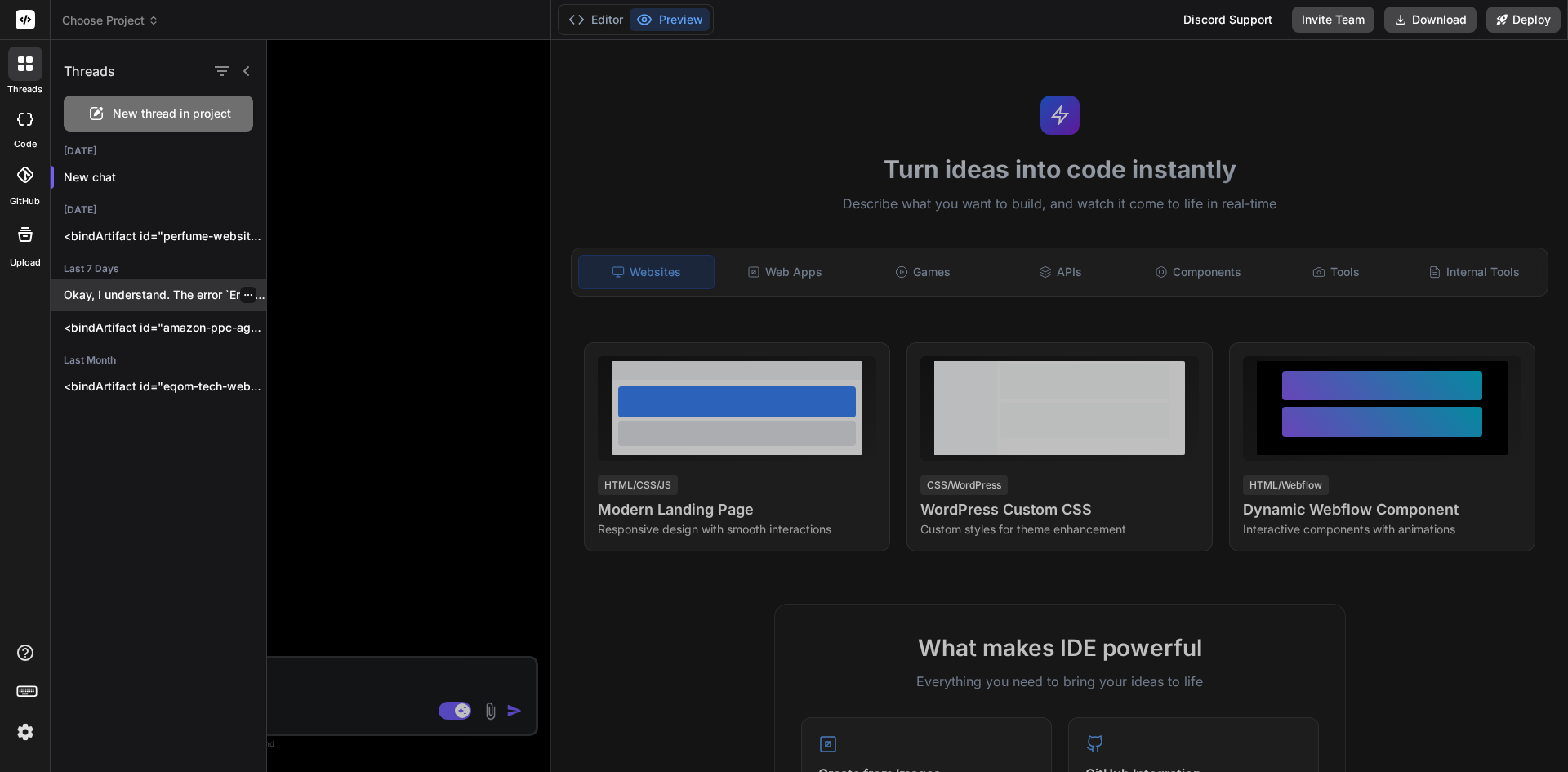
click at [126, 302] on p "Okay, I understand. The error `Error initializing..." at bounding box center [164, 294] width 202 height 17
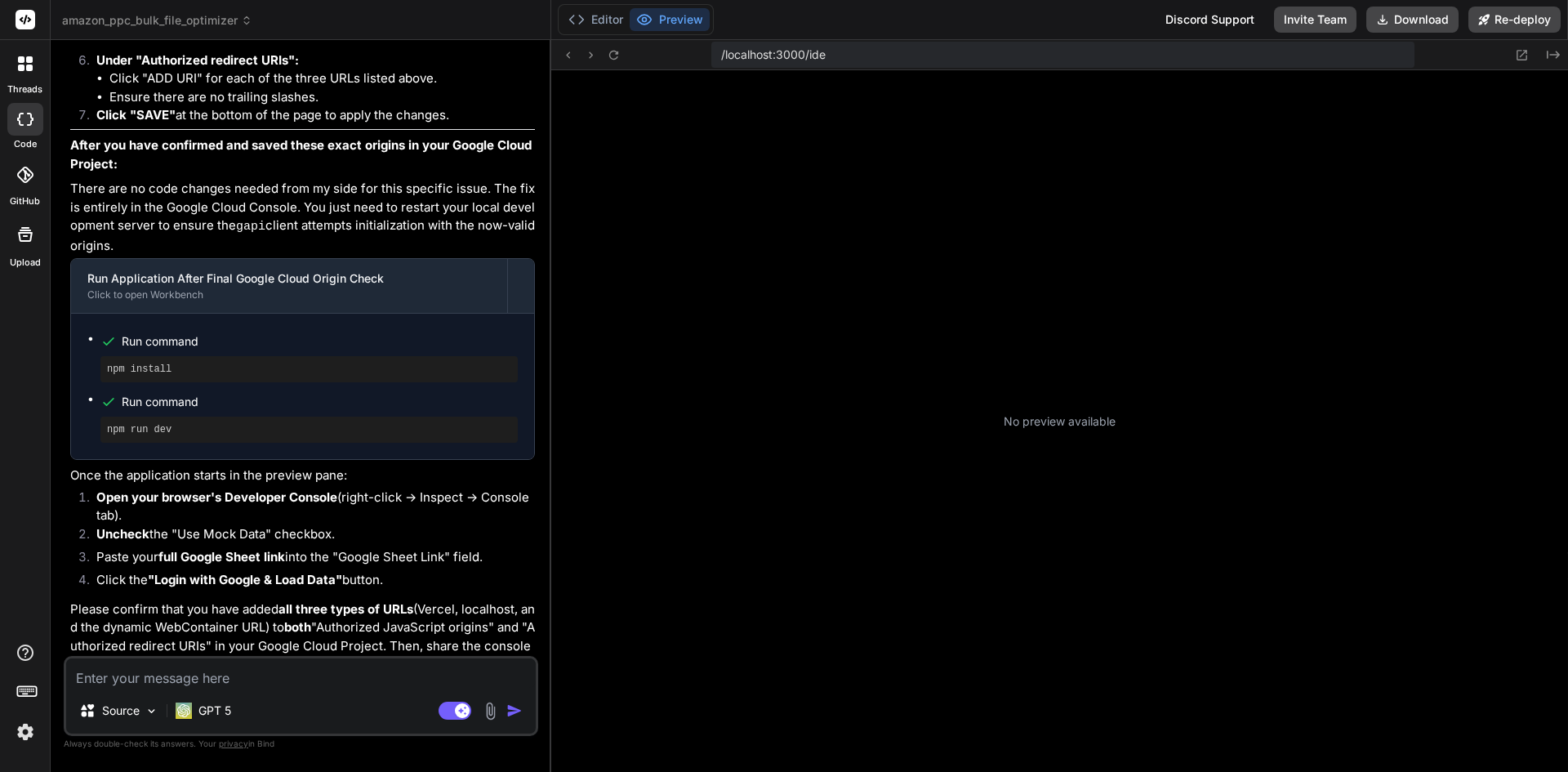
scroll to position [543, 0]
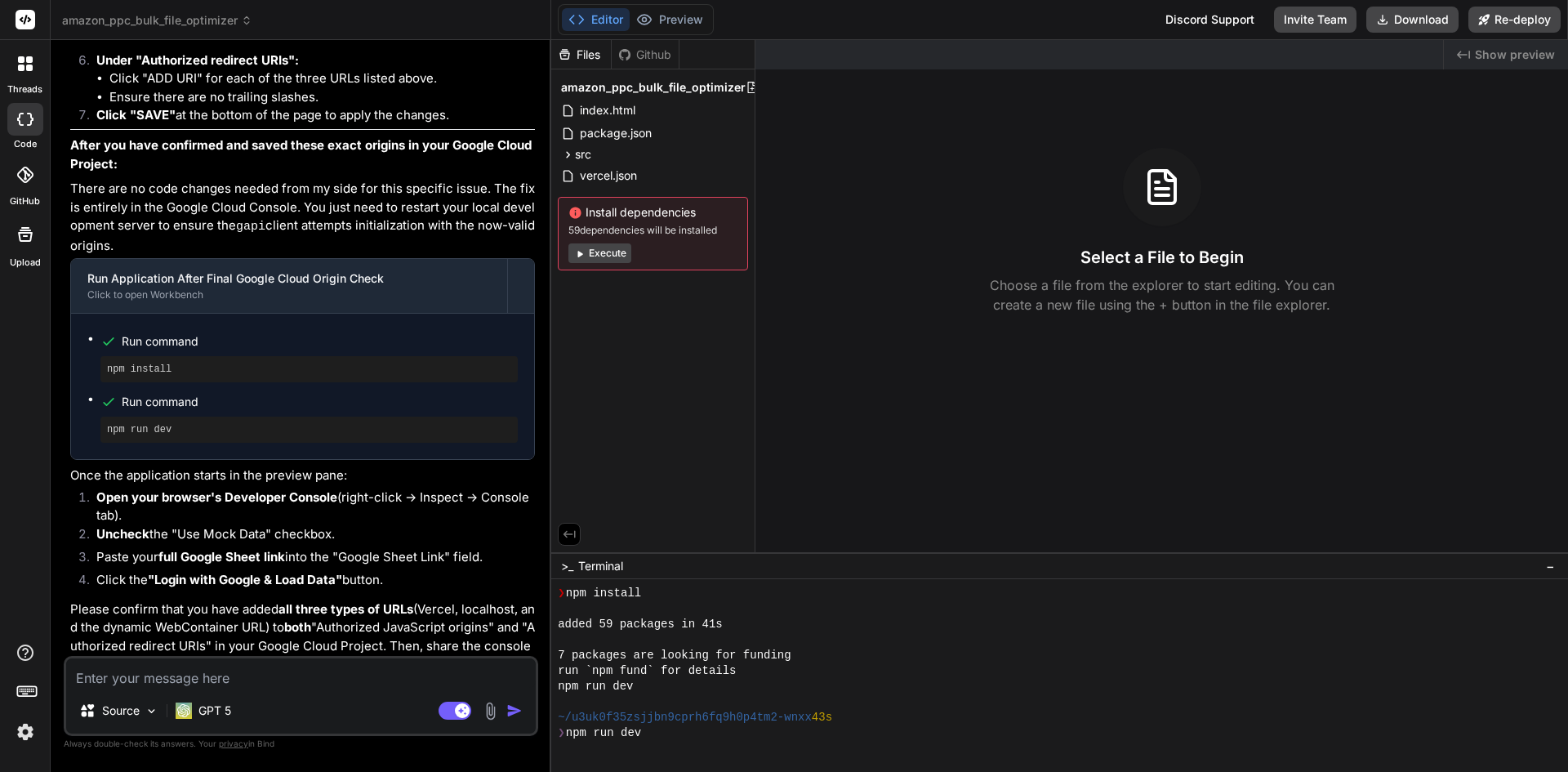
click at [701, 31] on div "Editor Preview Disabled until preview for your project is generated" at bounding box center [636, 19] width 156 height 31
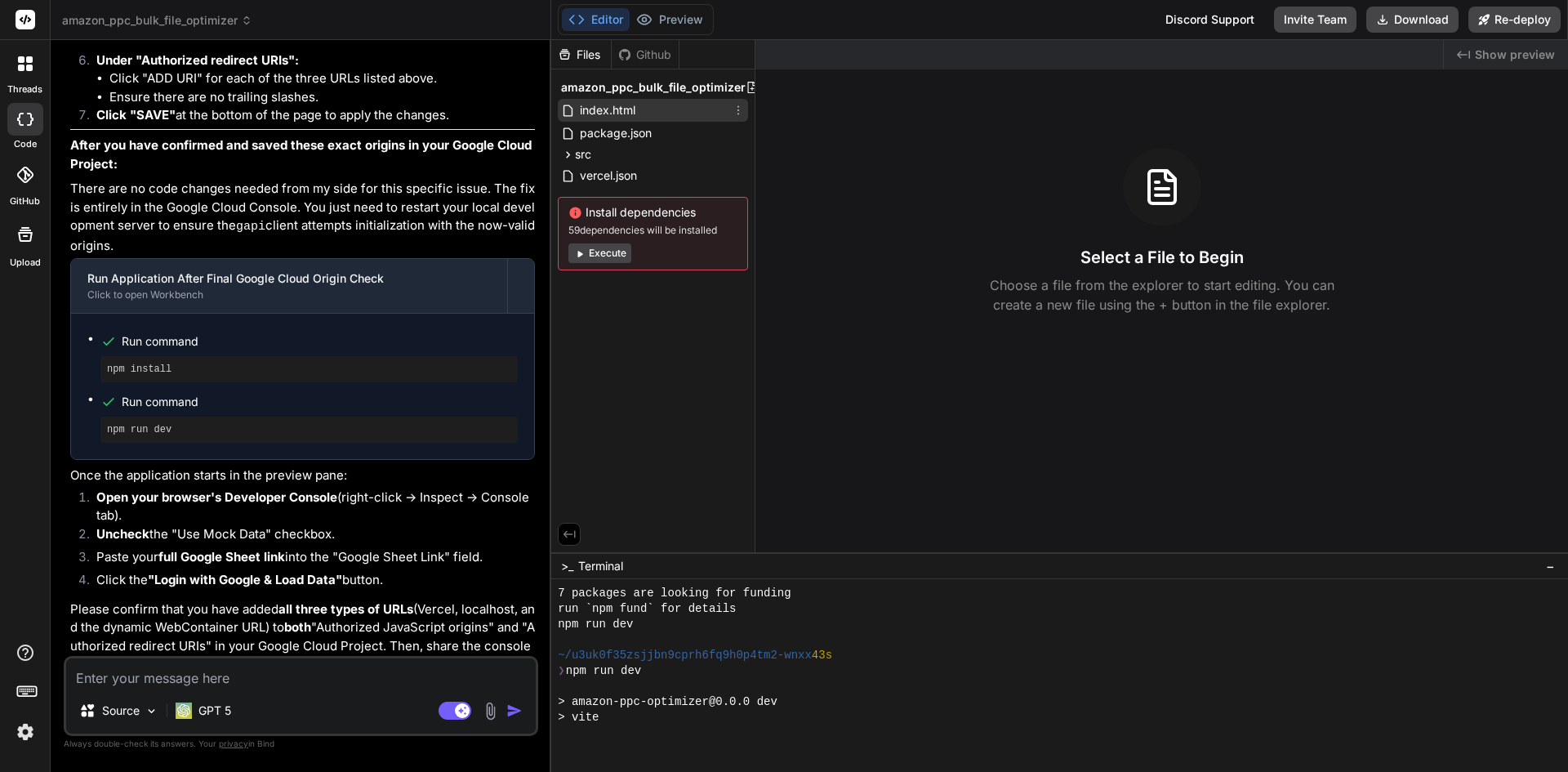
scroll to position [606, 0]
click at [618, 121] on div "index.html" at bounding box center [652, 110] width 190 height 22
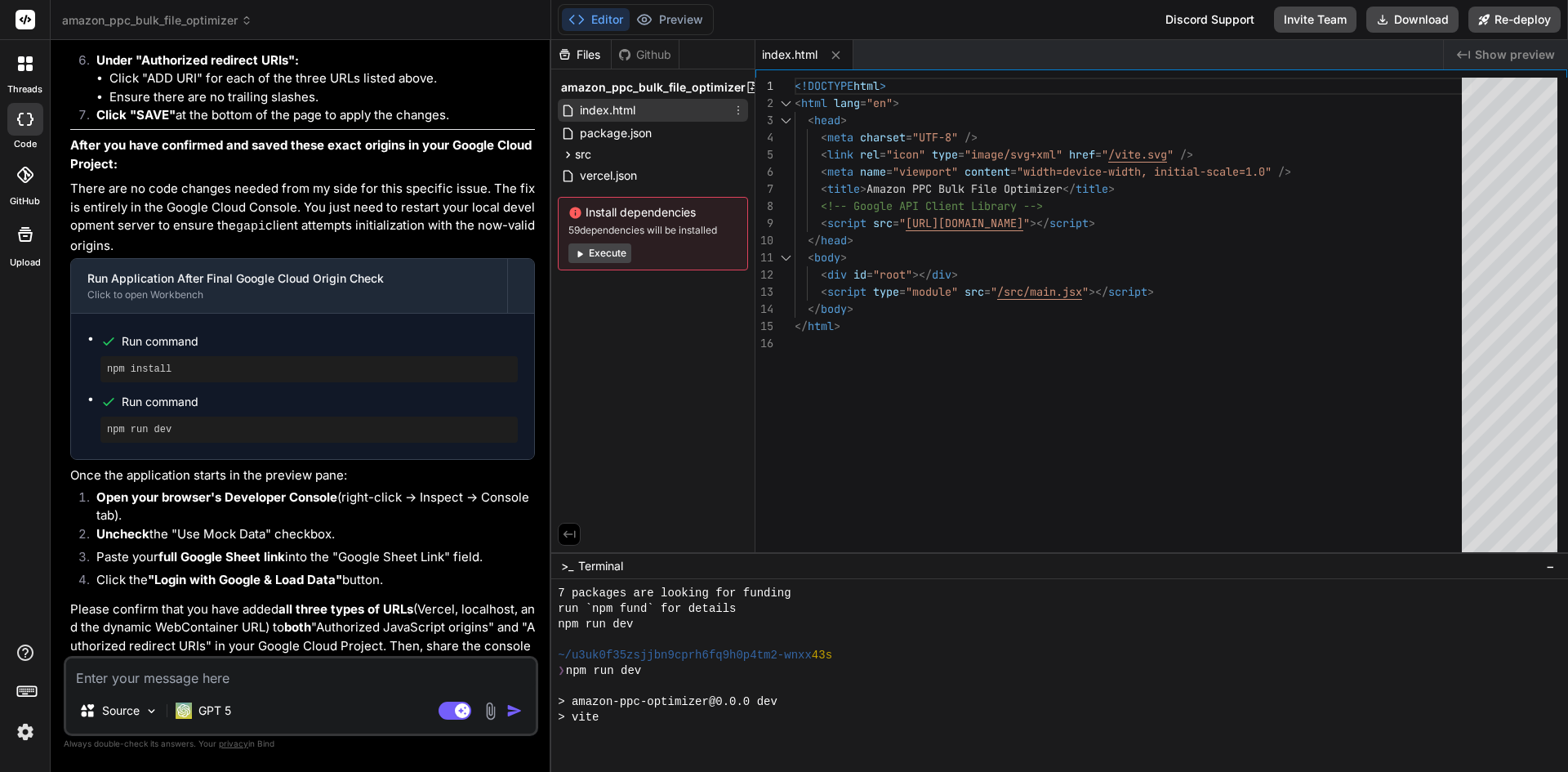
type textarea "x"
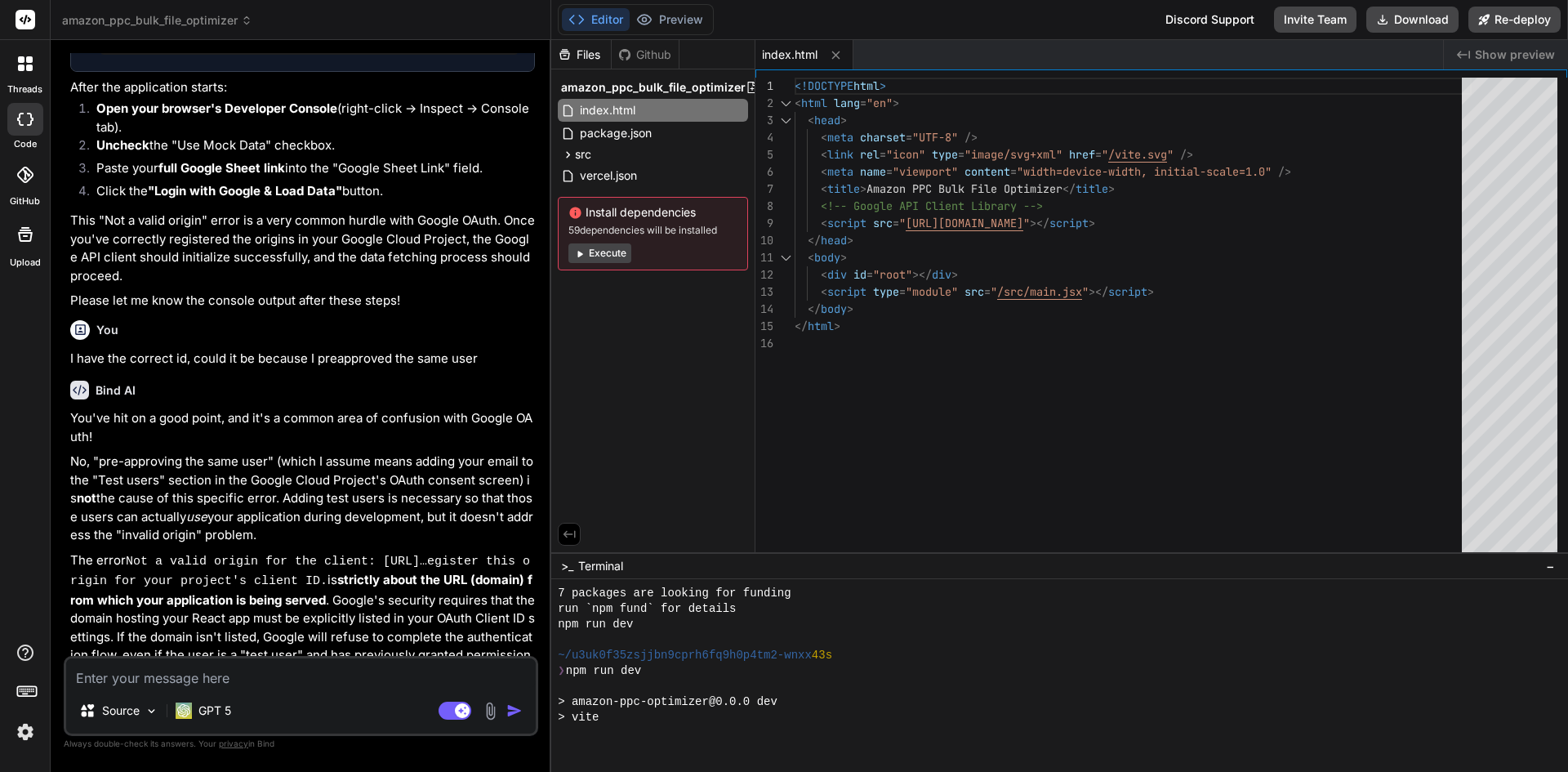
scroll to position [4552, 0]
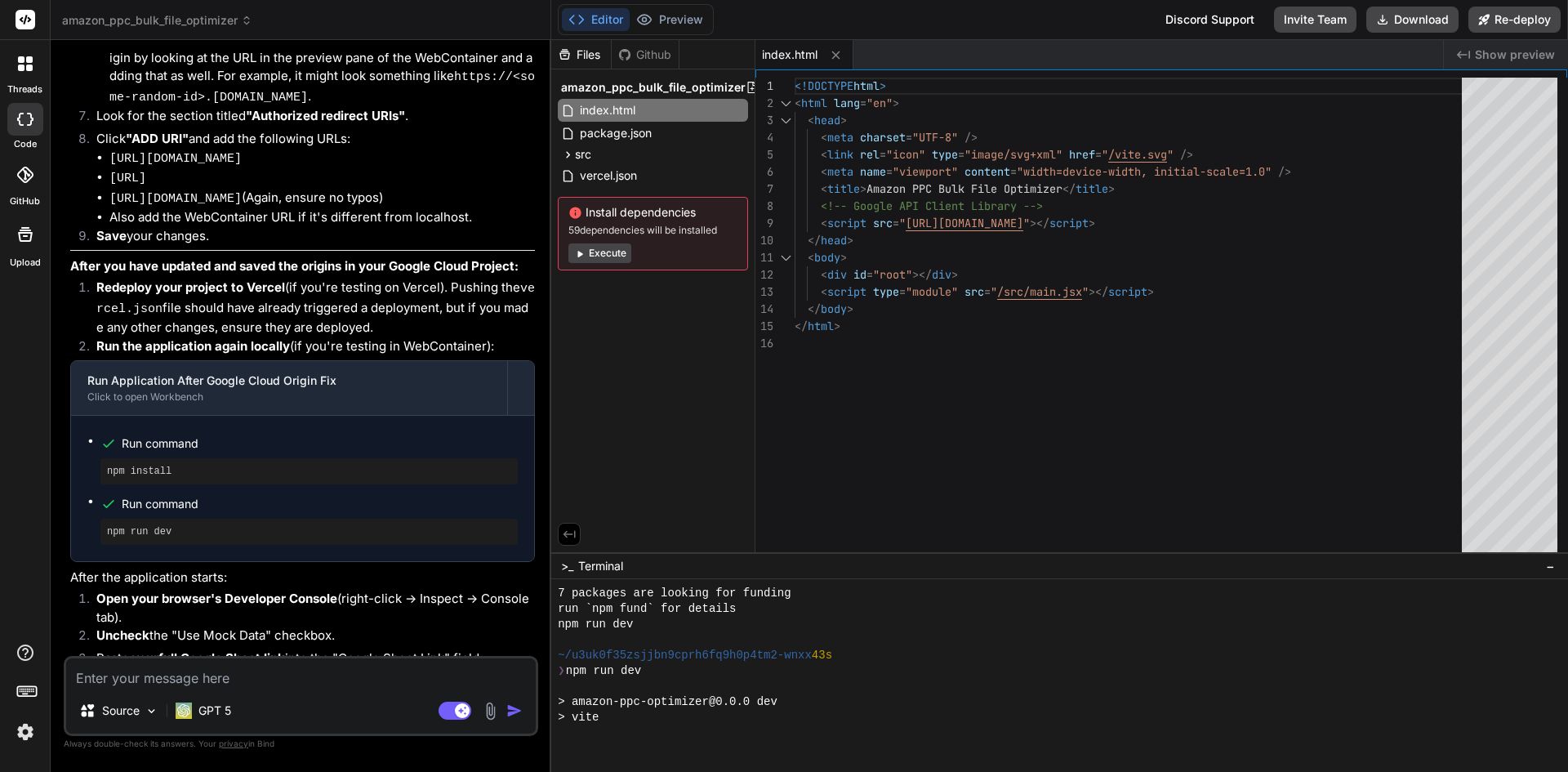
click at [296, 669] on textarea at bounding box center [301, 673] width 469 height 29
type textarea "p"
type textarea "x"
type textarea "pr"
type textarea "x"
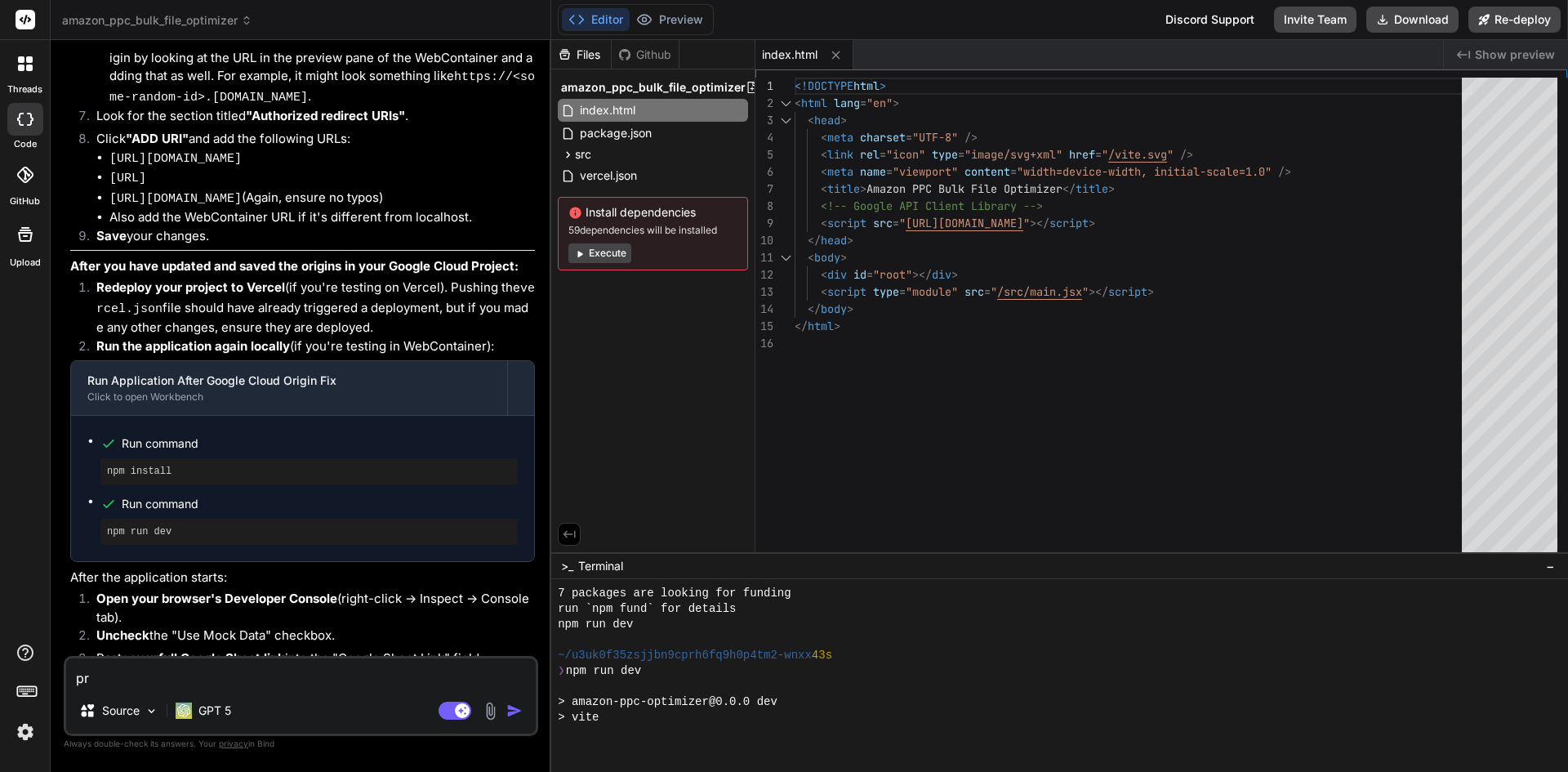
type textarea "pre"
type textarea "x"
type textarea "prev"
type textarea "x"
type textarea "previ"
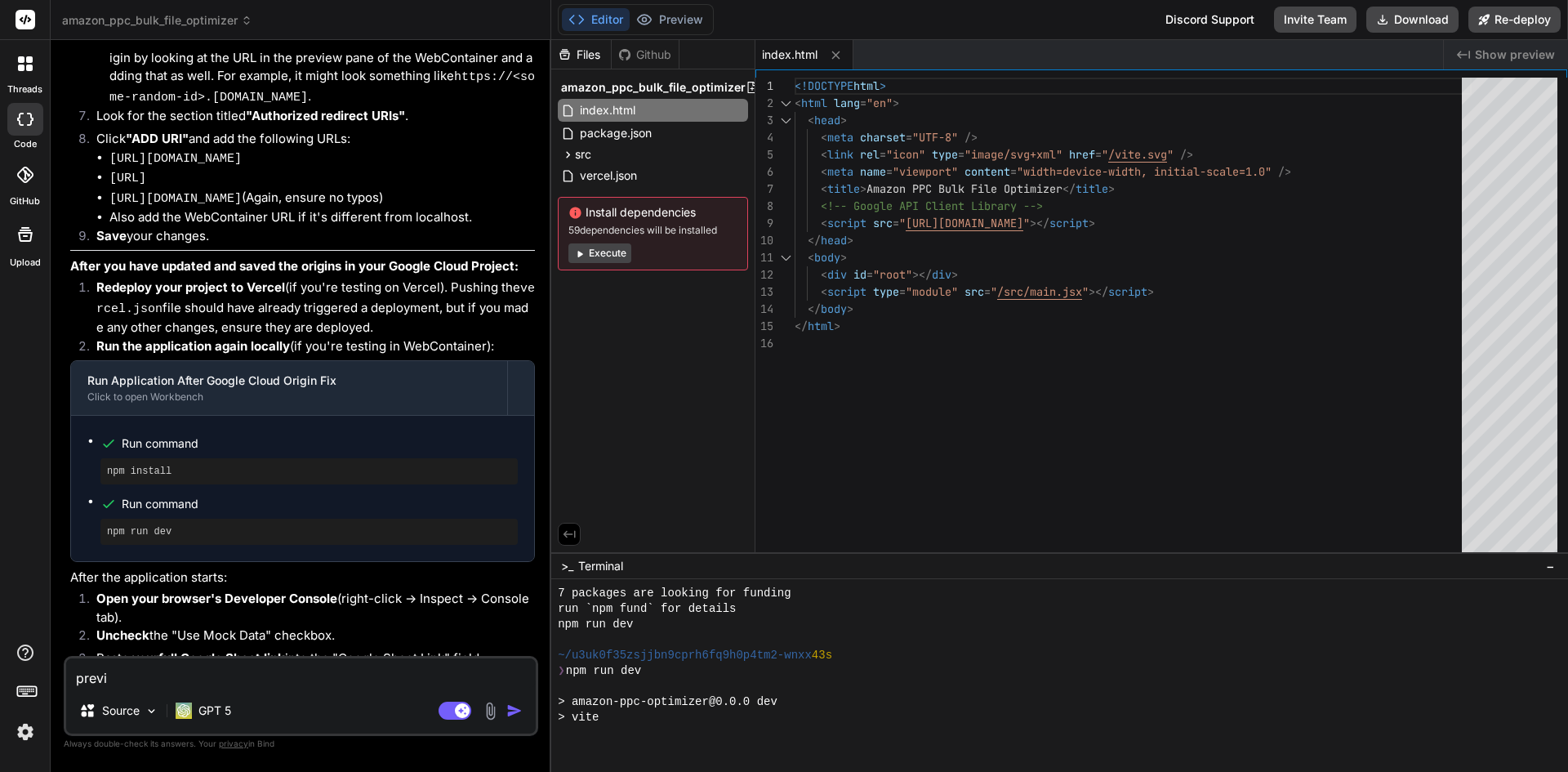
type textarea "x"
type textarea "previe"
type textarea "x"
type textarea "preview"
type textarea "x"
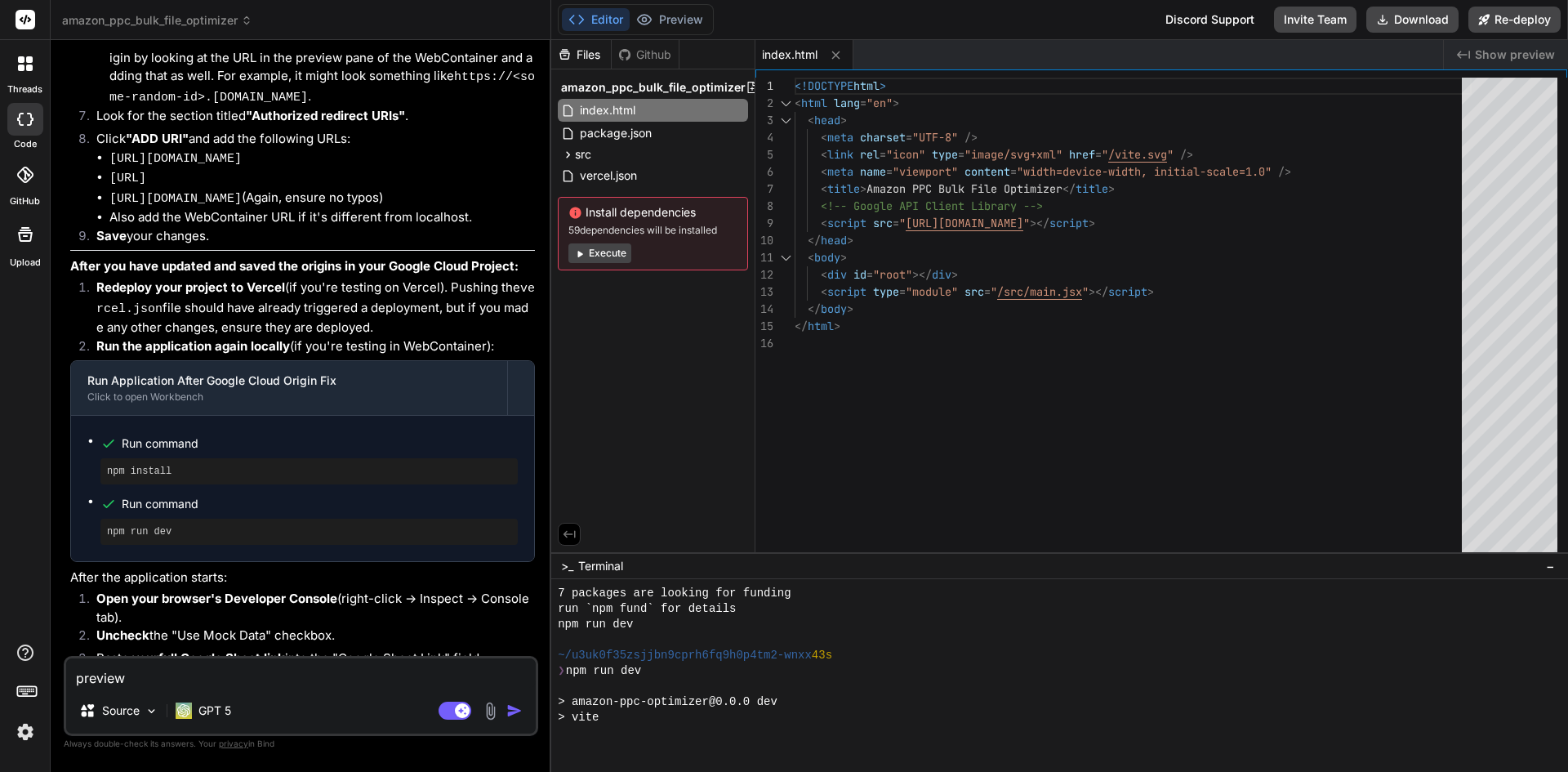
type textarea "preview"
type textarea "x"
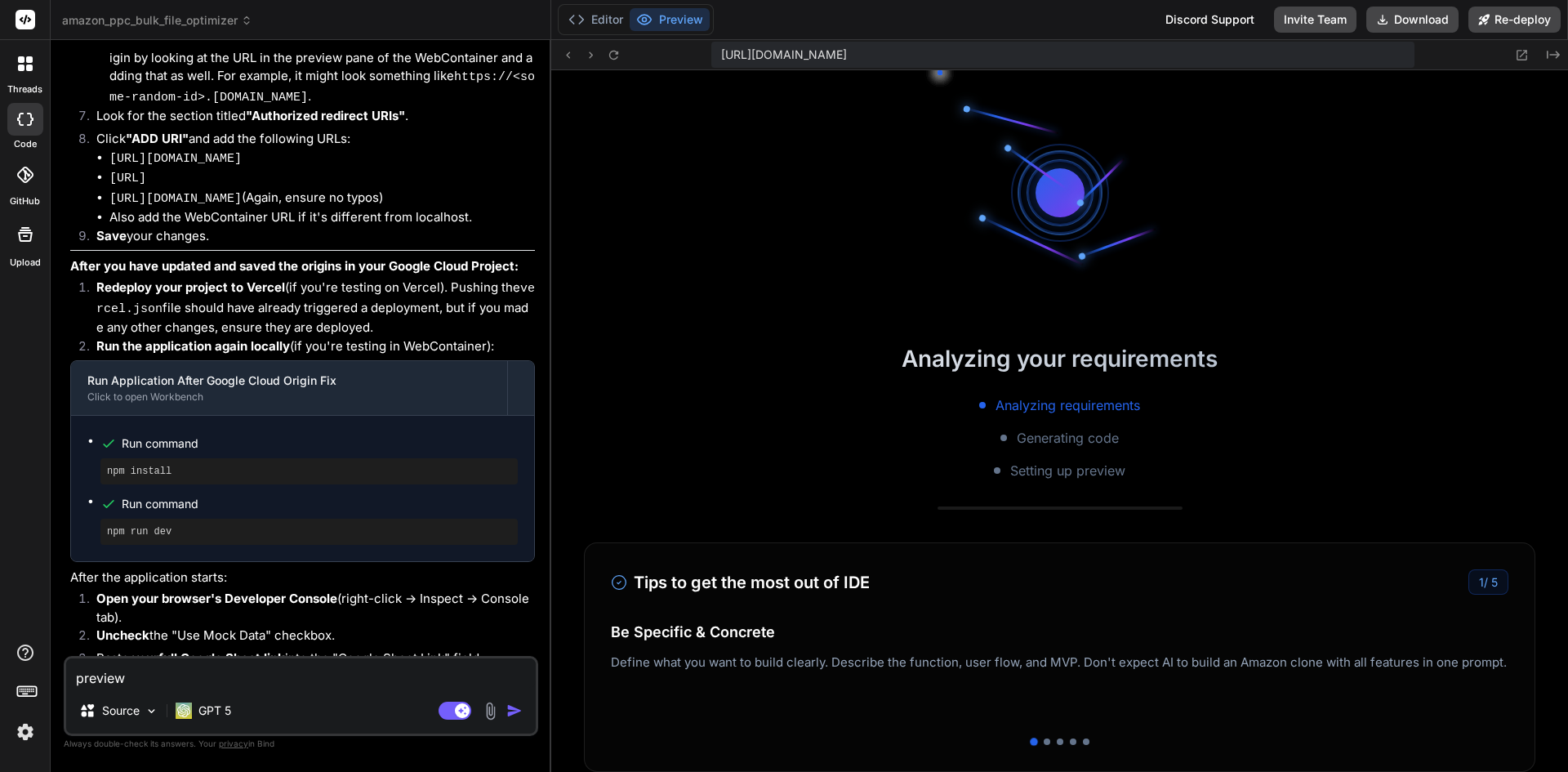
type textarea "preview o"
type textarea "x"
type textarea "preview"
type textarea "x"
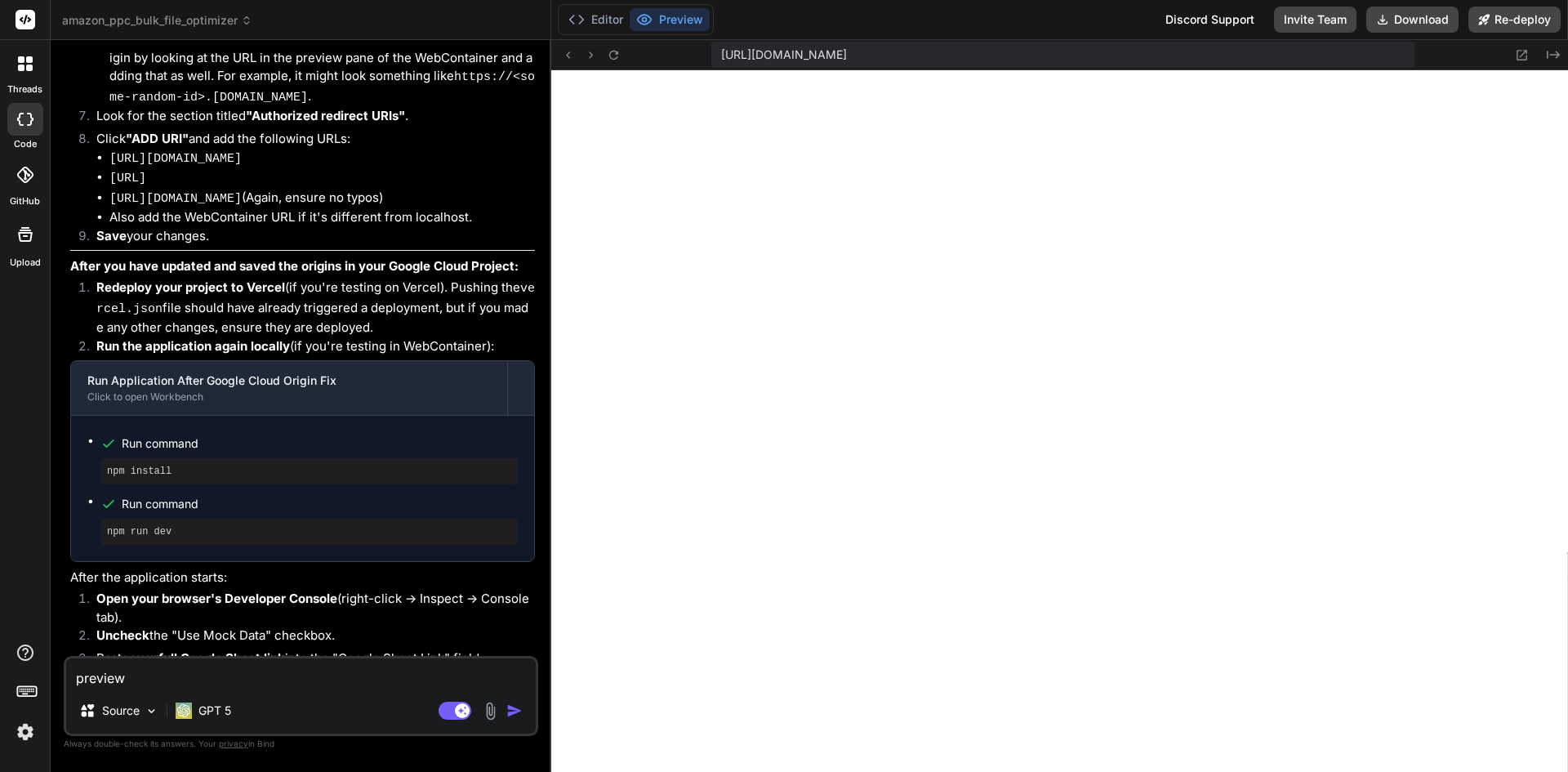
type textarea "x"
click at [575, 17] on icon at bounding box center [576, 19] width 17 height 17
